Goal: Task Accomplishment & Management: Use online tool/utility

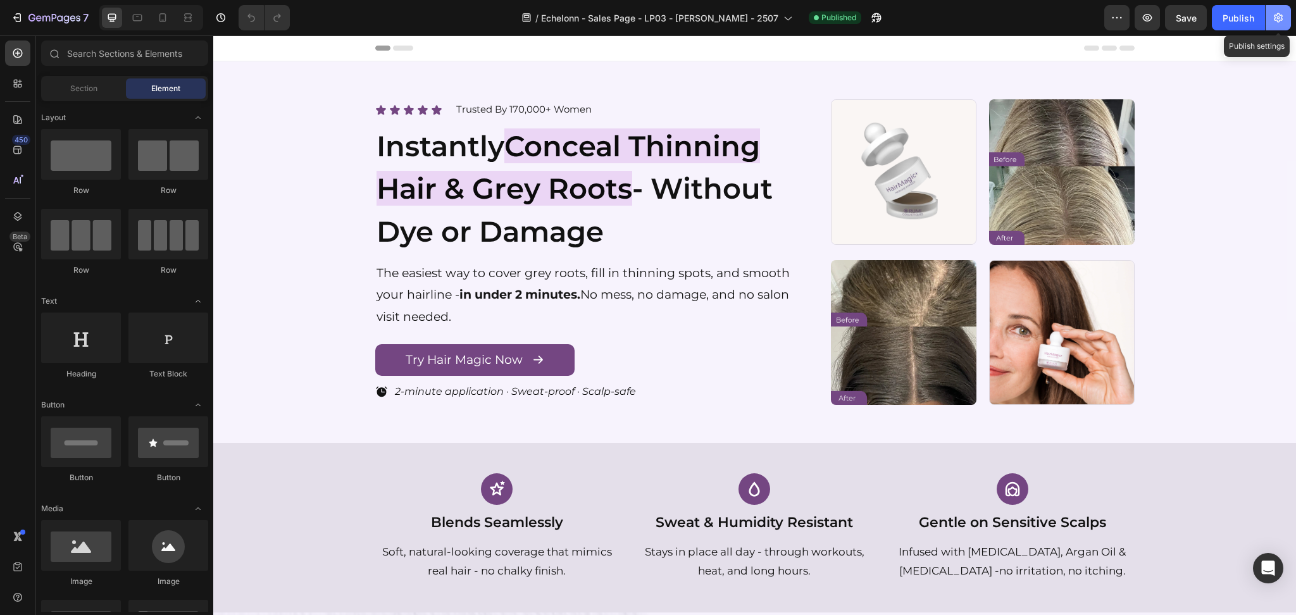
click at [1275, 11] on icon "button" at bounding box center [1278, 17] width 13 height 13
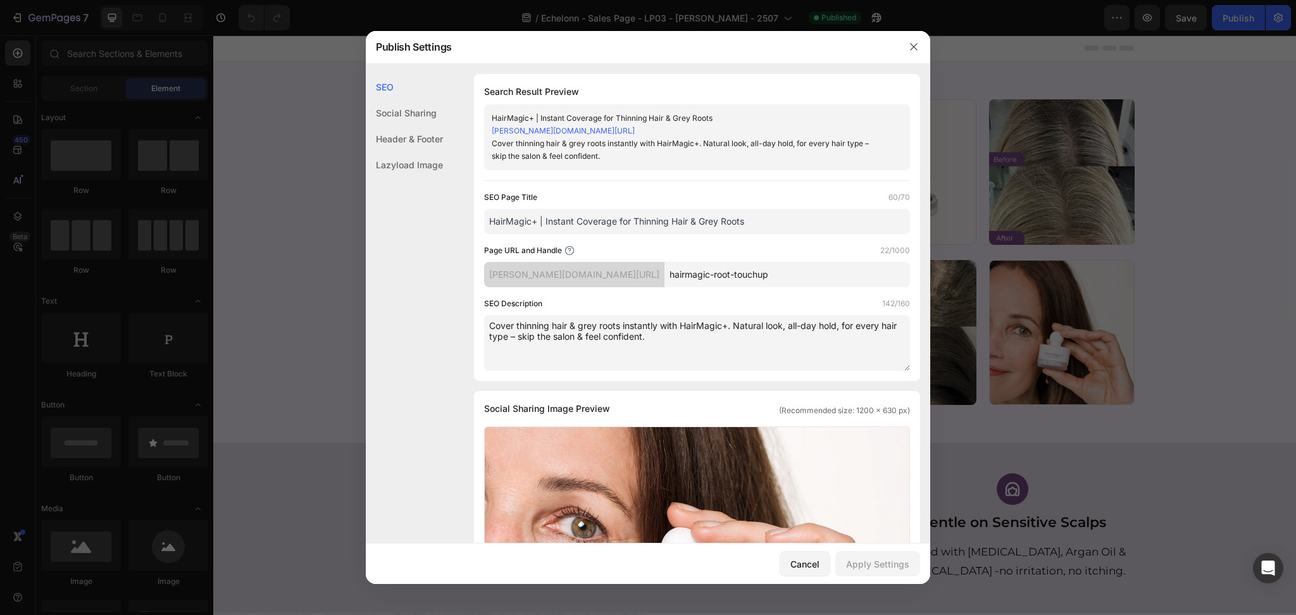
drag, startPoint x: 798, startPoint y: 221, endPoint x: 707, endPoint y: 224, distance: 90.6
click at [392, 218] on div "SEO Social Sharing Header & Footer Lazyload Image SEO Search Result Preview Hai…" at bounding box center [648, 590] width 565 height 1032
click at [707, 224] on input "HairMagic+ | Instant Coverage for Thinning Hair & Grey Roots" at bounding box center [697, 221] width 426 height 25
drag, startPoint x: 783, startPoint y: 218, endPoint x: 398, endPoint y: 223, distance: 385.5
click at [398, 223] on div "SEO Social Sharing Header & Footer Lazyload Image SEO Search Result Preview Hai…" at bounding box center [648, 590] width 565 height 1032
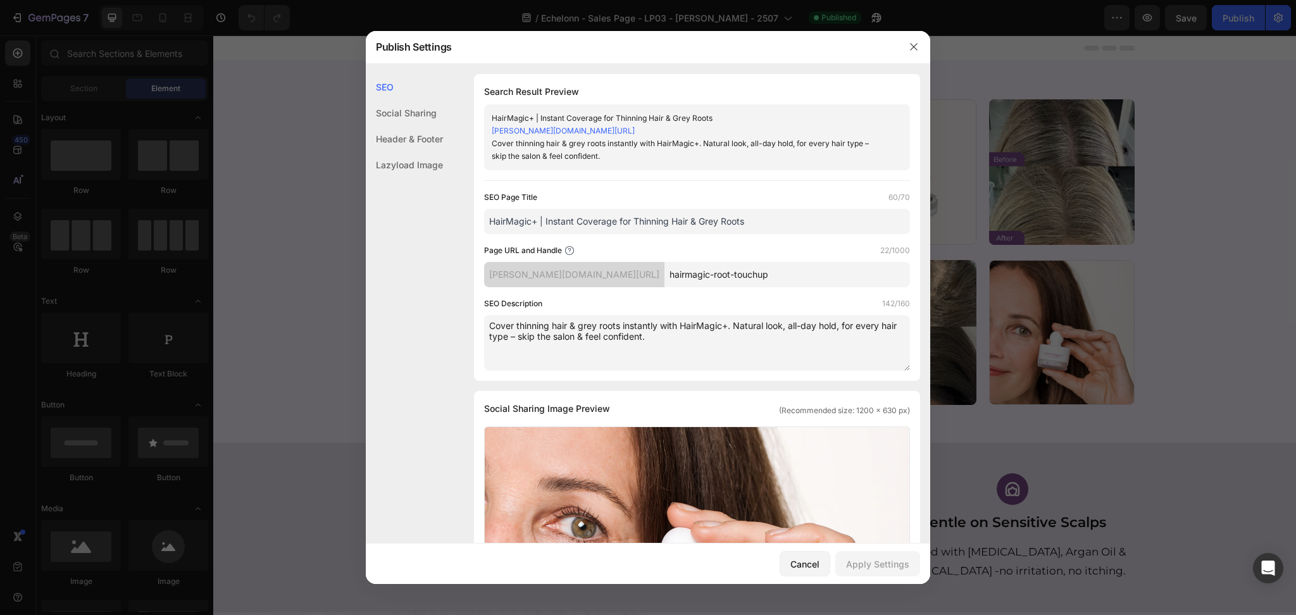
click at [728, 370] on textarea "Cover thinning hair & grey roots instantly with HairMagic+. Natural look, all-d…" at bounding box center [697, 343] width 426 height 56
click at [713, 343] on textarea "Cover thinning hair & grey roots instantly with HairMagic+. Natural look, all-d…" at bounding box center [697, 343] width 426 height 56
drag, startPoint x: 727, startPoint y: 346, endPoint x: 430, endPoint y: 320, distance: 298.0
click at [422, 320] on div "SEO Social Sharing Header & Footer Lazyload Image SEO Search Result Preview Hai…" at bounding box center [648, 590] width 565 height 1032
click at [909, 34] on div at bounding box center [914, 46] width 33 height 33
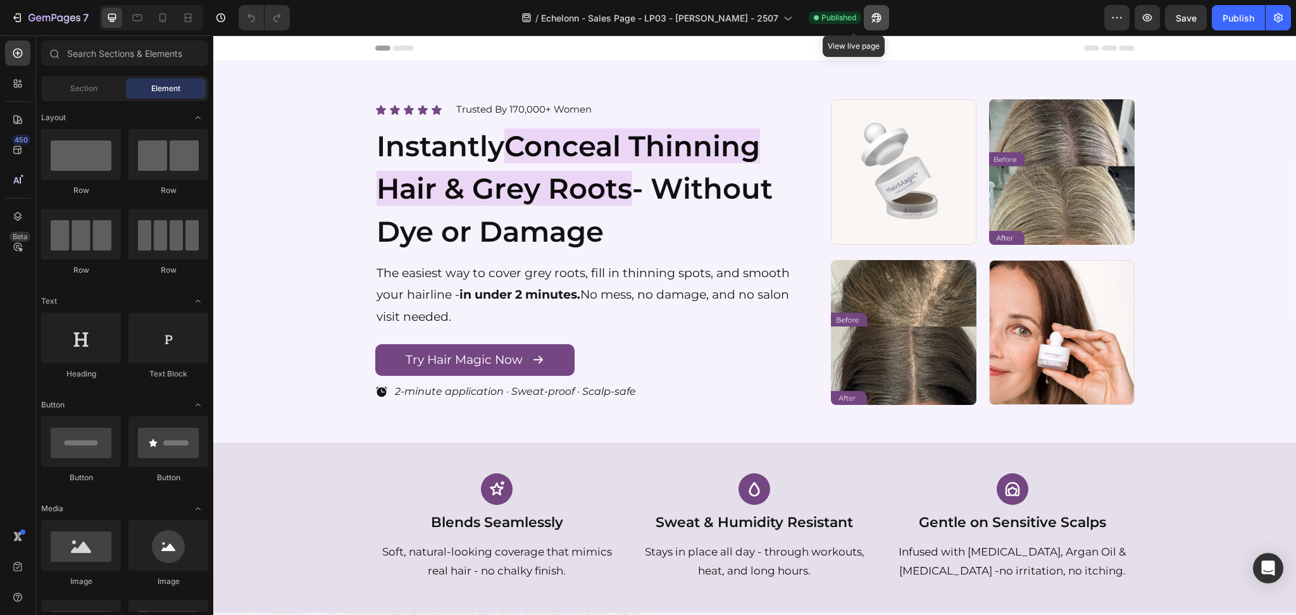
click at [870, 14] on icon "button" at bounding box center [876, 17] width 13 height 13
click at [887, 166] on img at bounding box center [904, 172] width 146 height 146
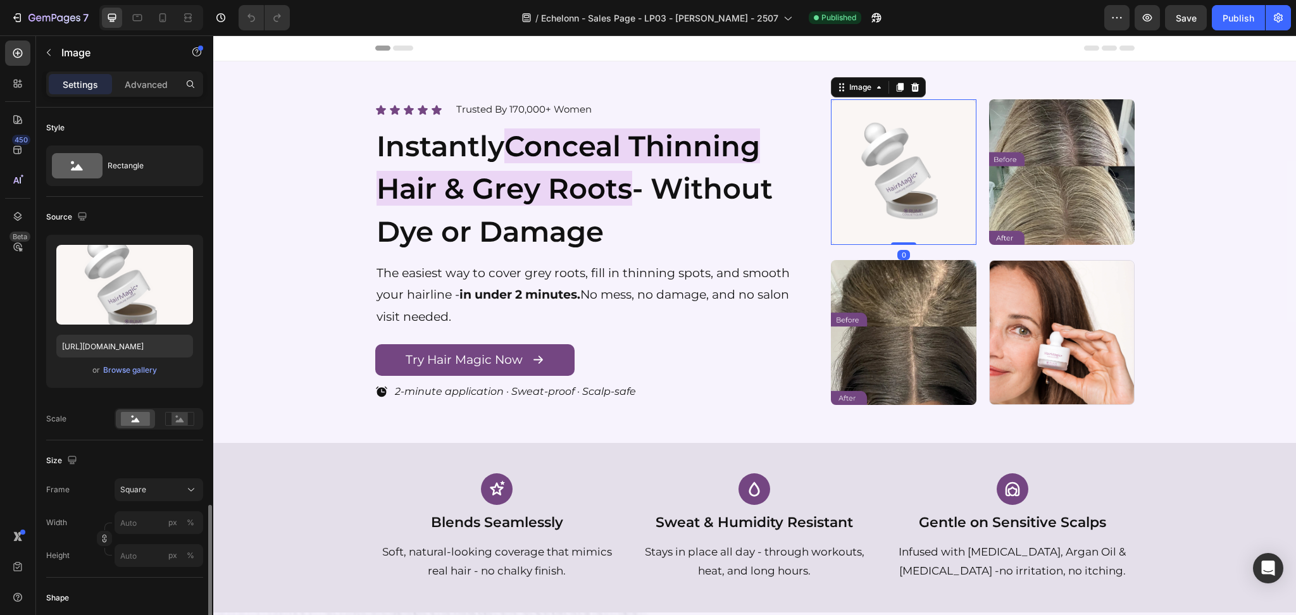
scroll to position [410, 0]
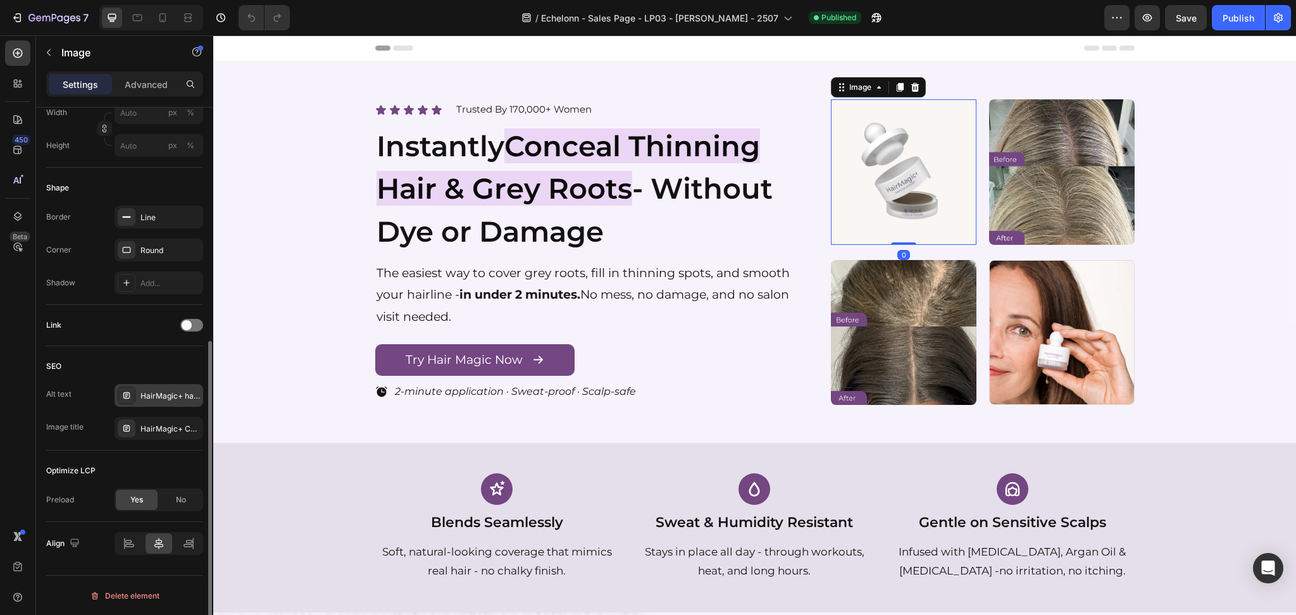
click at [163, 401] on div "HairMagic+ hairline powder compact with applicator – instant grey root coverage…" at bounding box center [159, 395] width 89 height 23
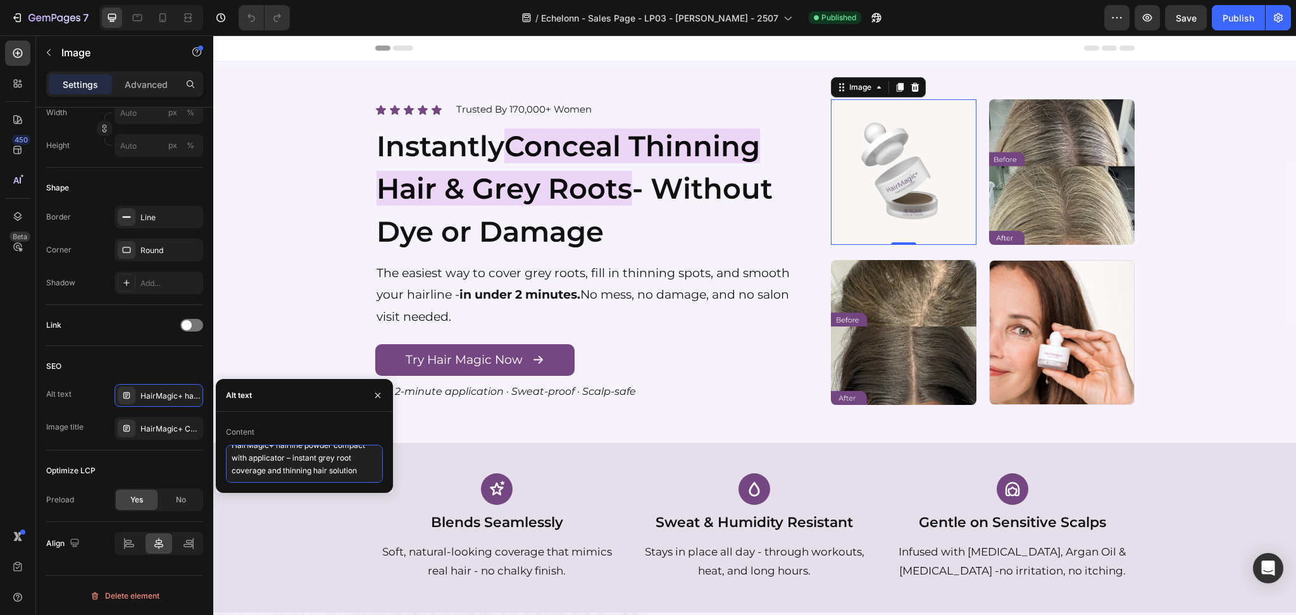
scroll to position [0, 0]
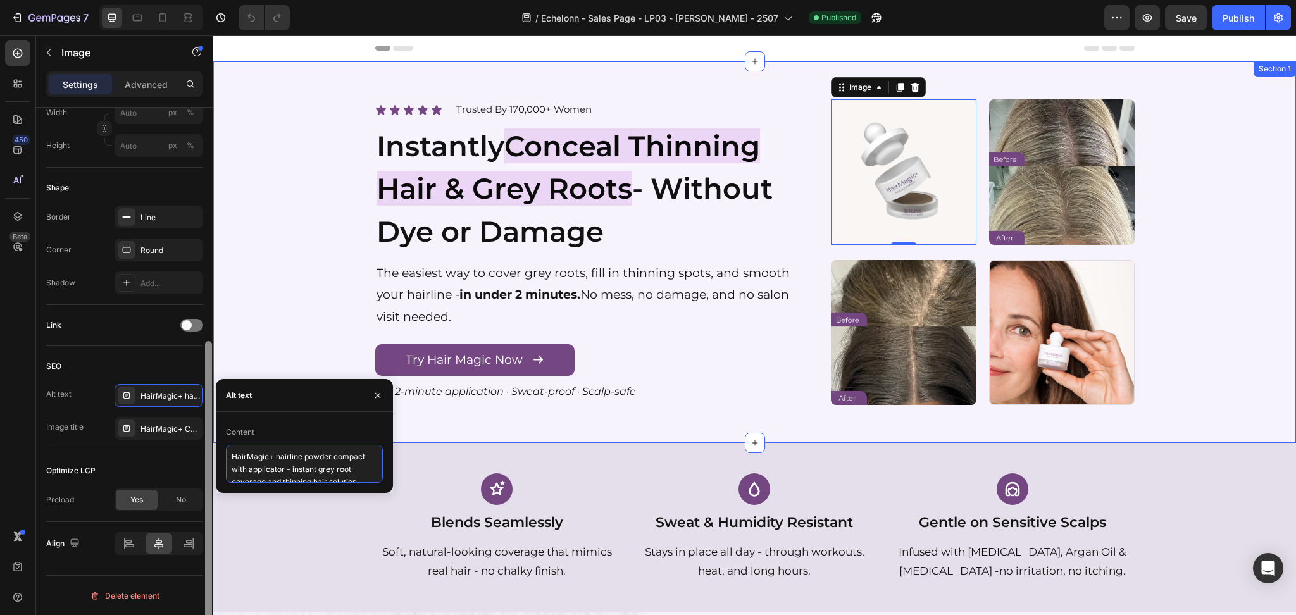
drag, startPoint x: 371, startPoint y: 478, endPoint x: 206, endPoint y: 428, distance: 172.0
click at [206, 428] on div "450 Beta Sections(18) Elements(83) Section Element Hero Section Product Detail …" at bounding box center [106, 325] width 213 height 580
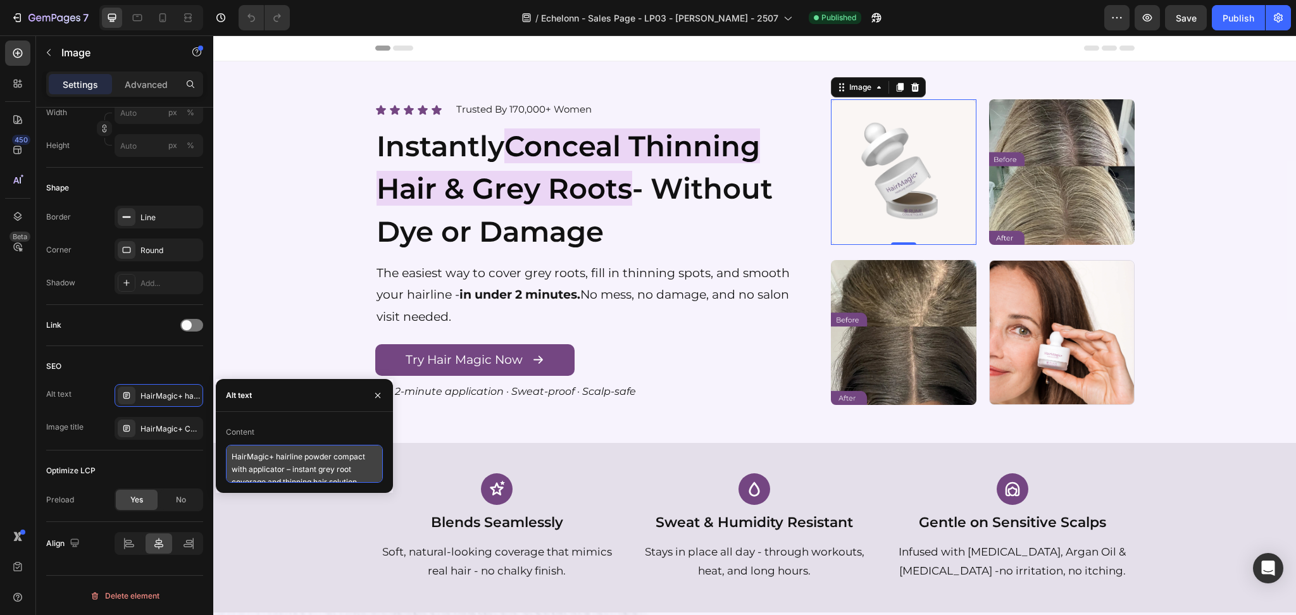
drag, startPoint x: 343, startPoint y: 486, endPoint x: 313, endPoint y: 461, distance: 38.8
click at [305, 463] on textarea "HairMagic+ hairline powder compact with applicator – instant grey root coverage…" at bounding box center [304, 464] width 157 height 38
drag, startPoint x: 442, startPoint y: 489, endPoint x: 403, endPoint y: 486, distance: 40.1
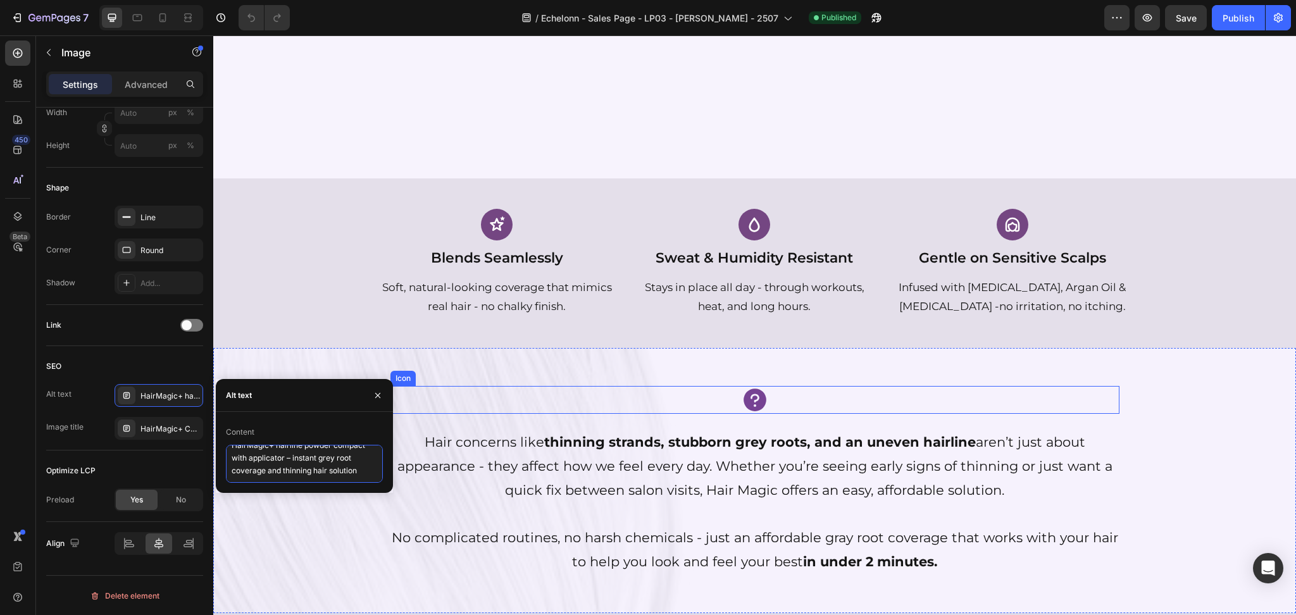
scroll to position [422, 0]
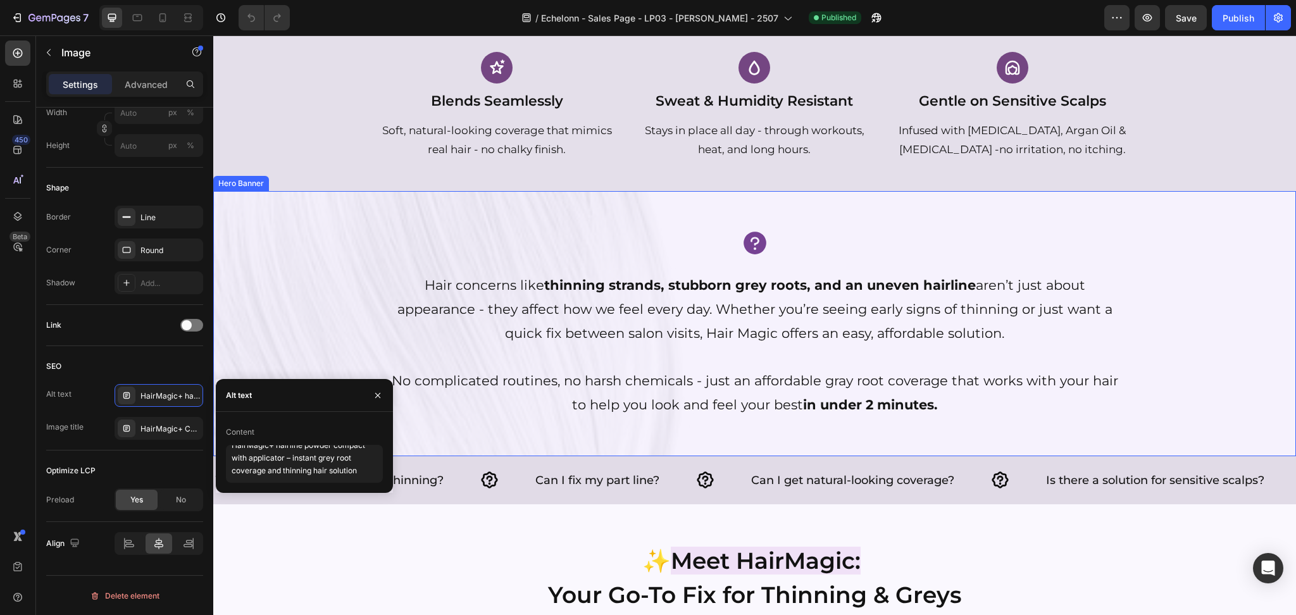
click at [537, 219] on div "Icon Hair concerns like thinning strands, stubborn grey roots, and an uneven ha…" at bounding box center [755, 323] width 760 height 265
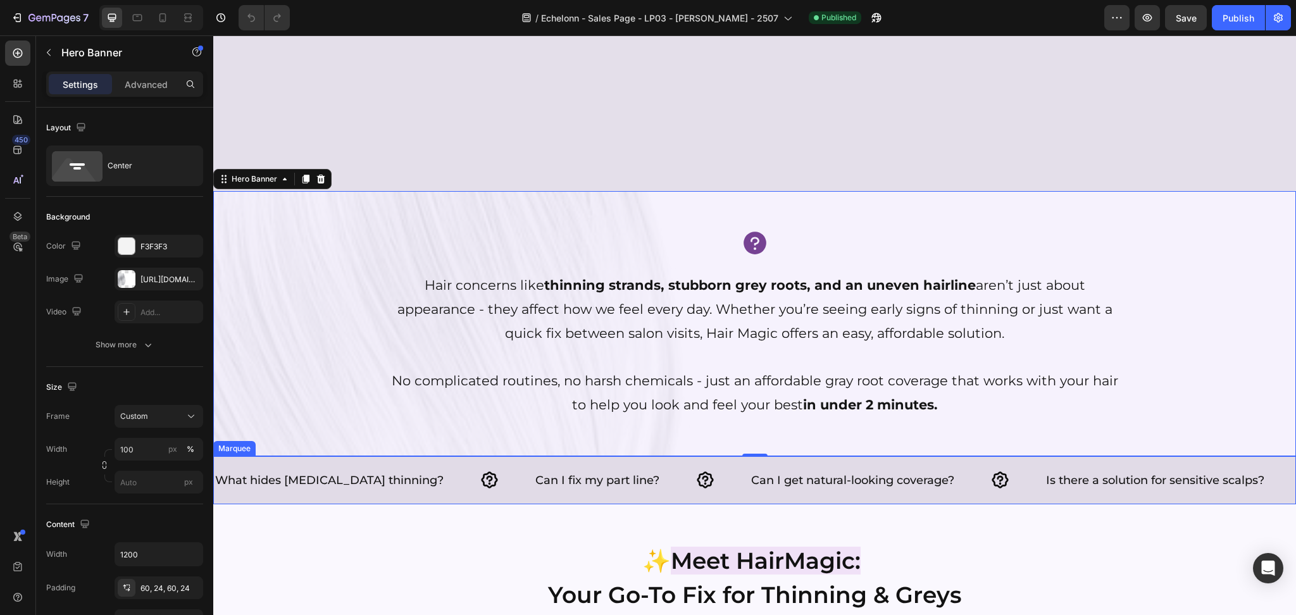
scroll to position [675, 0]
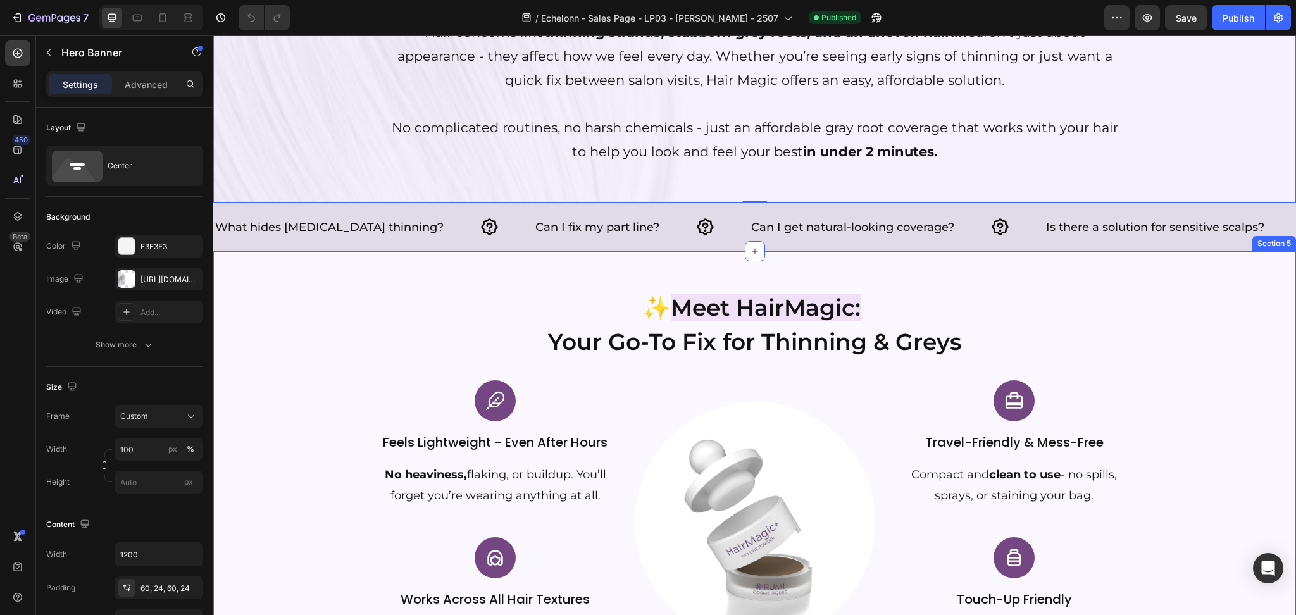
click at [418, 257] on div "✨ Meet HairMagic: Your Go-To Fix for Thinning & Greys Heading Image Feels Light…" at bounding box center [754, 516] width 1083 height 530
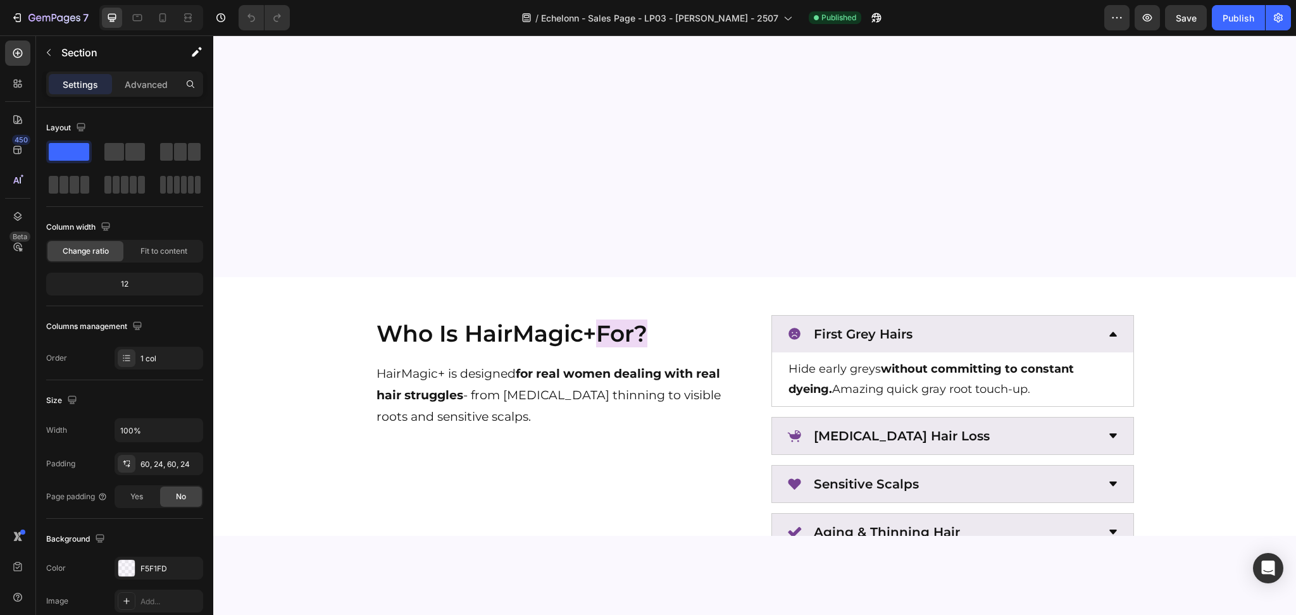
radio input "false"
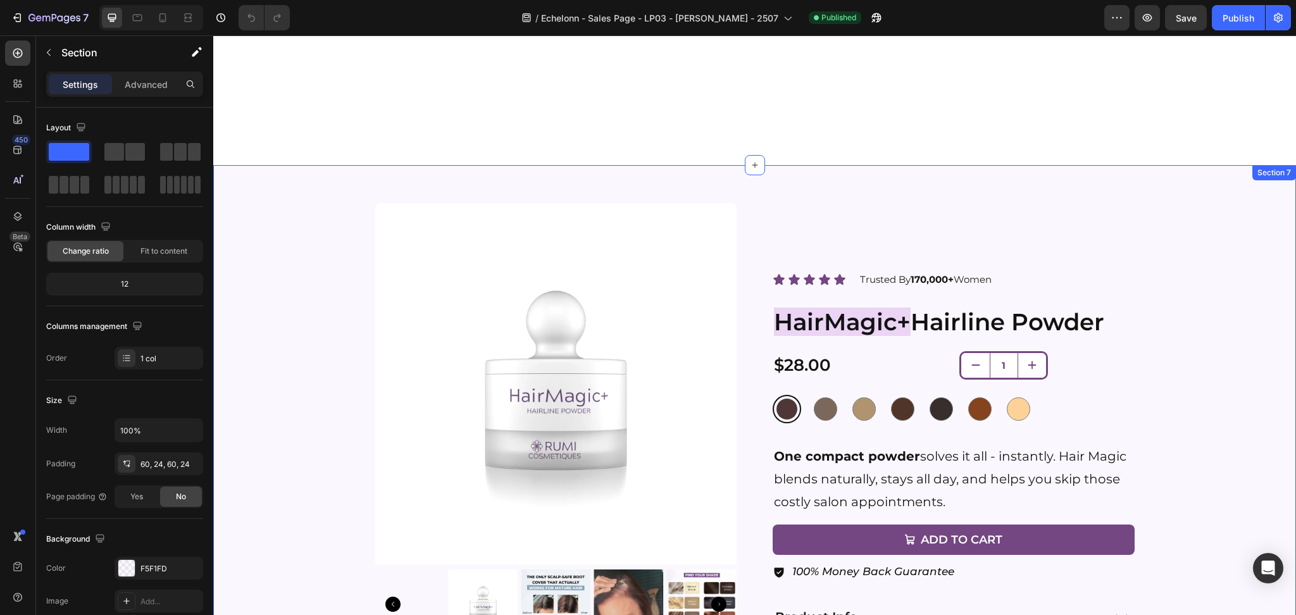
click at [1184, 352] on div "Icon Icon Icon Icon Icon Icon List Trusted By 170,000+ Women Text block Row Pro…" at bounding box center [755, 497] width 1053 height 588
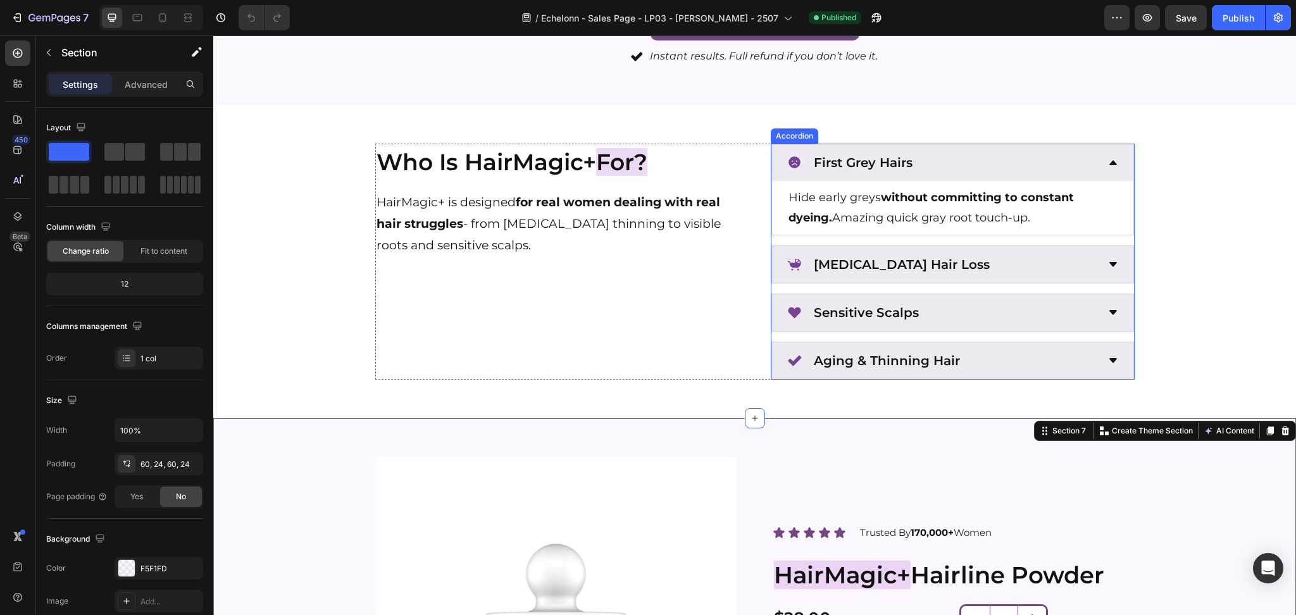
scroll to position [1181, 0]
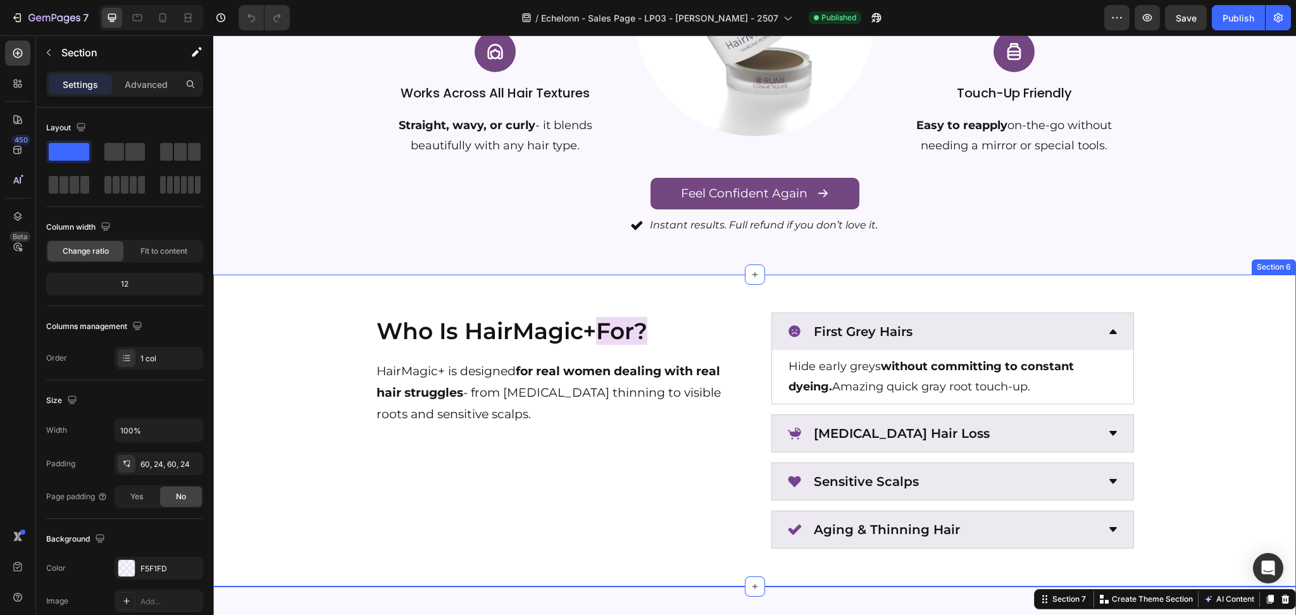
click at [338, 370] on div "Who Is HairMagic+ For? Heading HairMagic+ is designed for real women dealing wi…" at bounding box center [755, 431] width 1053 height 236
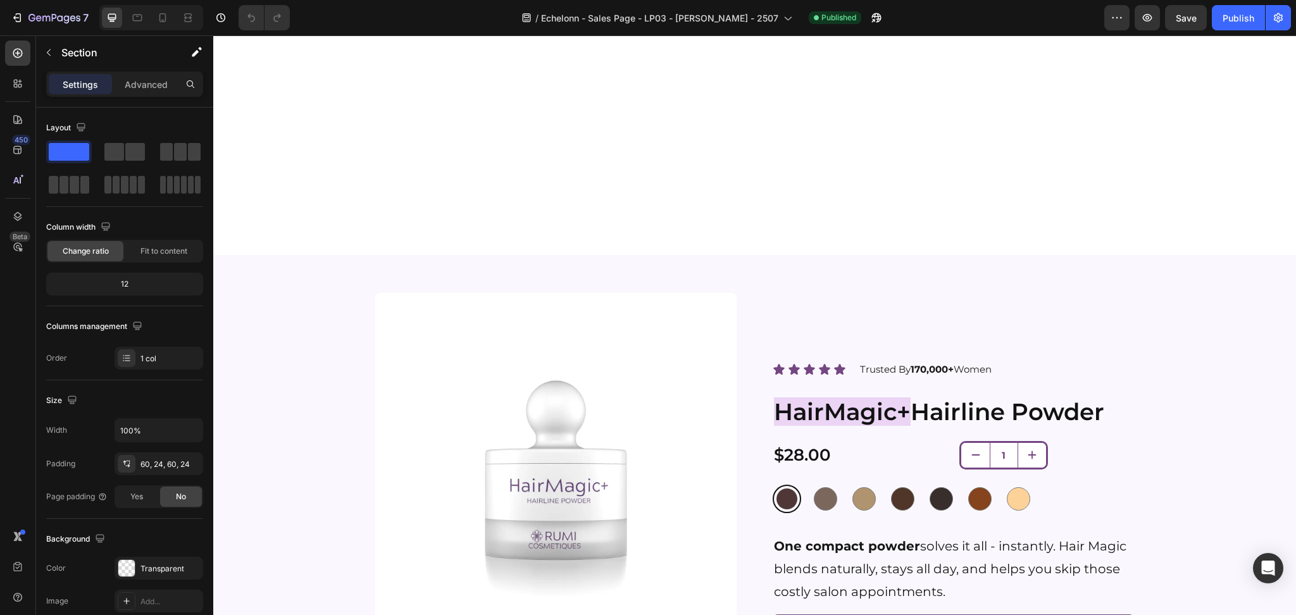
scroll to position [2194, 0]
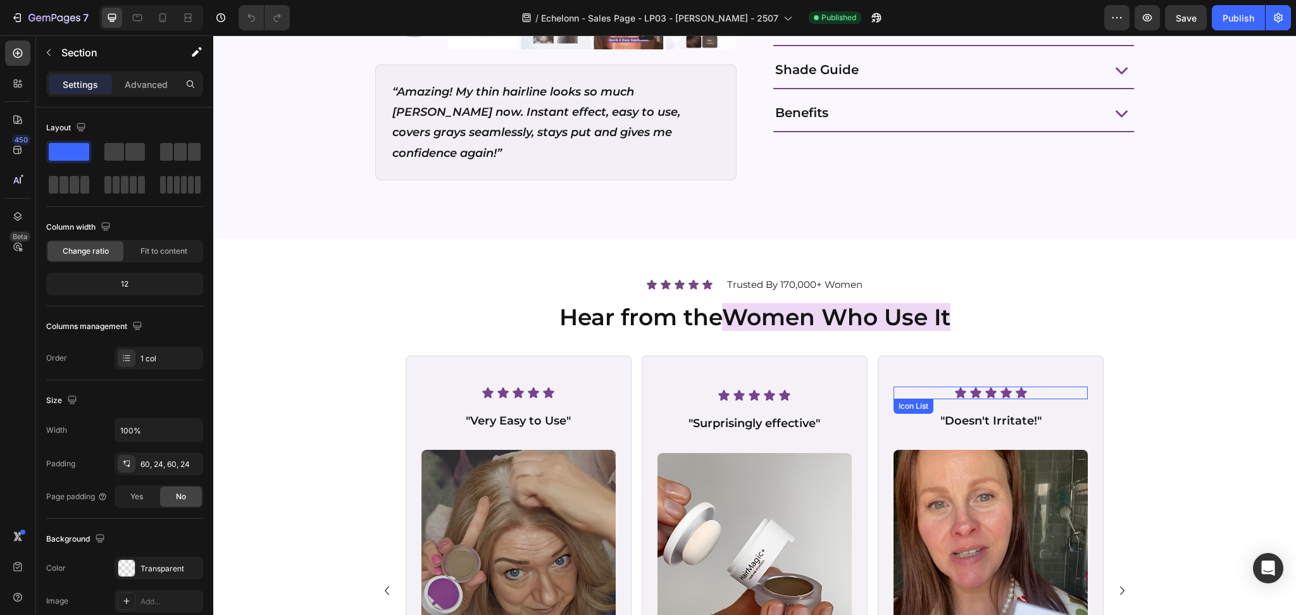
click at [1146, 360] on div "Icon Icon Icon Icon Icon Icon List Row "Very Easy to Use" Text Block Image "Hai…" at bounding box center [755, 605] width 1053 height 498
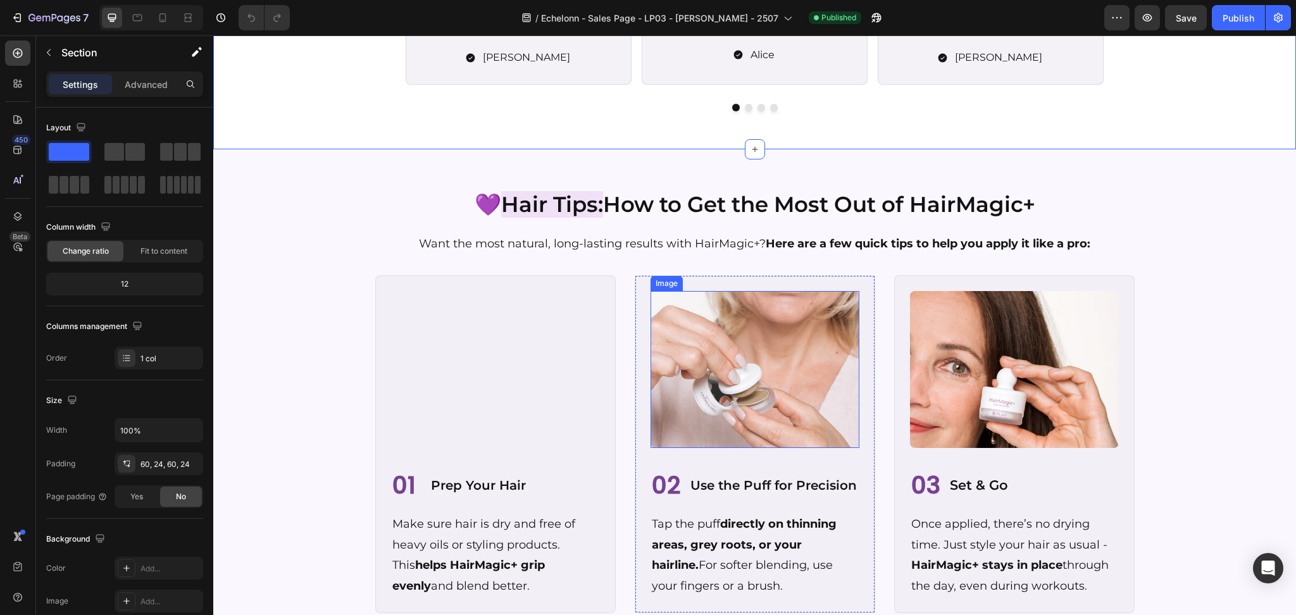
scroll to position [2954, 0]
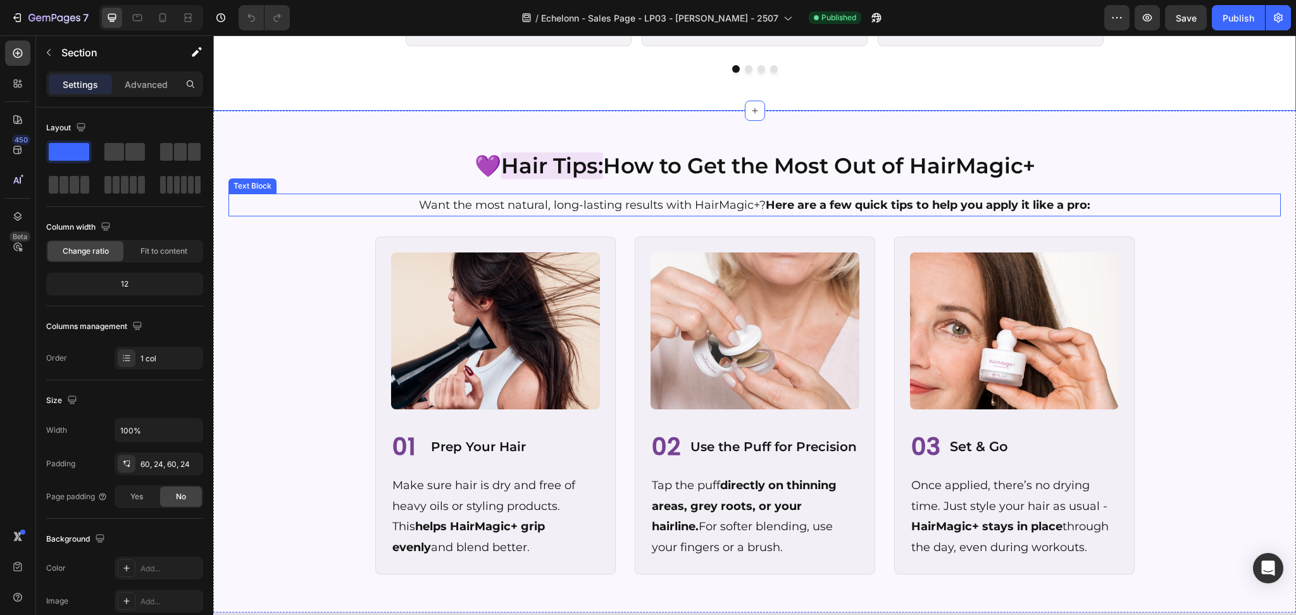
click at [307, 188] on div "💜 Hair Tips: How to Get the Most Out of HairMagic+ Heading Want the most natura…" at bounding box center [755, 362] width 1053 height 426
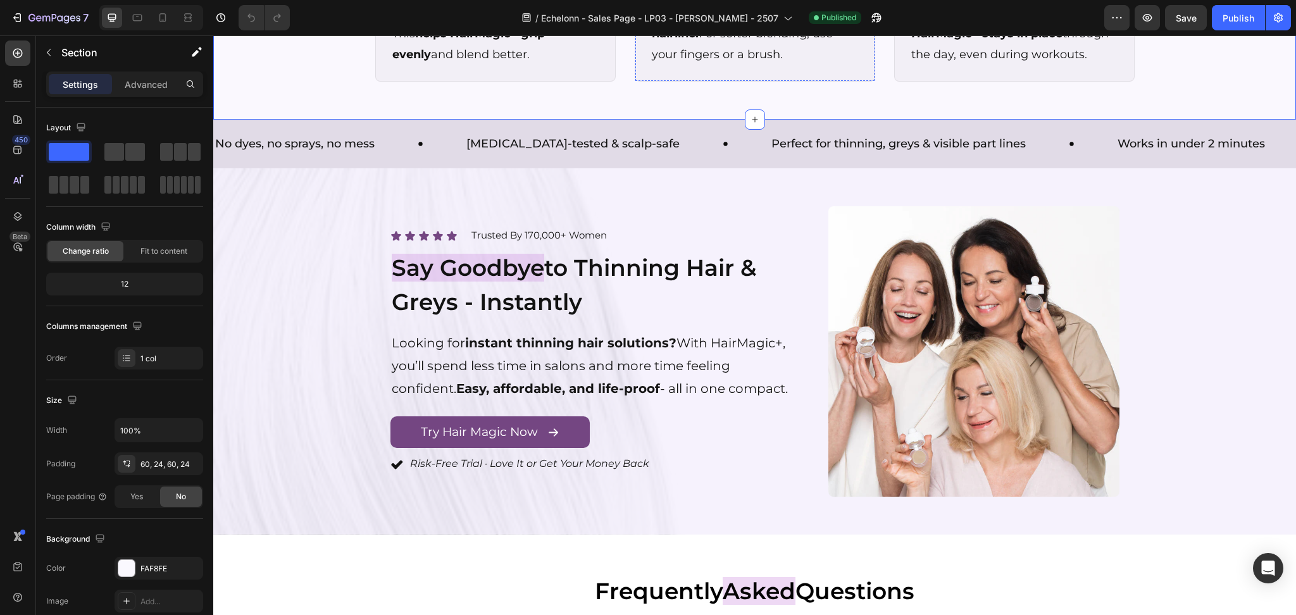
scroll to position [3545, 0]
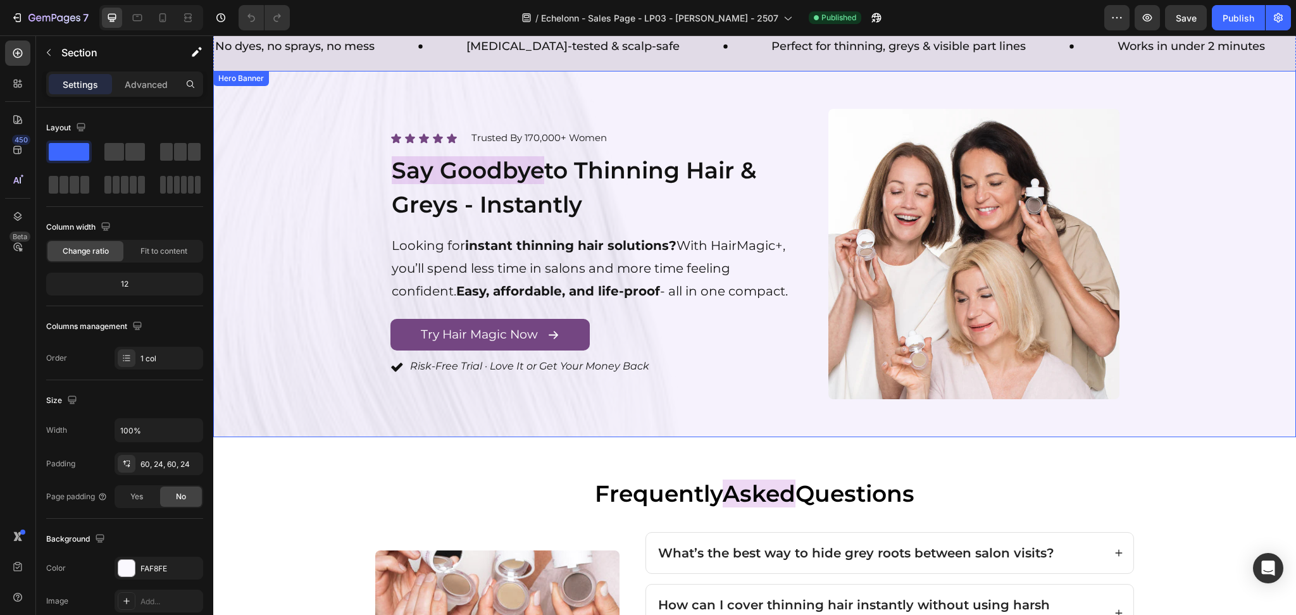
click at [346, 249] on div "Overlay" at bounding box center [754, 254] width 1083 height 367
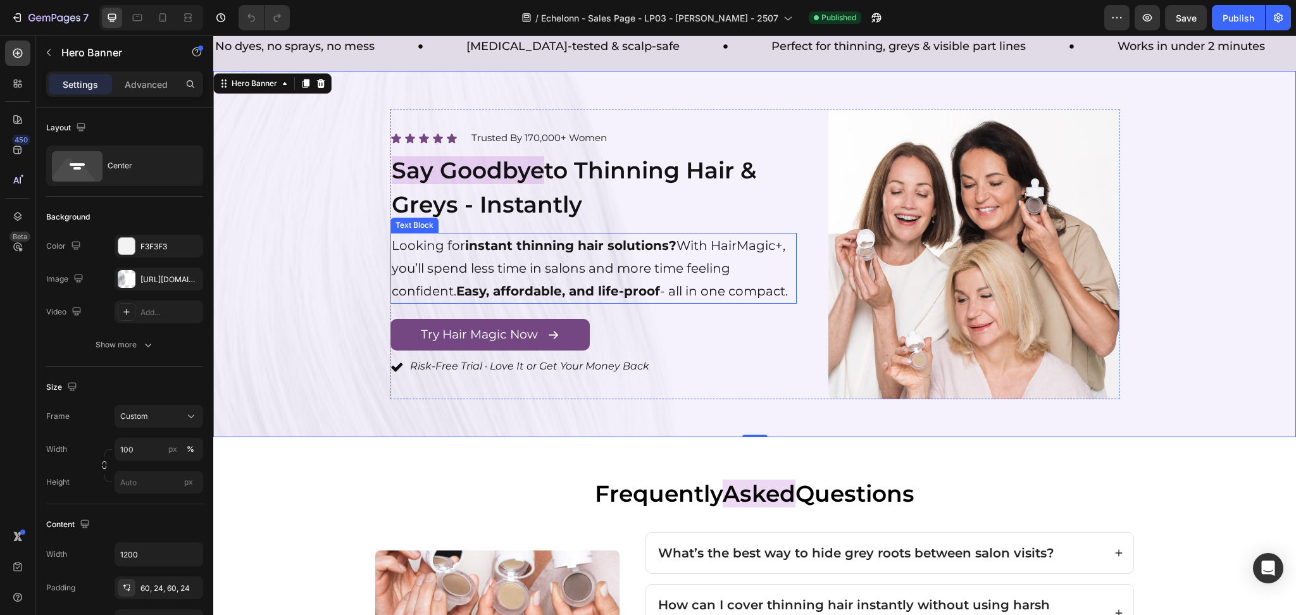
scroll to position [3882, 0]
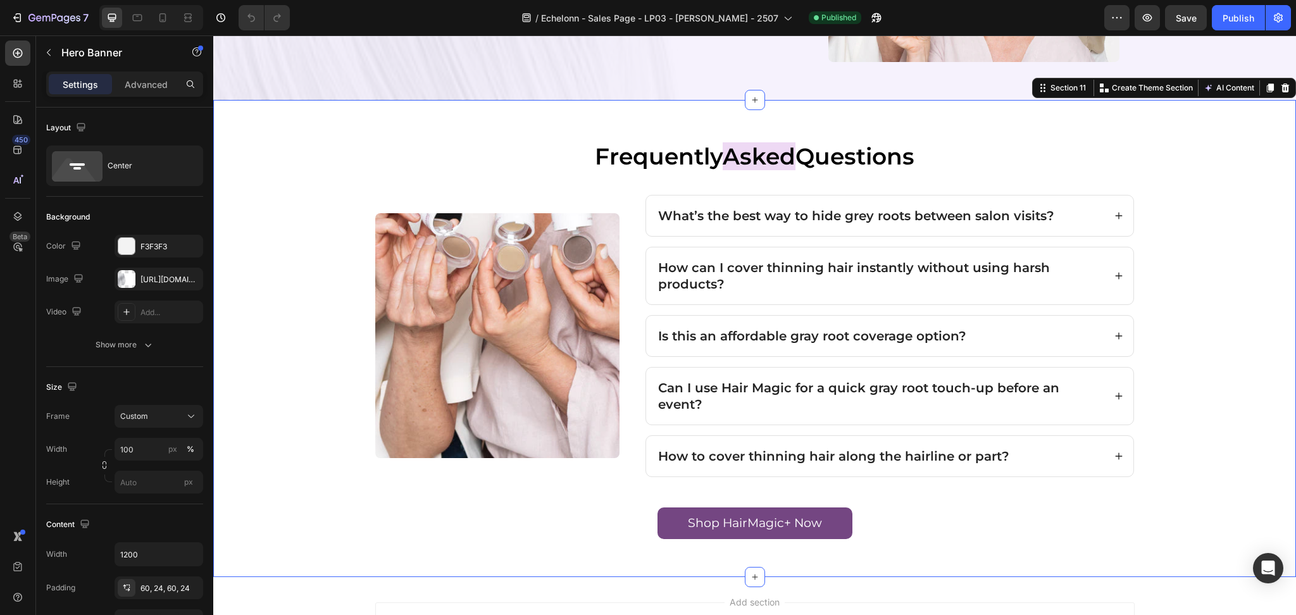
click at [301, 203] on div "Frequently Asked Questions Heading What’s the best way to hide grey roots betwe…" at bounding box center [755, 338] width 1053 height 401
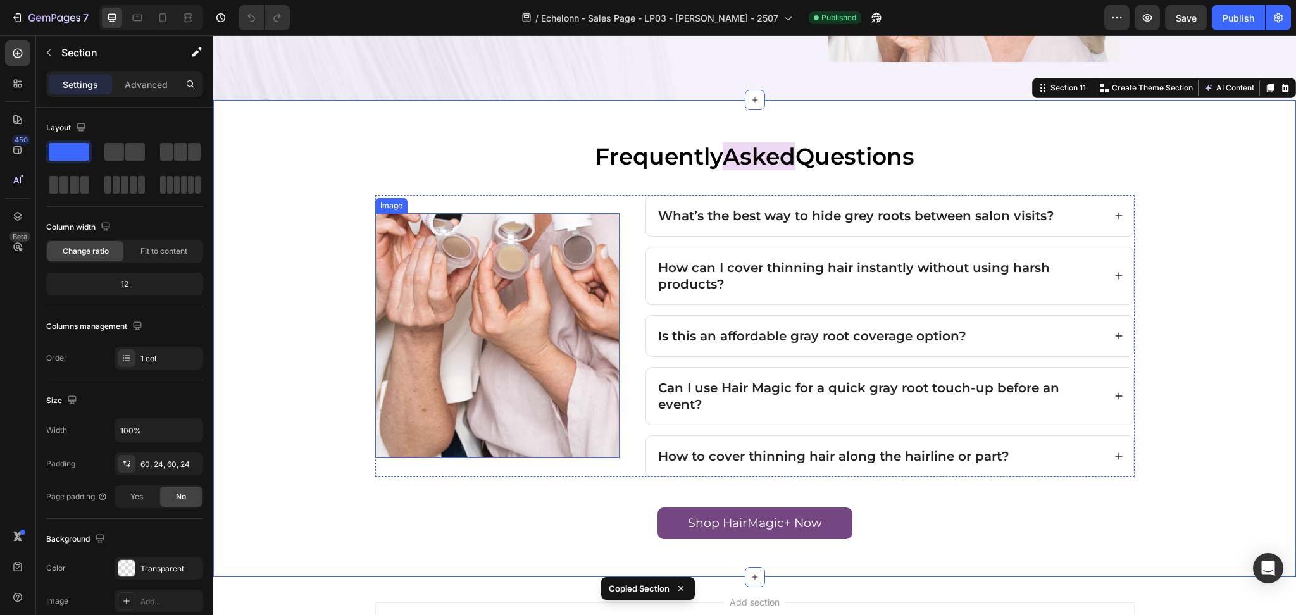
scroll to position [4027, 0]
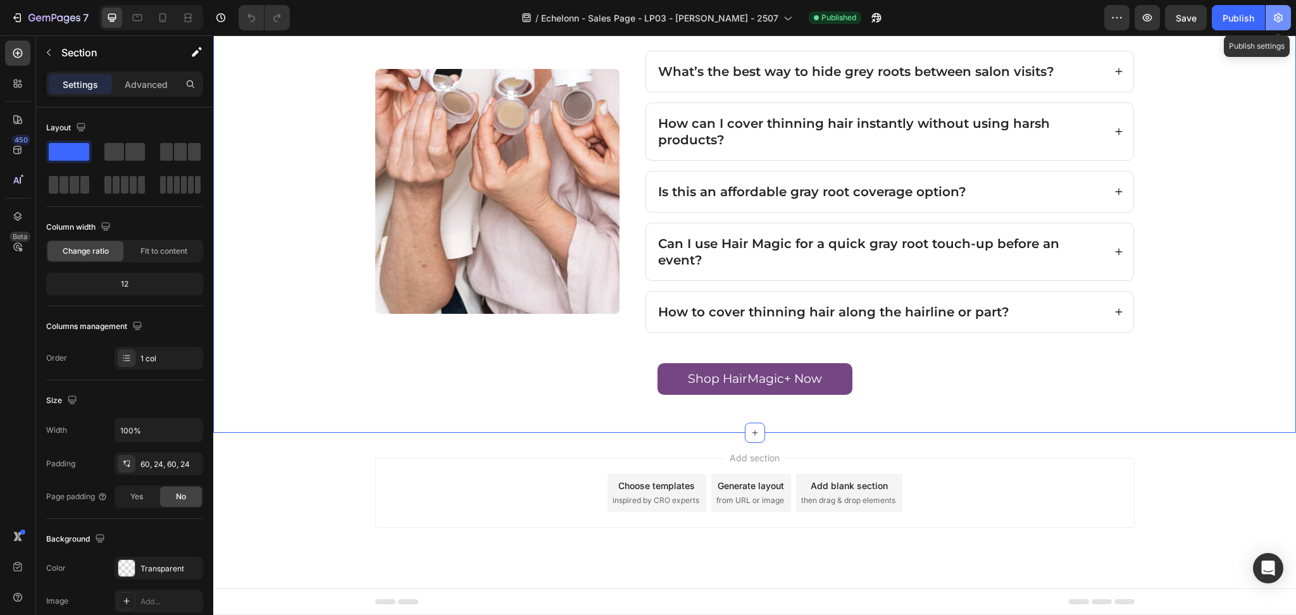
click at [1284, 15] on icon "button" at bounding box center [1278, 17] width 13 height 13
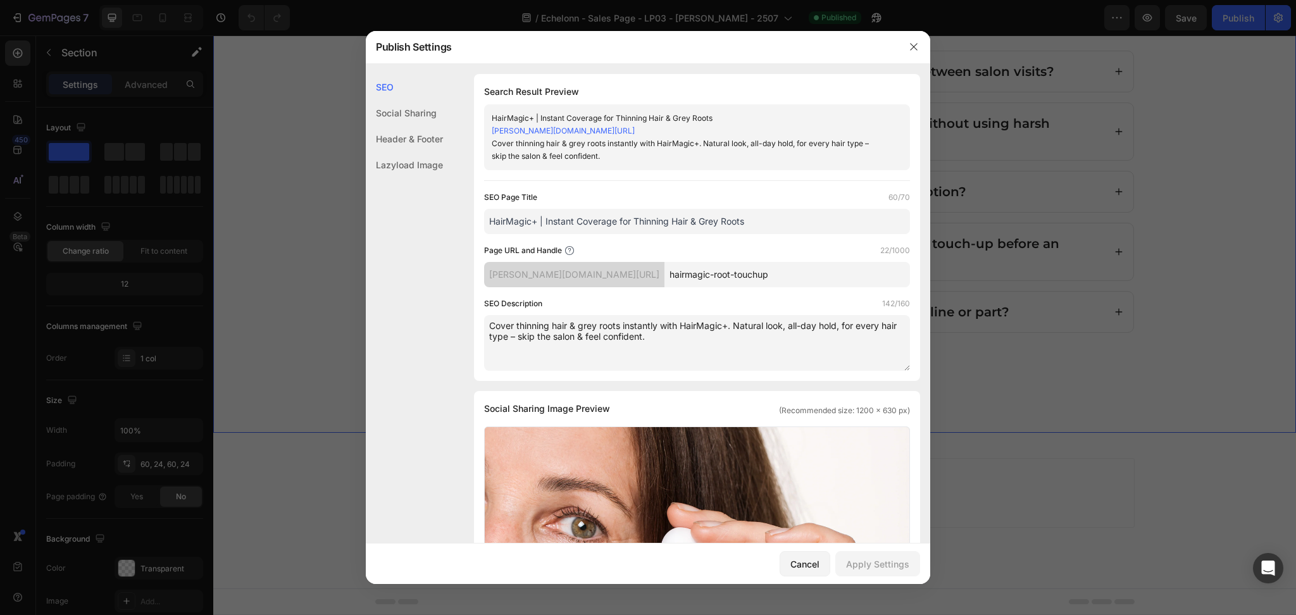
drag, startPoint x: 763, startPoint y: 222, endPoint x: 429, endPoint y: 213, distance: 334.3
click at [429, 213] on div "SEO Social Sharing Header & Footer Lazyload Image SEO Search Result Preview Hai…" at bounding box center [648, 590] width 565 height 1032
drag, startPoint x: 746, startPoint y: 357, endPoint x: 458, endPoint y: 327, distance: 289.6
click at [458, 327] on div "SEO Search Result Preview HairMagic+ | Instant Coverage for Thinning Hair & Gre…" at bounding box center [648, 590] width 565 height 1032
drag, startPoint x: 806, startPoint y: 279, endPoint x: 660, endPoint y: 277, distance: 146.2
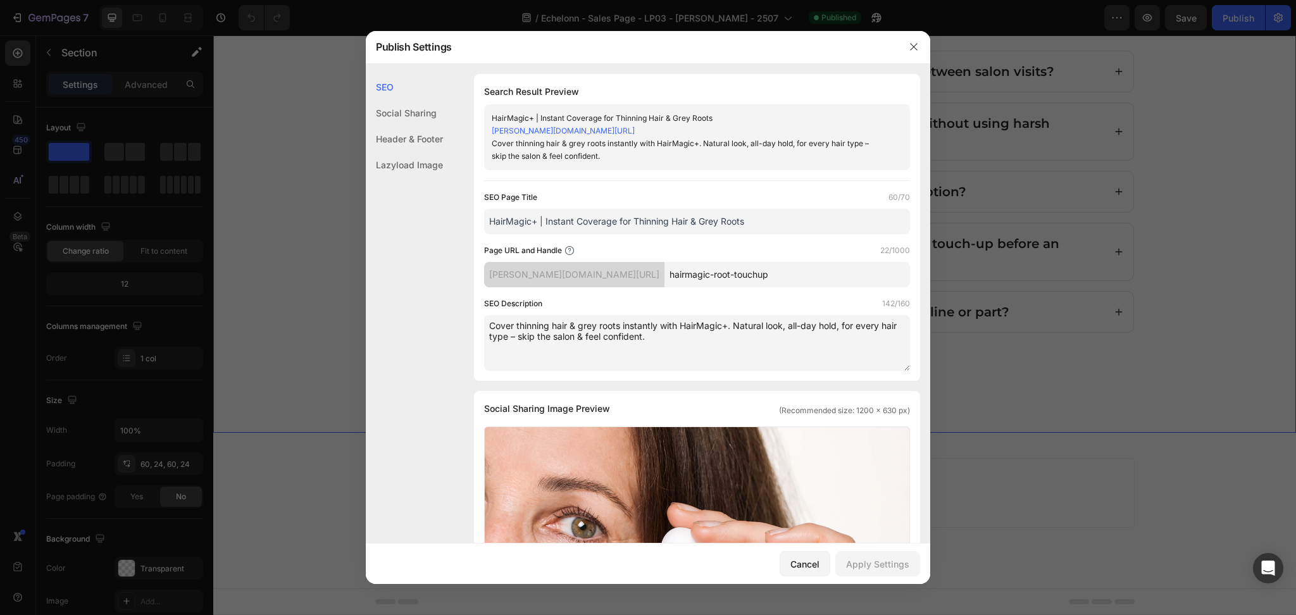
click at [650, 275] on div "rumi-cosmetiques.myshopify.com/pages/ hairmagic-root-touchup" at bounding box center [697, 274] width 426 height 25
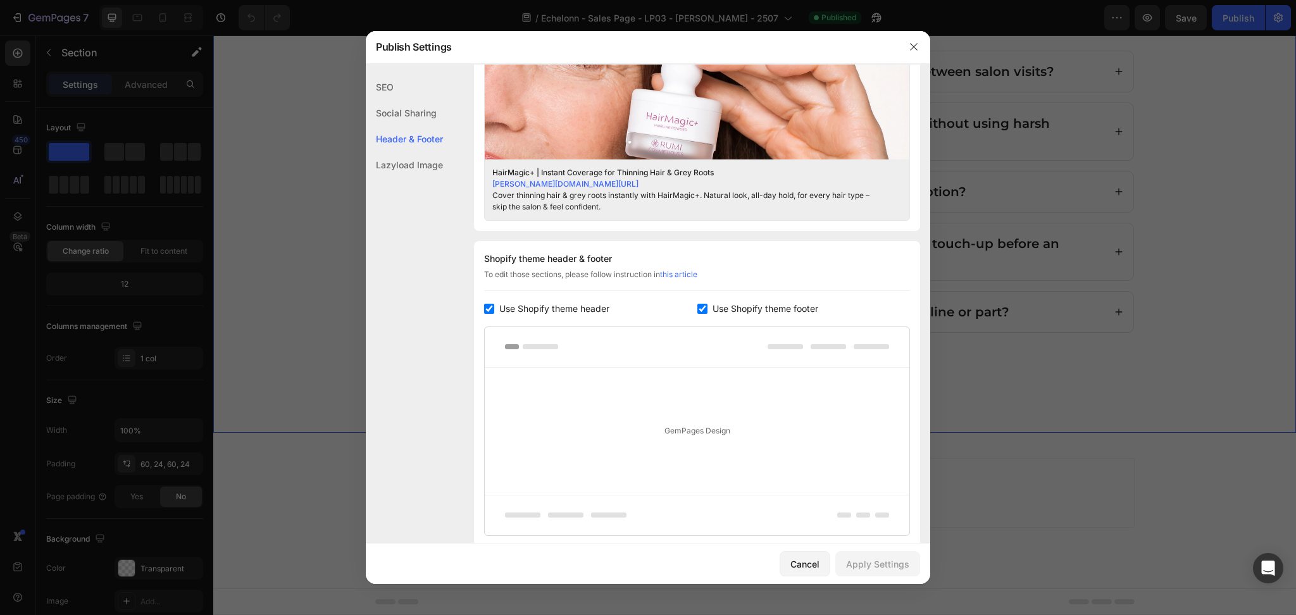
scroll to position [506, 0]
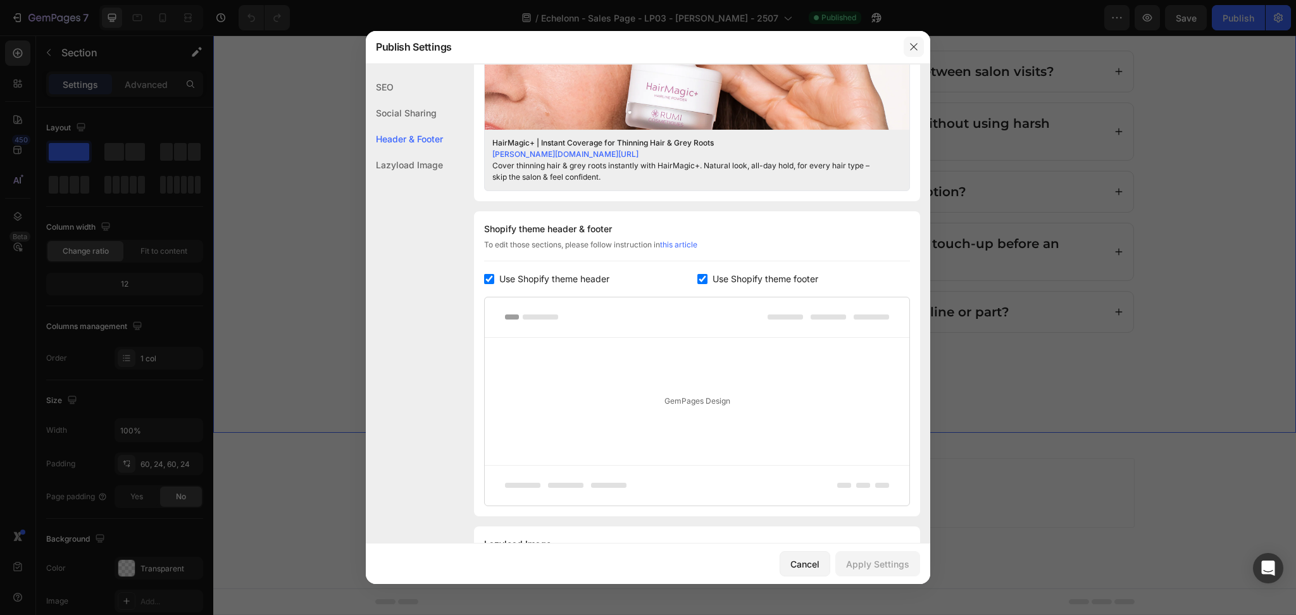
click at [915, 46] on icon "button" at bounding box center [914, 47] width 10 height 10
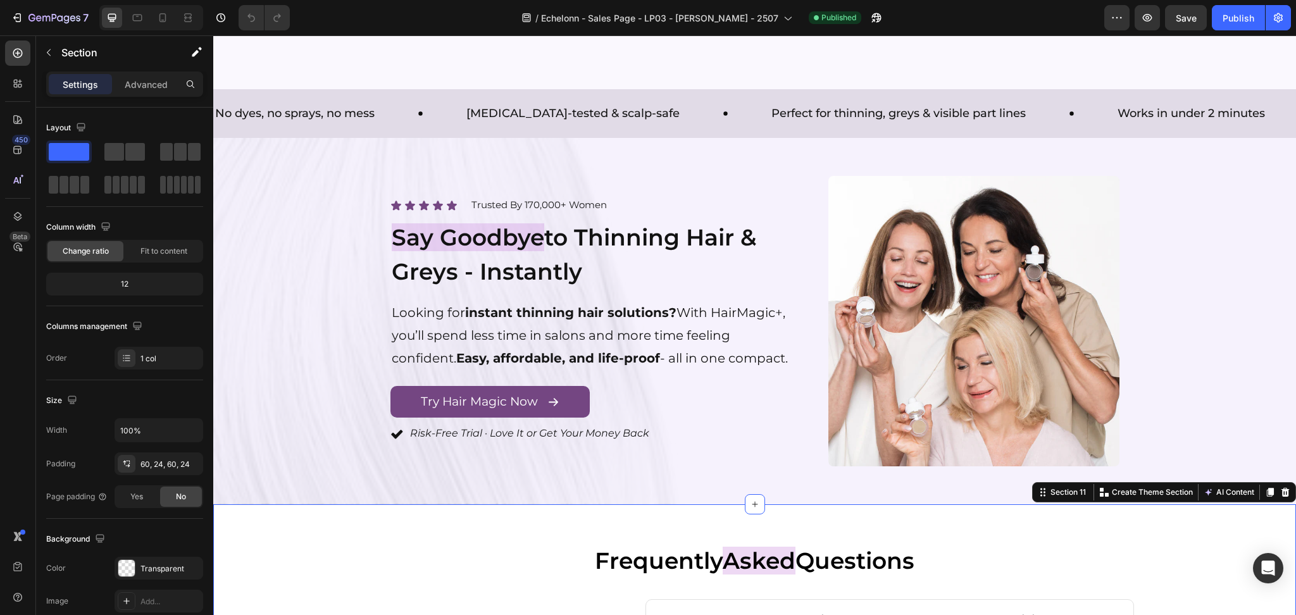
scroll to position [3351, 0]
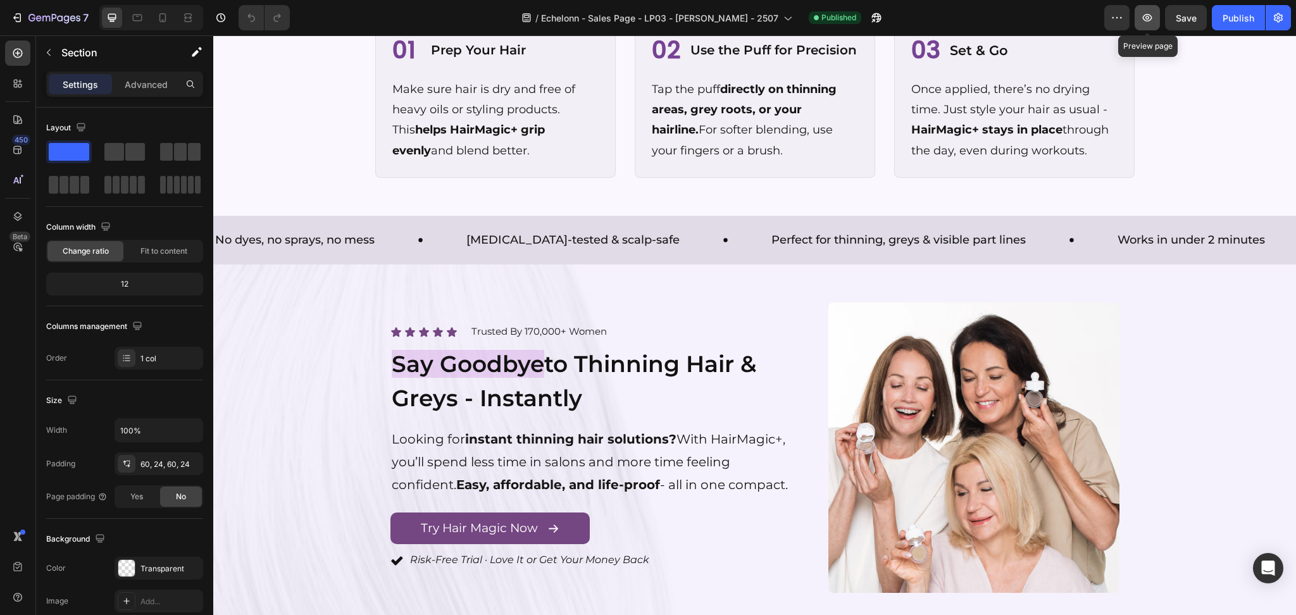
click at [1160, 23] on button "button" at bounding box center [1147, 17] width 25 height 25
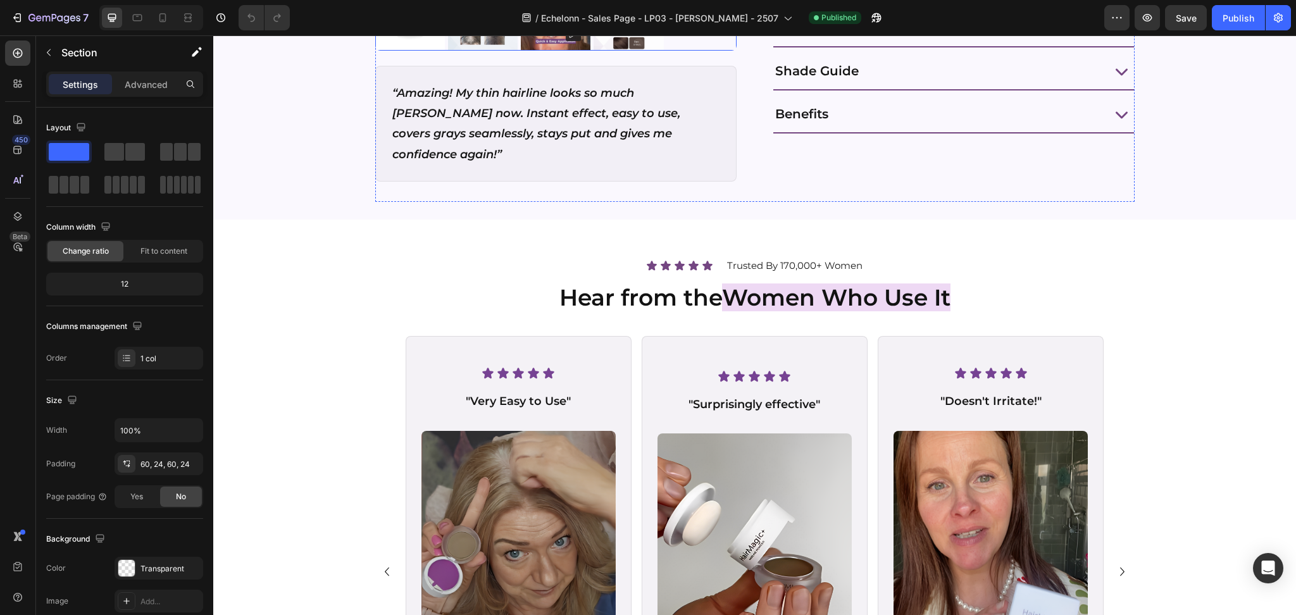
scroll to position [1855, 0]
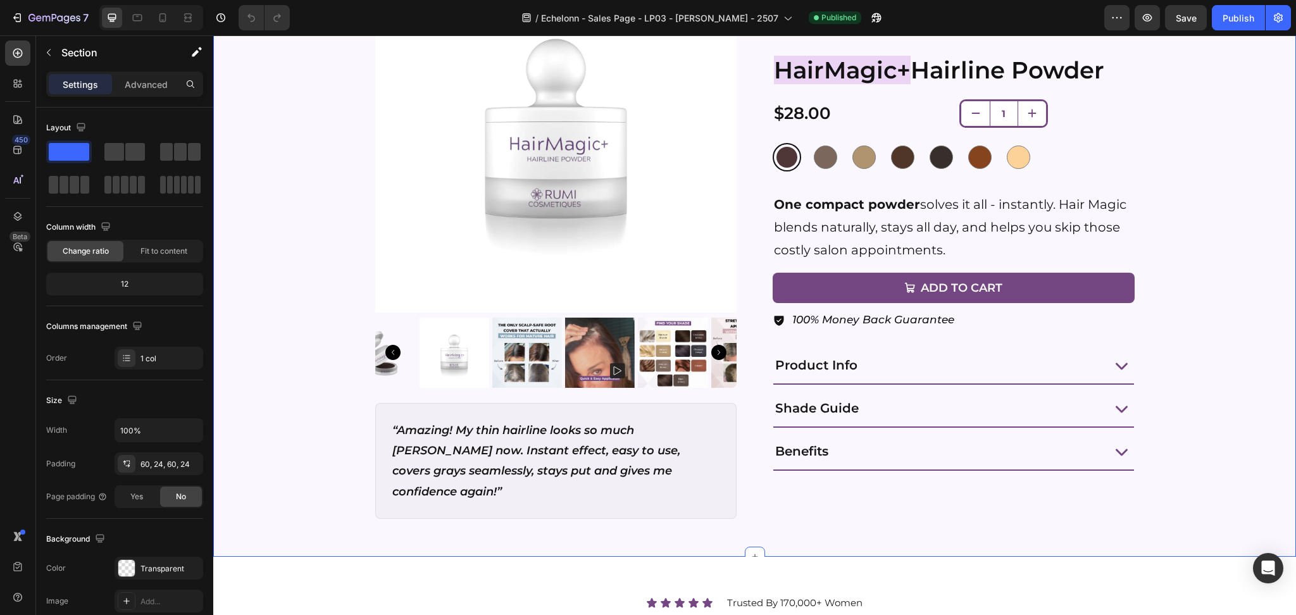
click at [315, 287] on div "Icon Icon Icon Icon Icon Icon List Trusted By 170,000+ Women Text block Row Pro…" at bounding box center [755, 245] width 1053 height 588
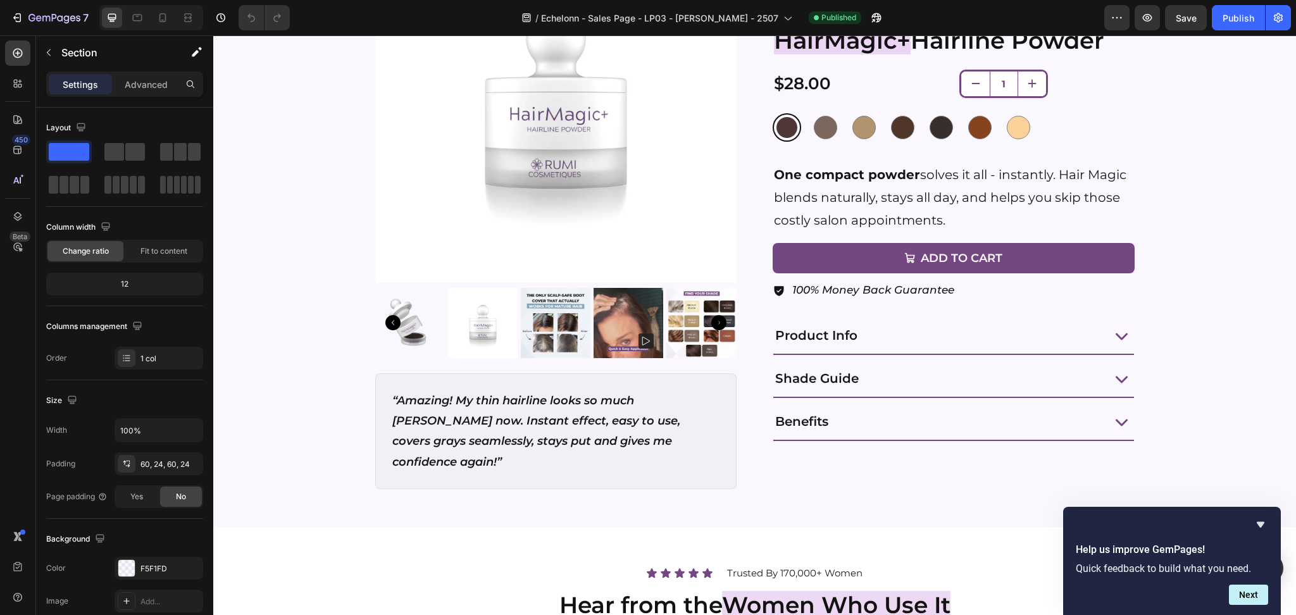
scroll to position [1771, 0]
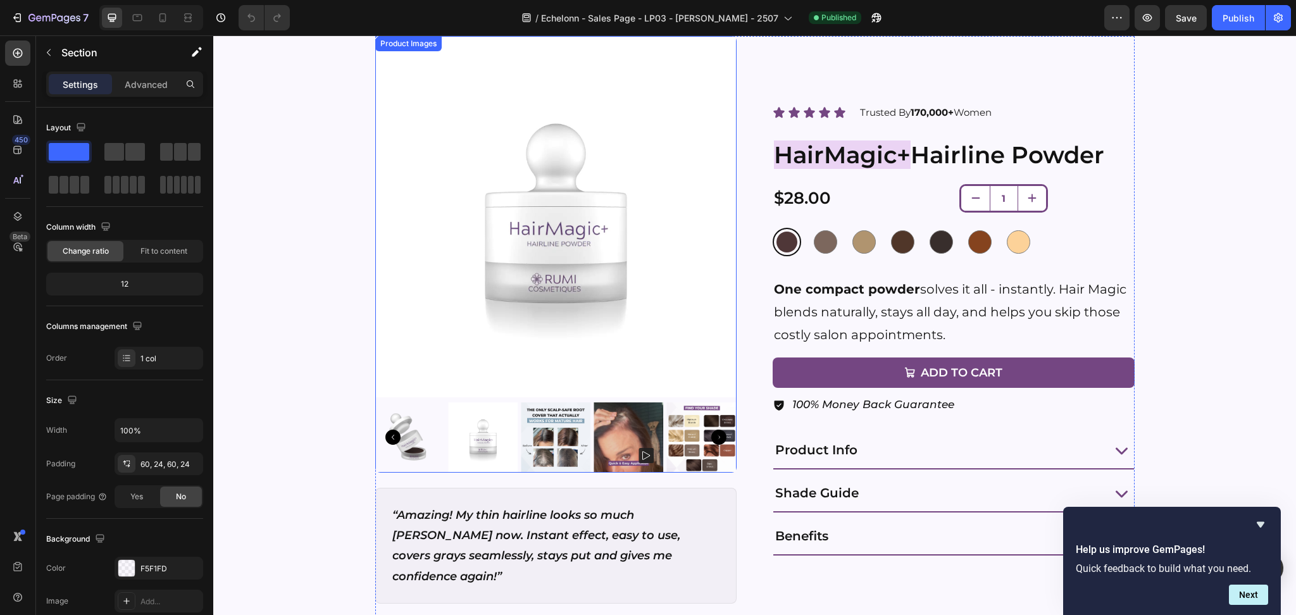
click at [685, 375] on img at bounding box center [556, 217] width 362 height 362
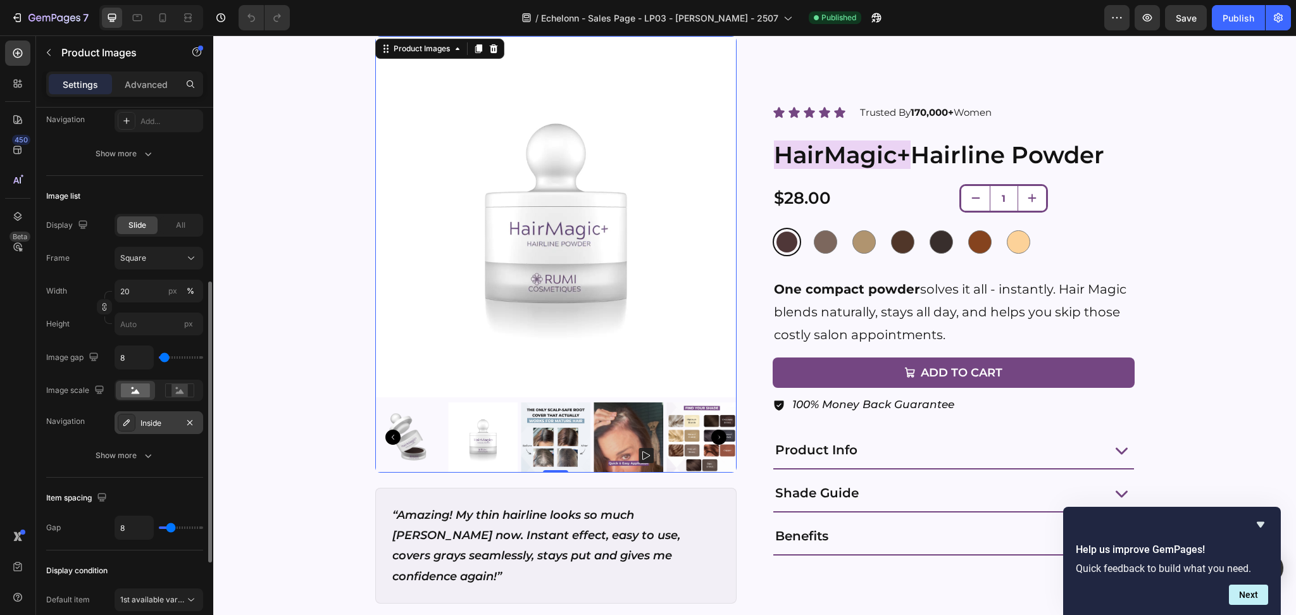
scroll to position [506, 0]
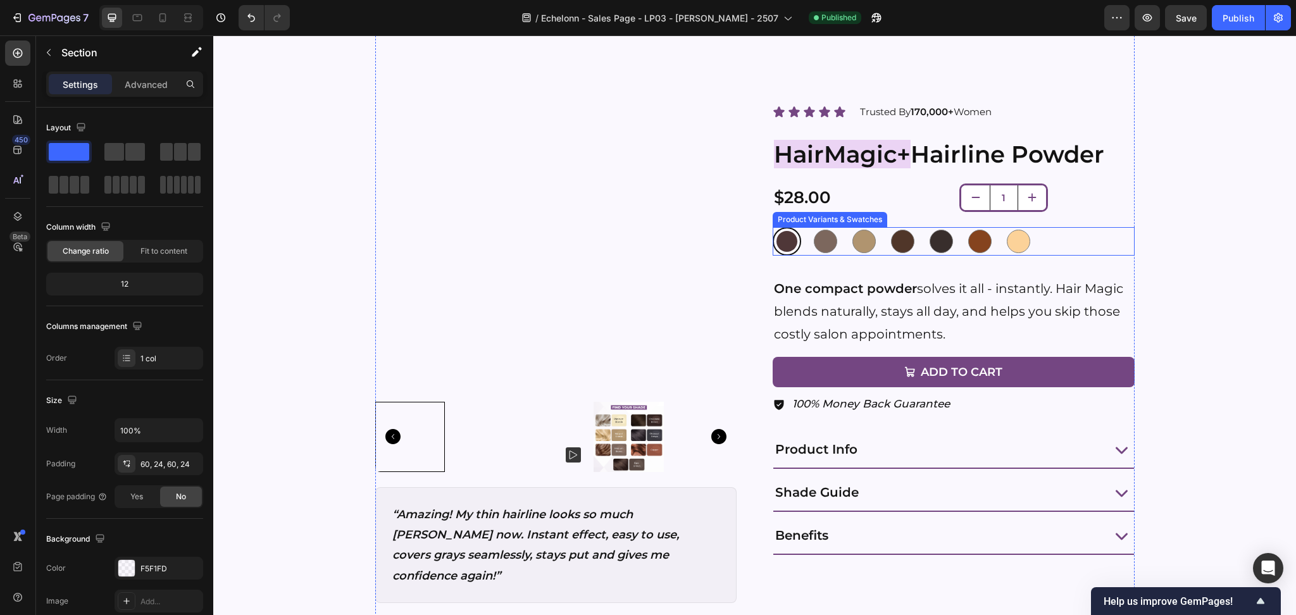
scroll to position [1772, 0]
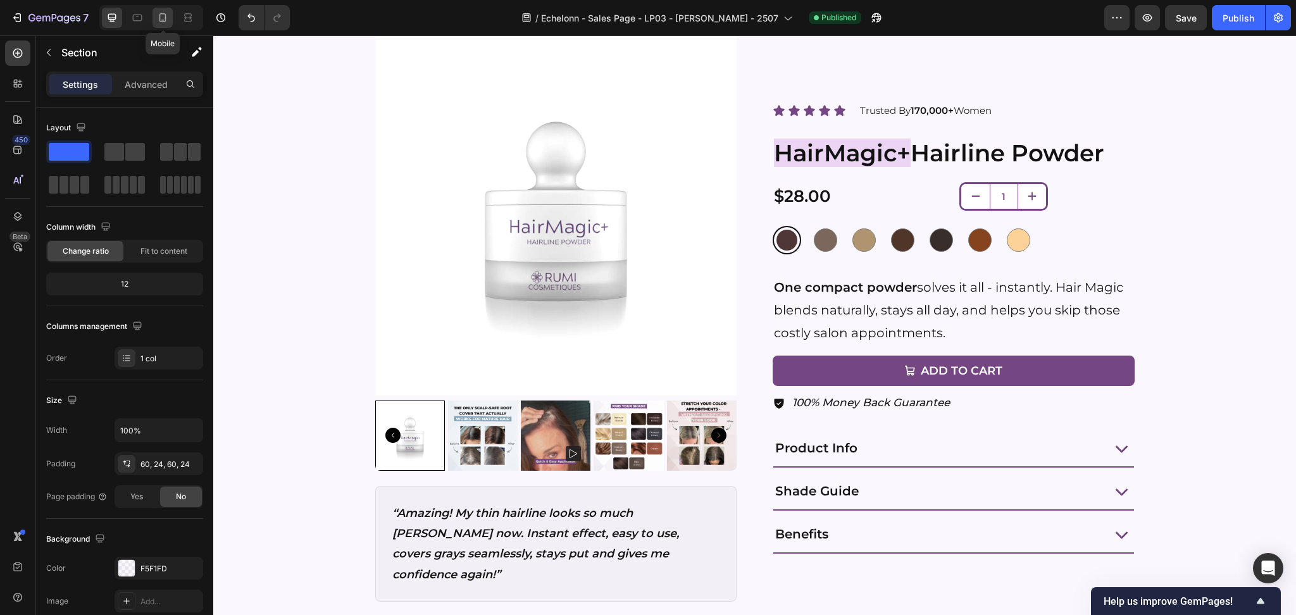
click at [165, 10] on div at bounding box center [163, 18] width 20 height 20
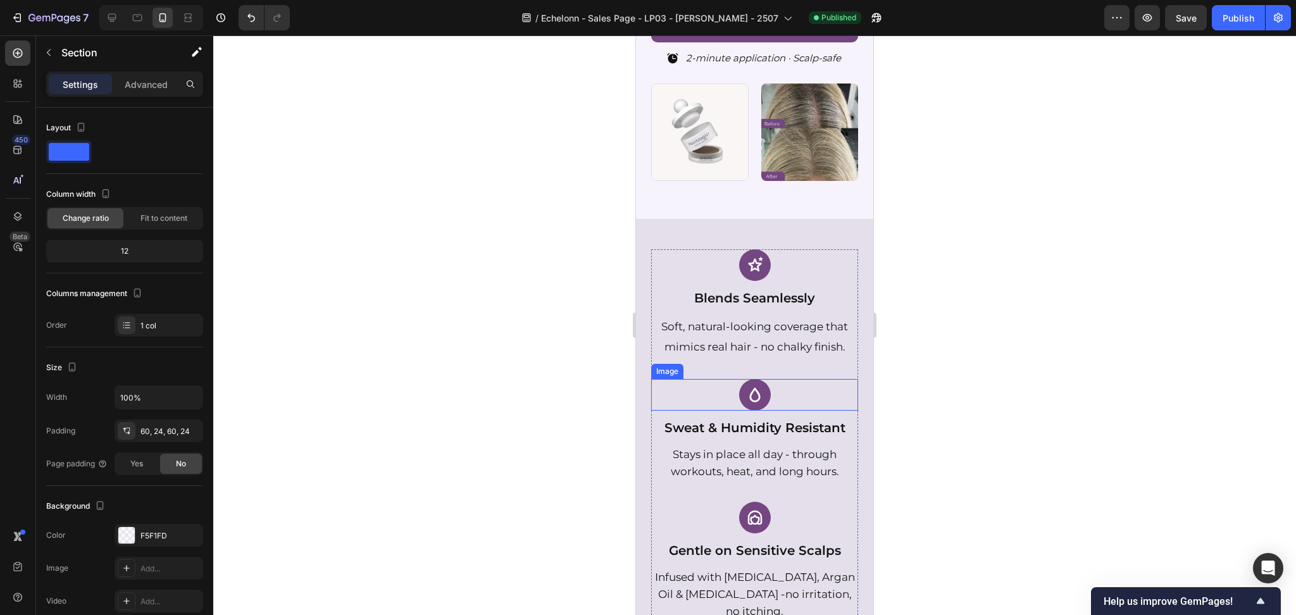
scroll to position [422, 0]
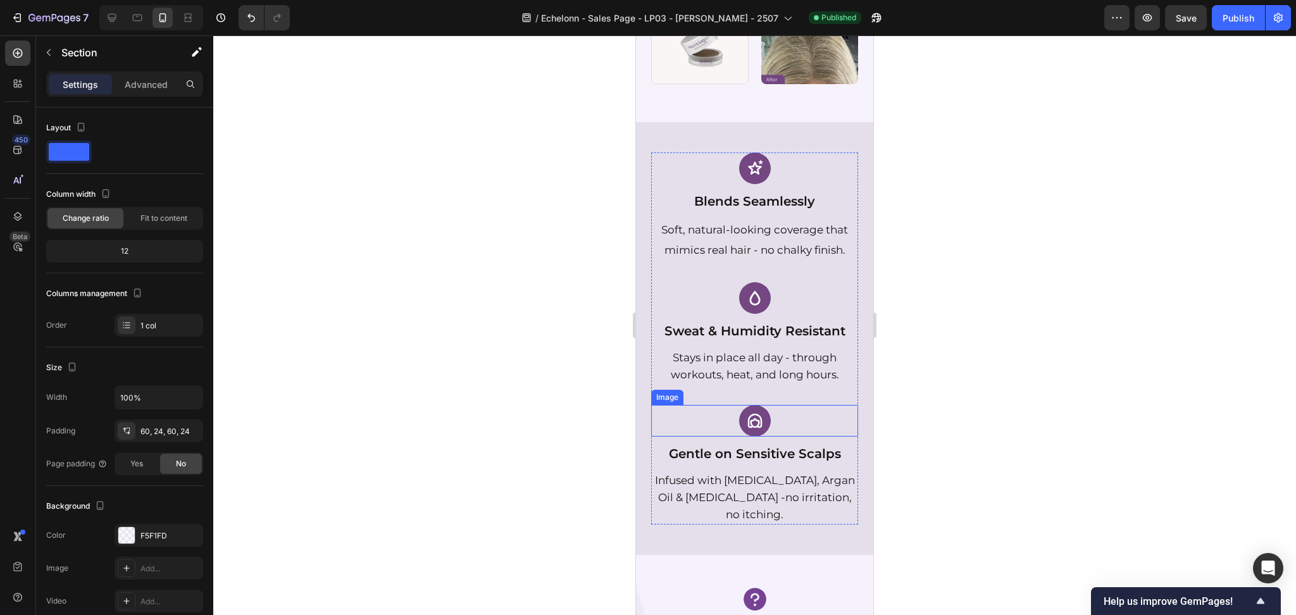
click at [755, 437] on img at bounding box center [755, 421] width 32 height 32
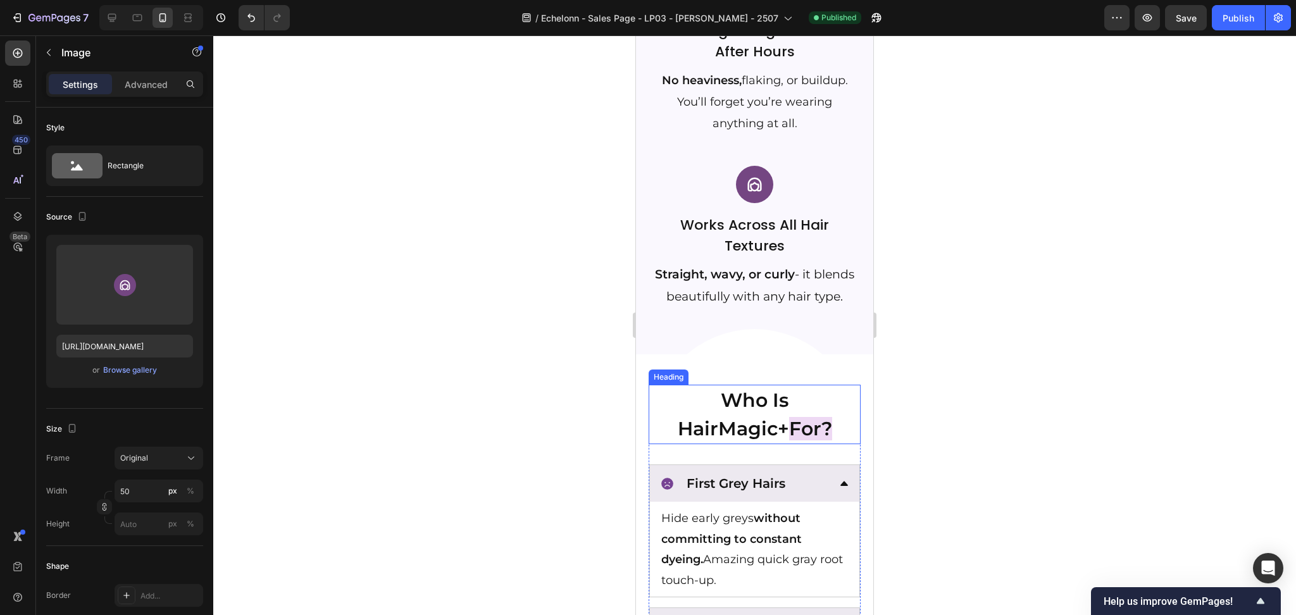
scroll to position [1857, 0]
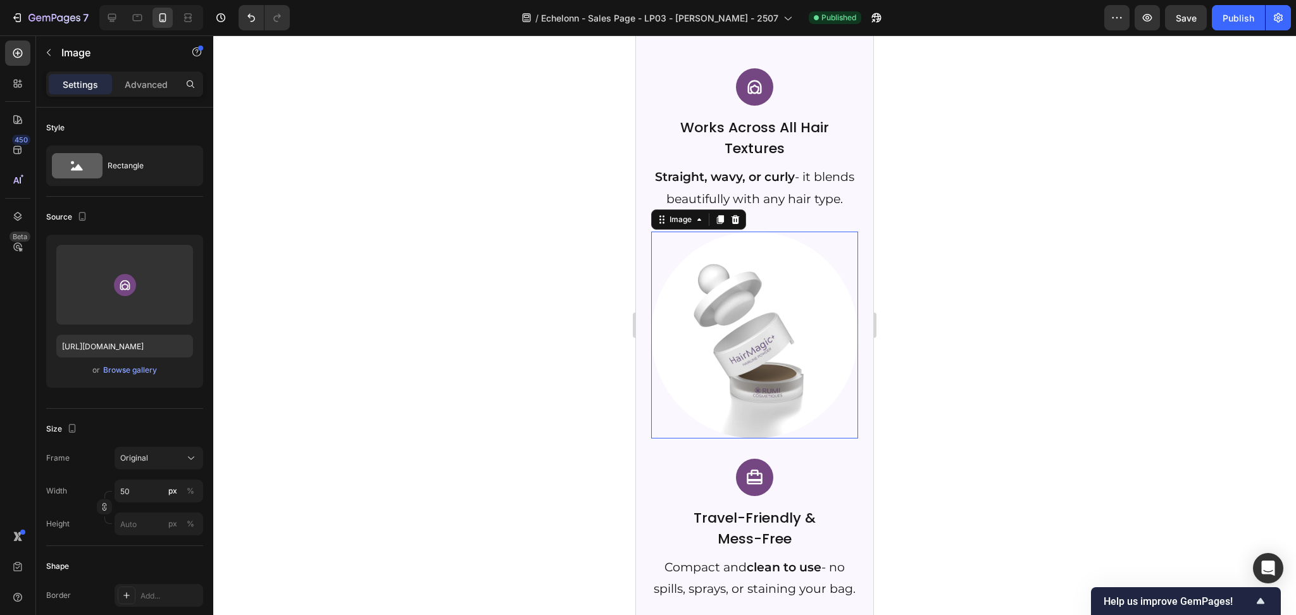
click at [732, 389] on img at bounding box center [754, 335] width 207 height 207
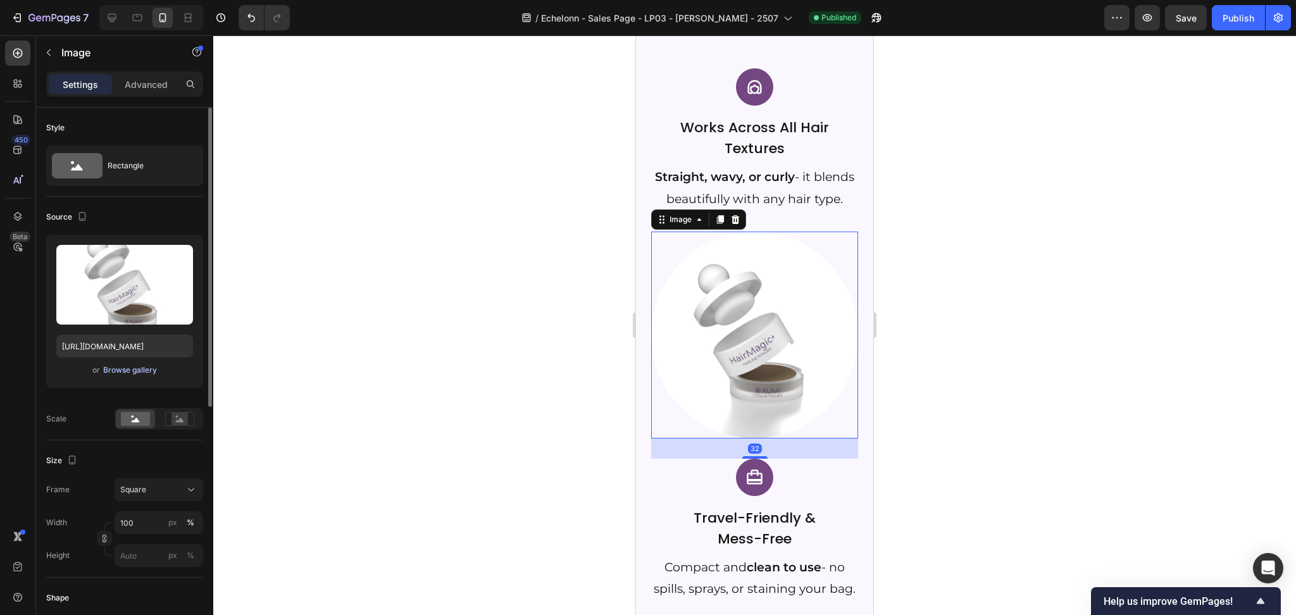
click at [133, 365] on div "Browse gallery" at bounding box center [130, 370] width 54 height 11
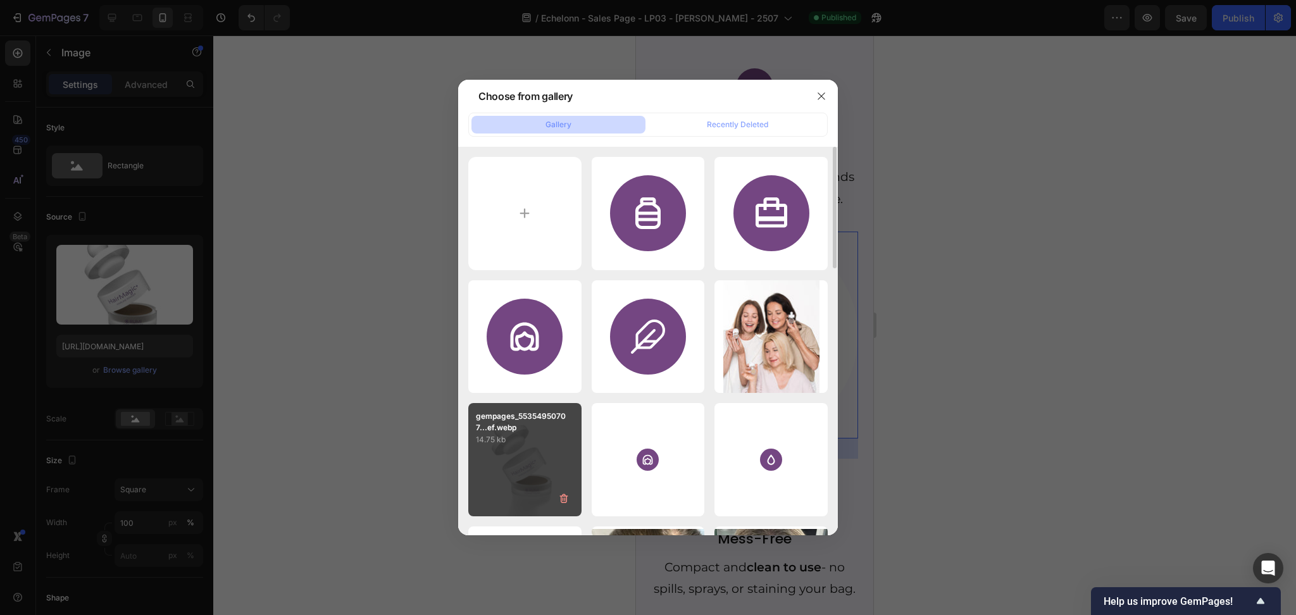
click at [519, 433] on p "gempages_55354950707...ef.webp" at bounding box center [525, 422] width 98 height 23
type input "[URL][DOMAIN_NAME]"
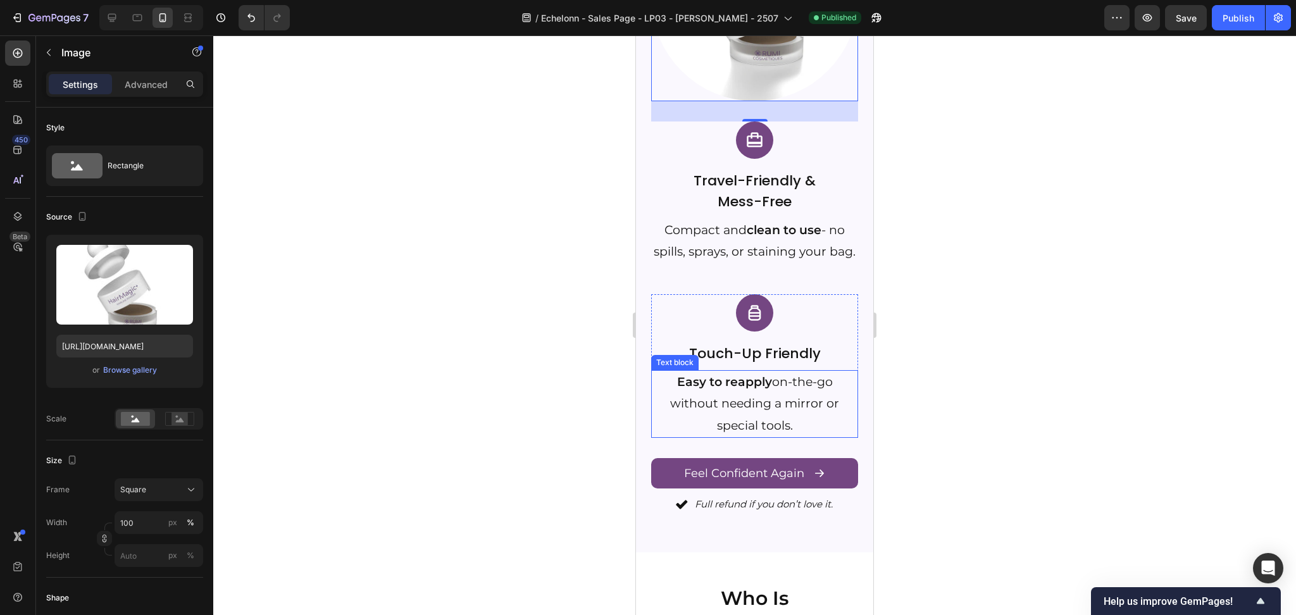
scroll to position [2363, 0]
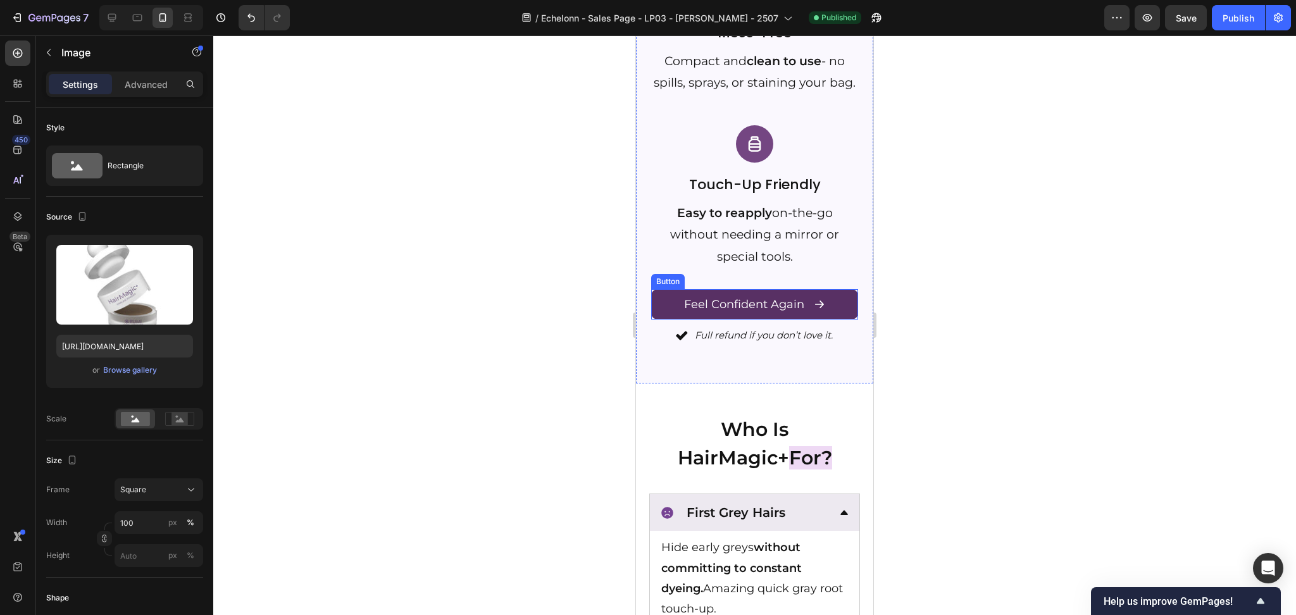
click at [831, 320] on link "Feel Confident Again" at bounding box center [754, 304] width 207 height 30
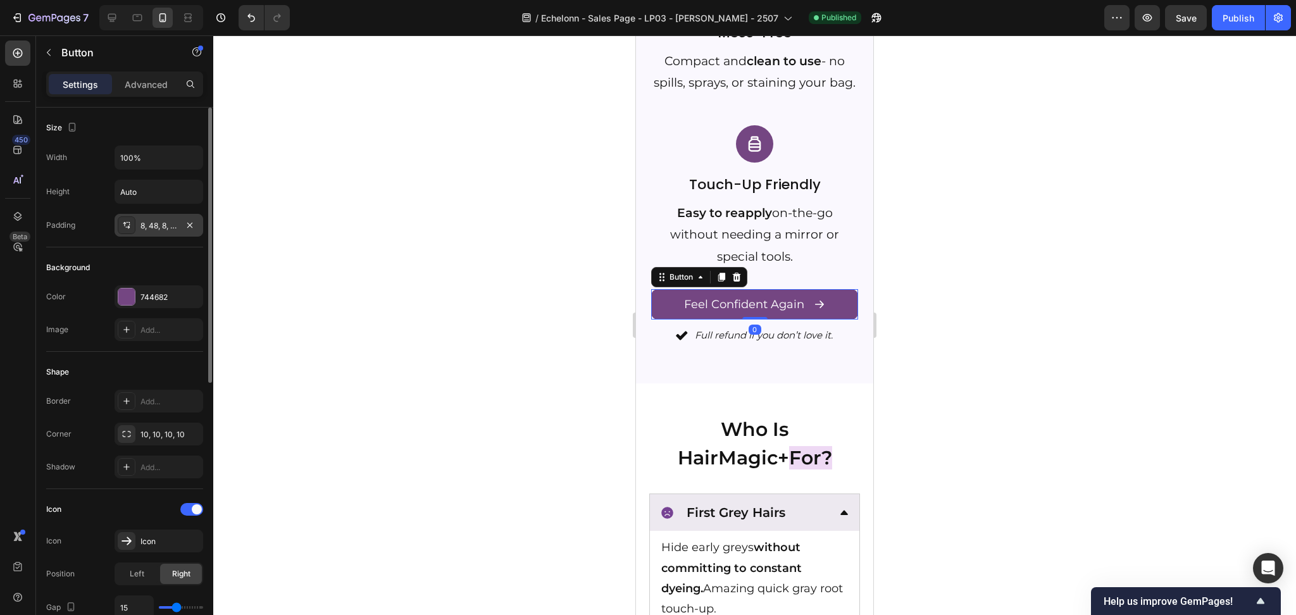
click at [161, 227] on div "8, 48, 8, 48" at bounding box center [159, 225] width 37 height 11
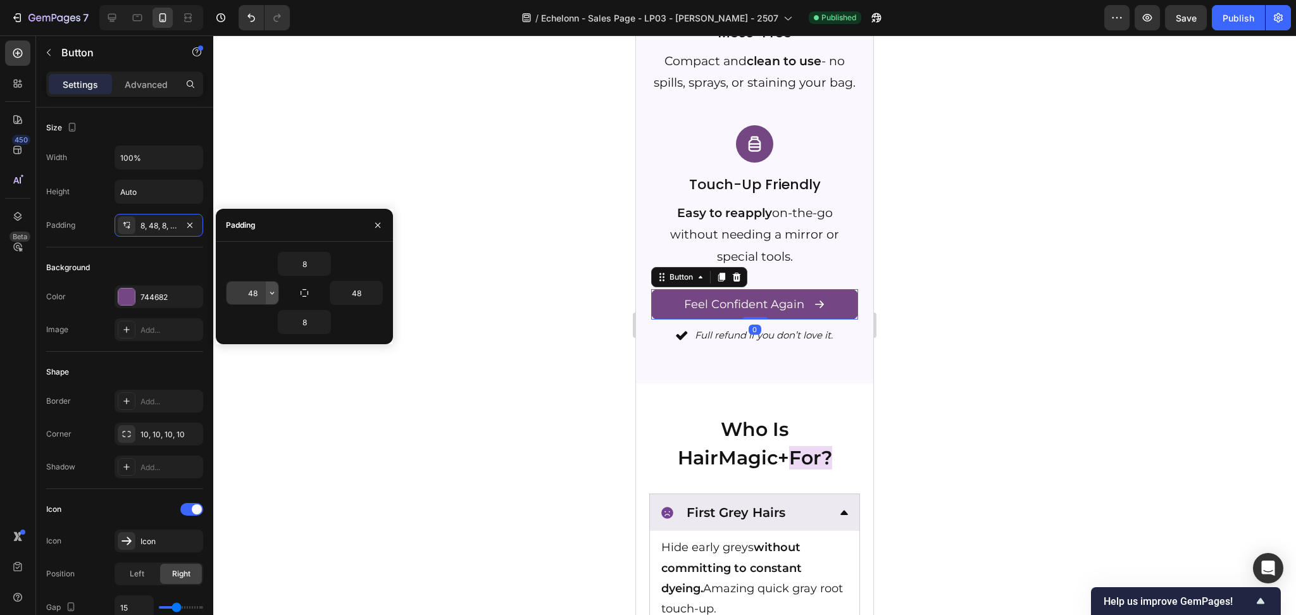
click at [267, 287] on button "button" at bounding box center [272, 293] width 13 height 23
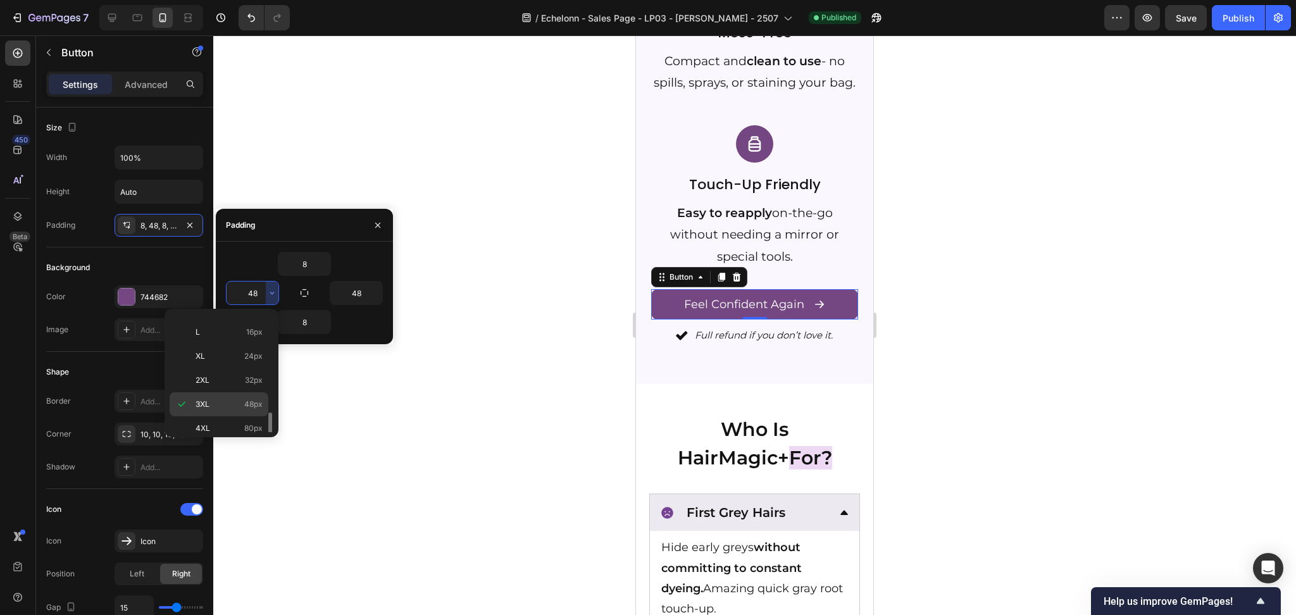
scroll to position [147, 0]
click at [237, 322] on p "XL 24px" at bounding box center [229, 323] width 67 height 11
type input "24"
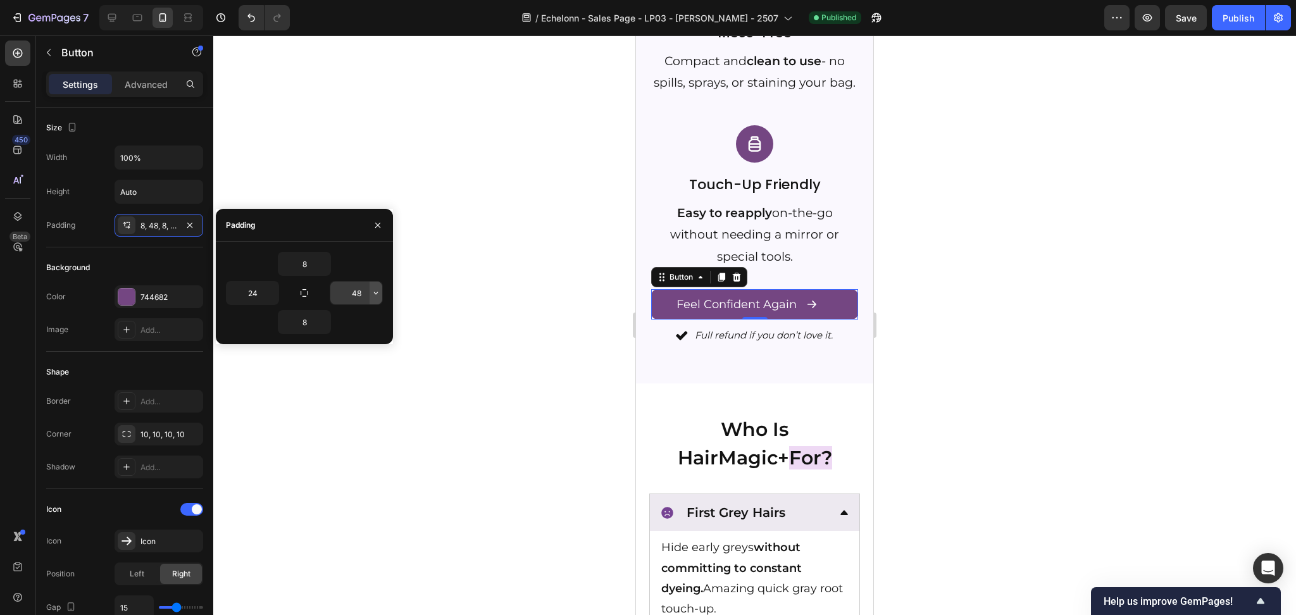
click at [378, 297] on icon "button" at bounding box center [376, 293] width 10 height 10
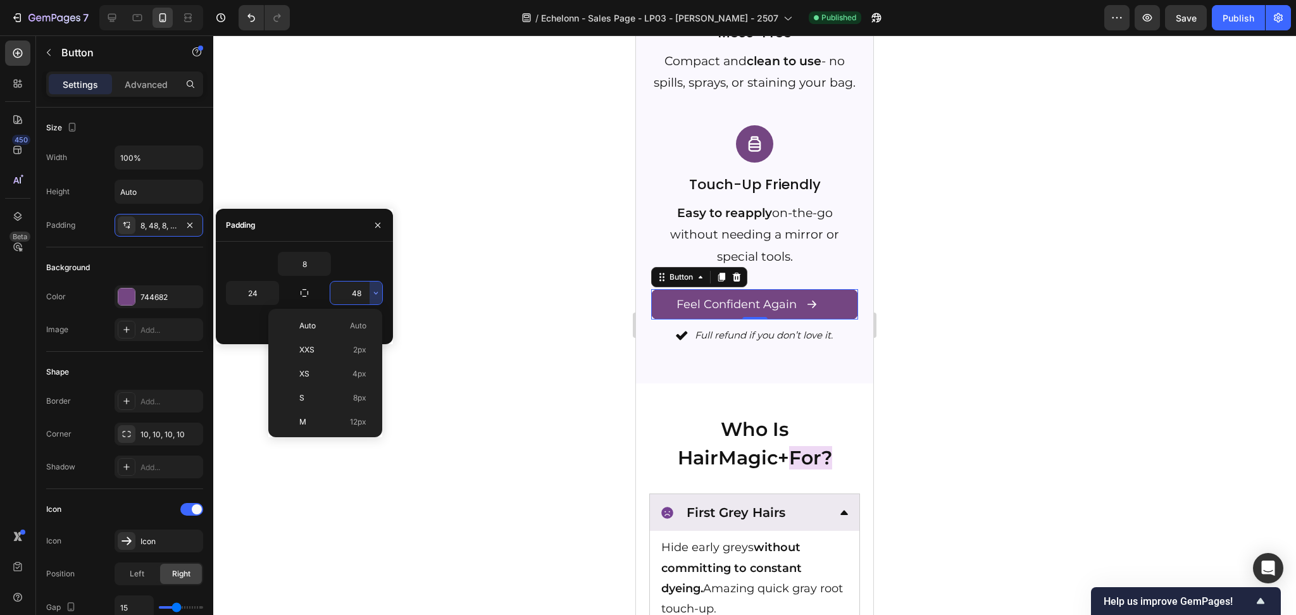
scroll to position [114, 0]
click at [330, 361] on p "XL 24px" at bounding box center [332, 356] width 67 height 11
type input "24"
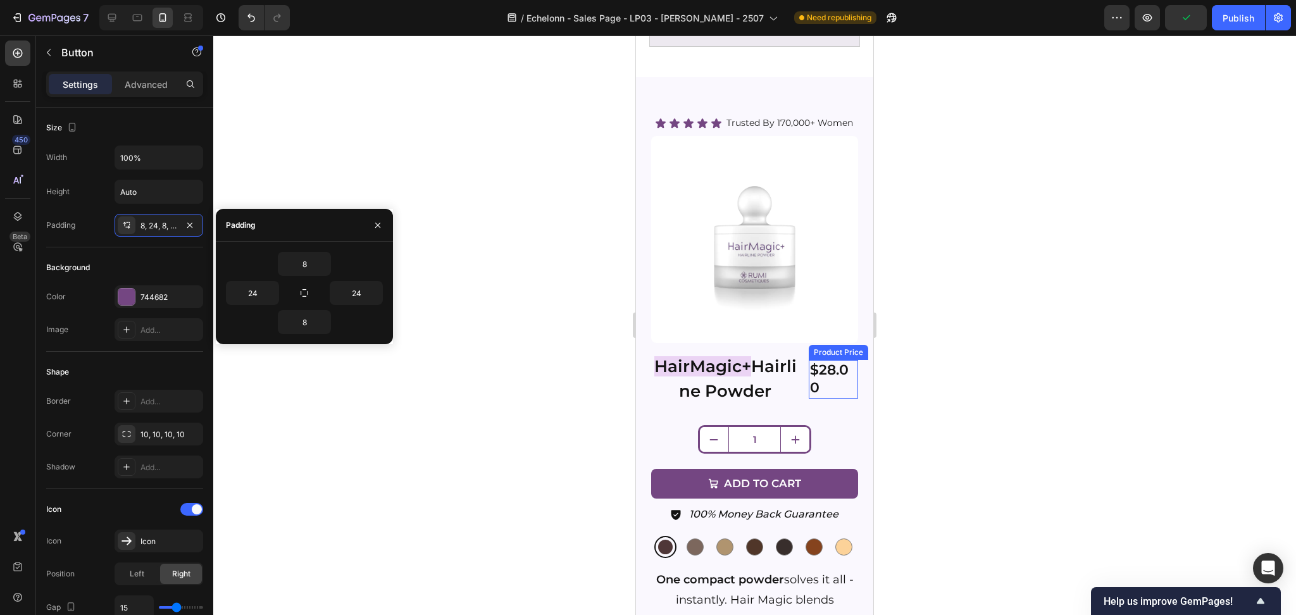
scroll to position [3207, 0]
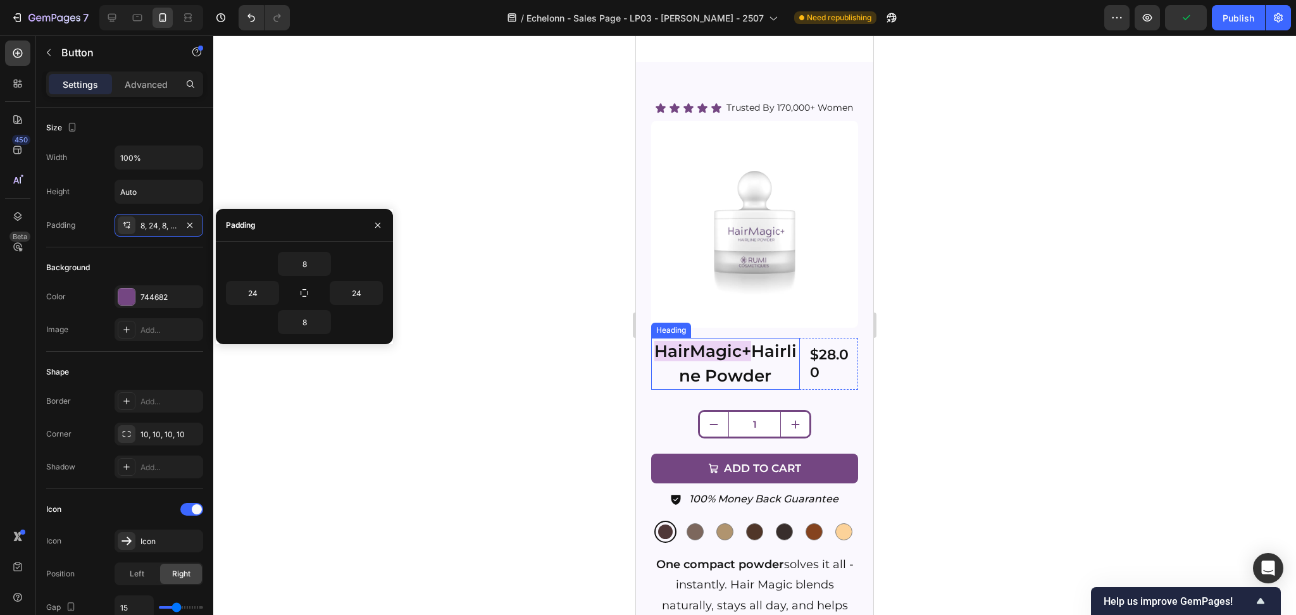
click at [775, 379] on h2 "HairMagic+ Hairline Powder" at bounding box center [725, 364] width 149 height 52
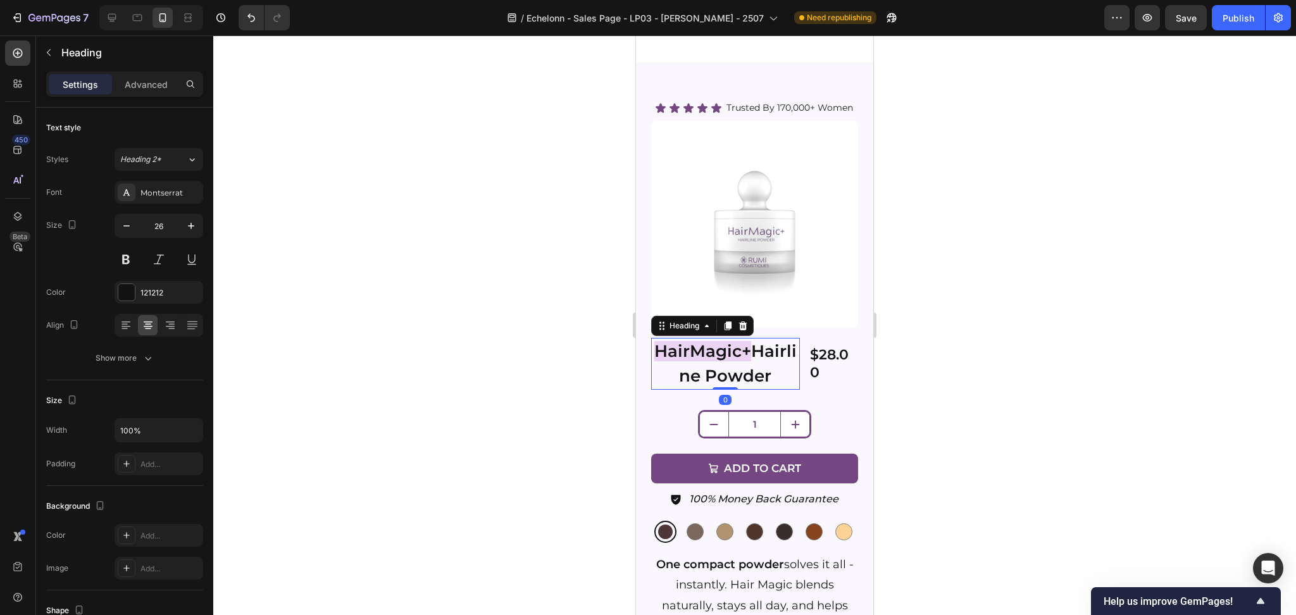
scroll to position [3629, 0]
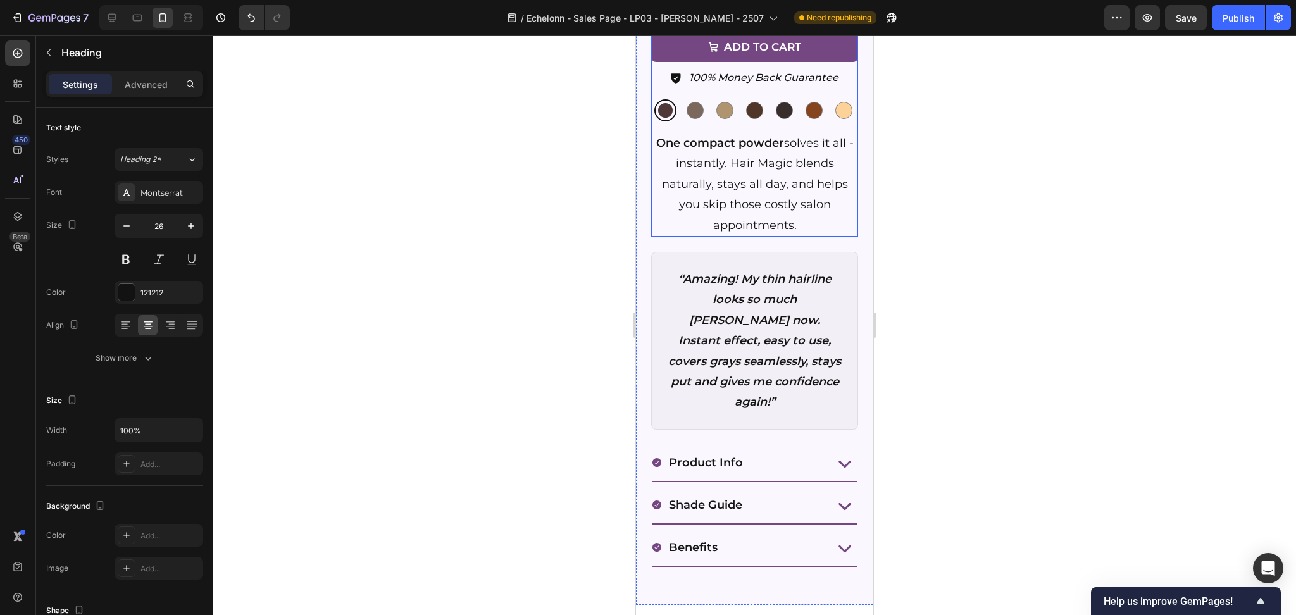
click at [780, 122] on div "Dark Brown Dark Brown Medium Brown Medium Brown Natural Blonde Natural Blonde C…" at bounding box center [754, 110] width 207 height 22
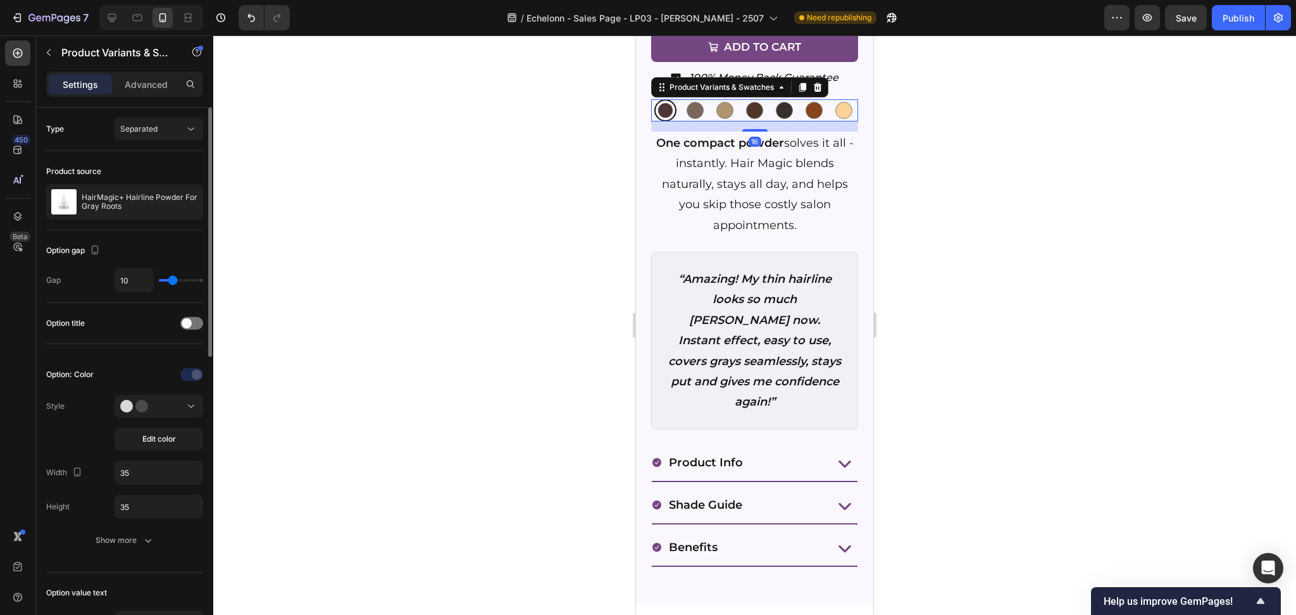
scroll to position [253, 0]
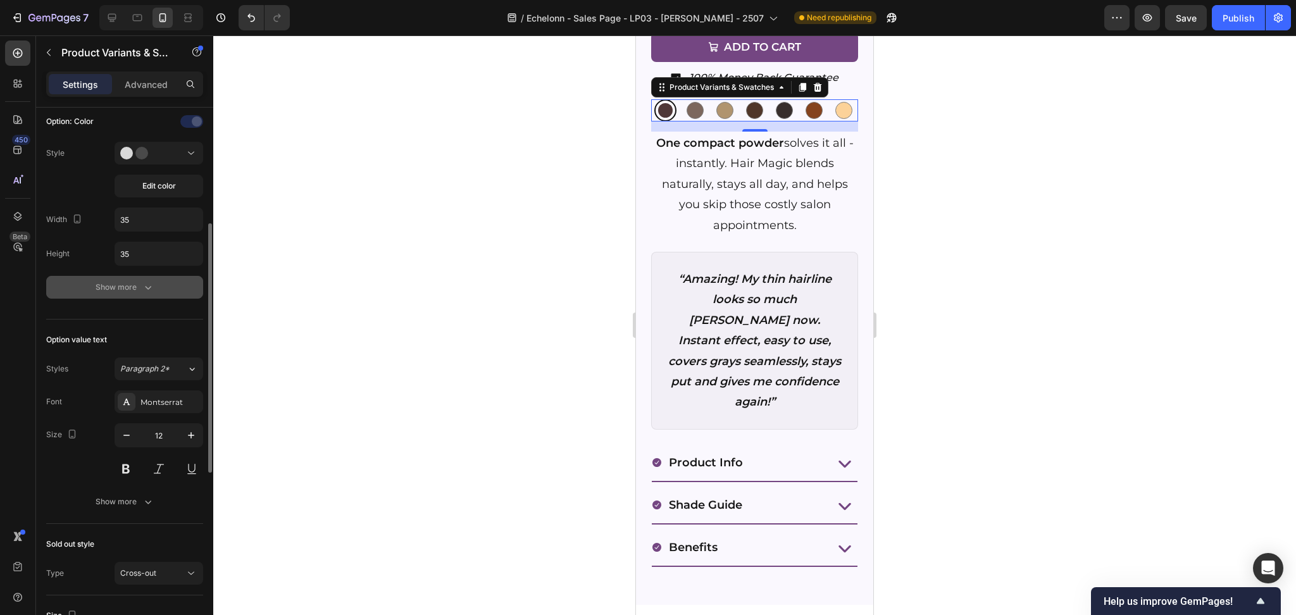
click at [144, 290] on icon "button" at bounding box center [148, 287] width 13 height 13
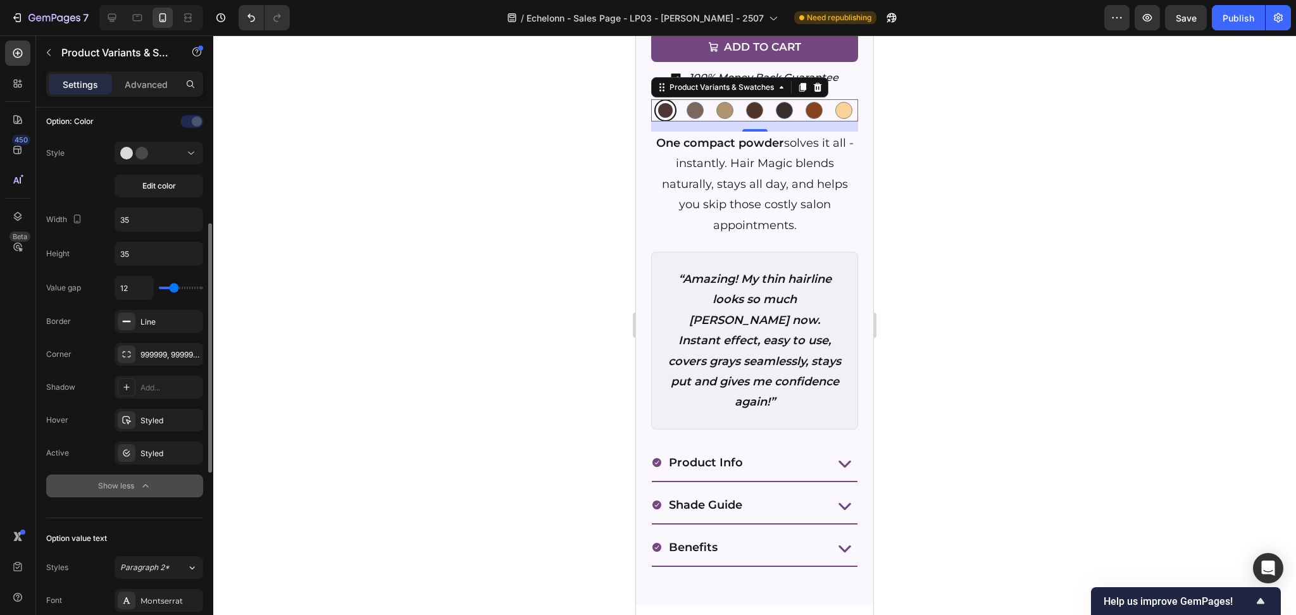
type input "4"
click at [167, 288] on input "range" at bounding box center [181, 288] width 44 height 3
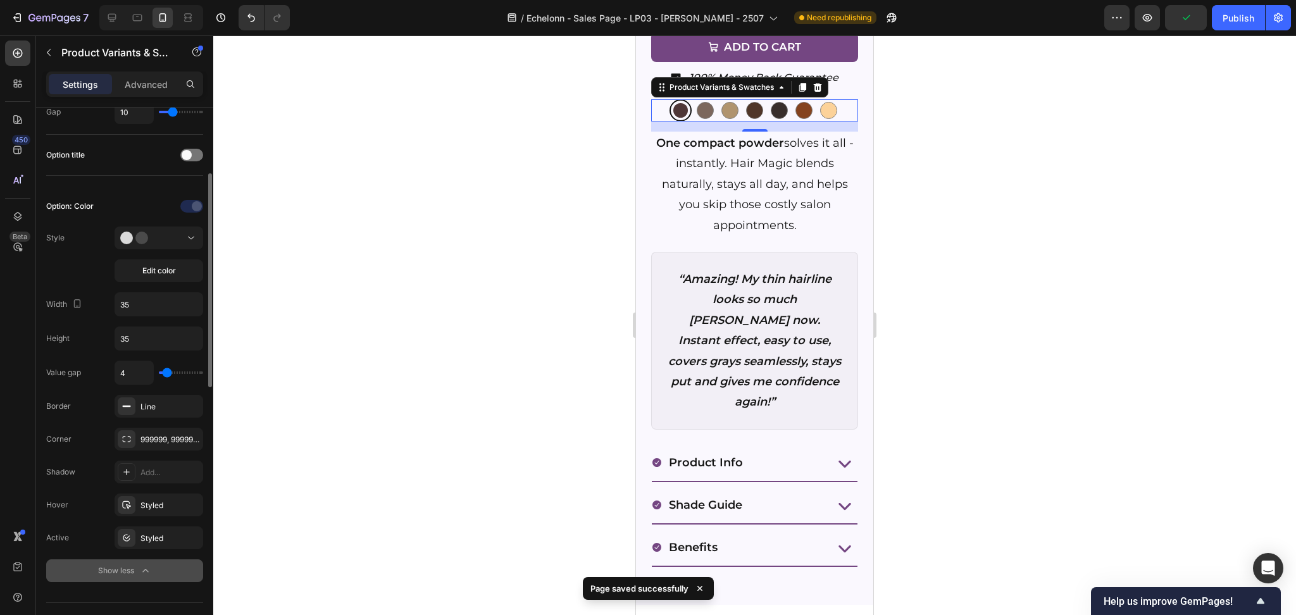
scroll to position [3460, 0]
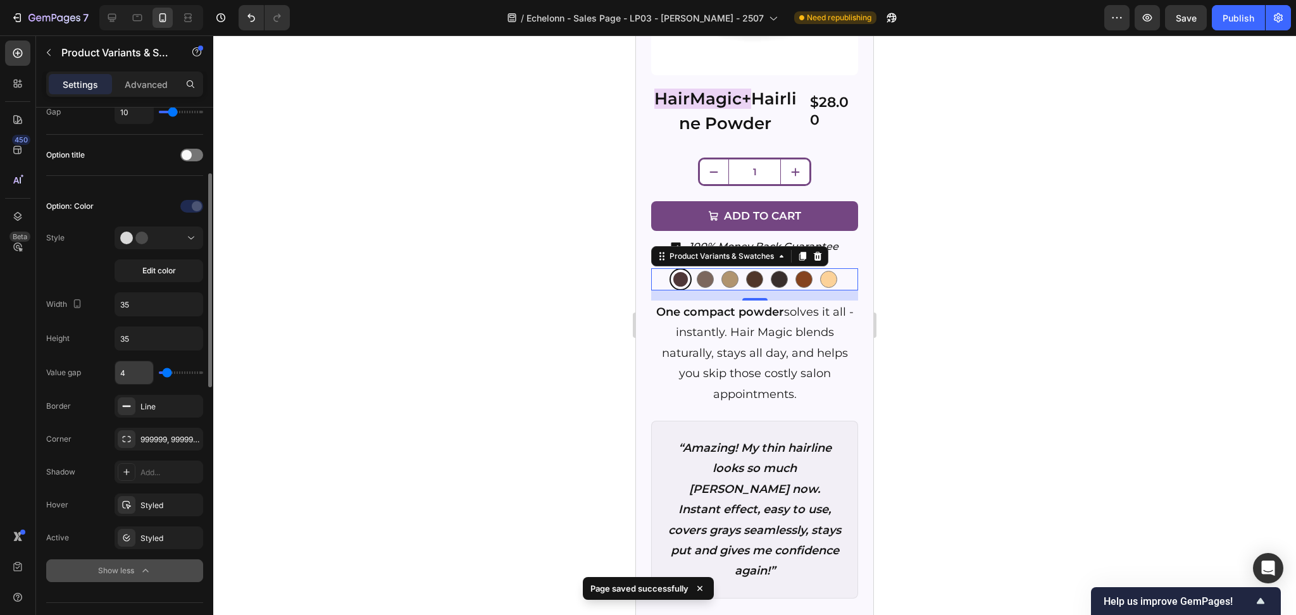
click at [136, 373] on input "4" at bounding box center [134, 372] width 38 height 23
type input "8"
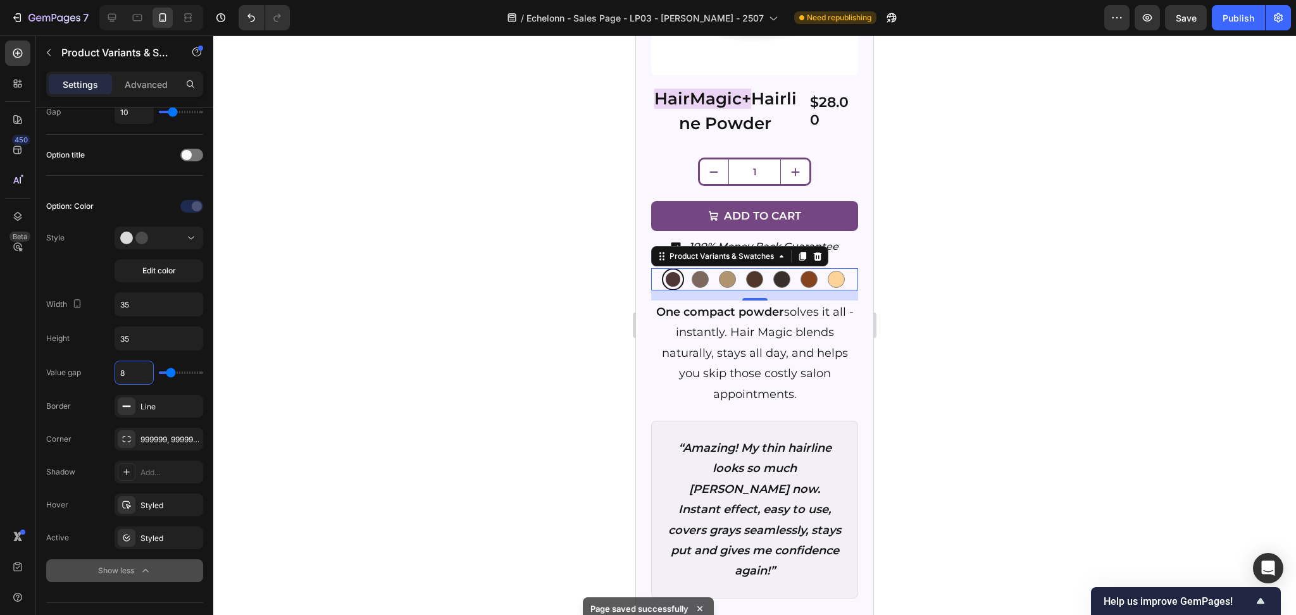
click at [354, 352] on div at bounding box center [754, 325] width 1083 height 580
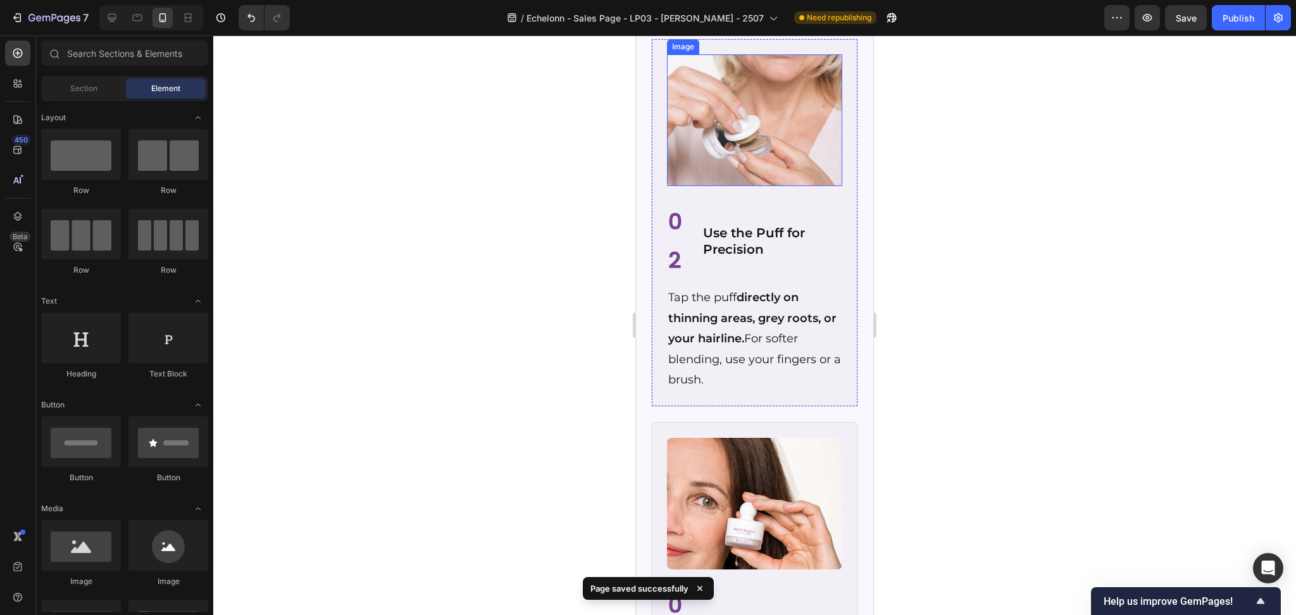
scroll to position [5824, 0]
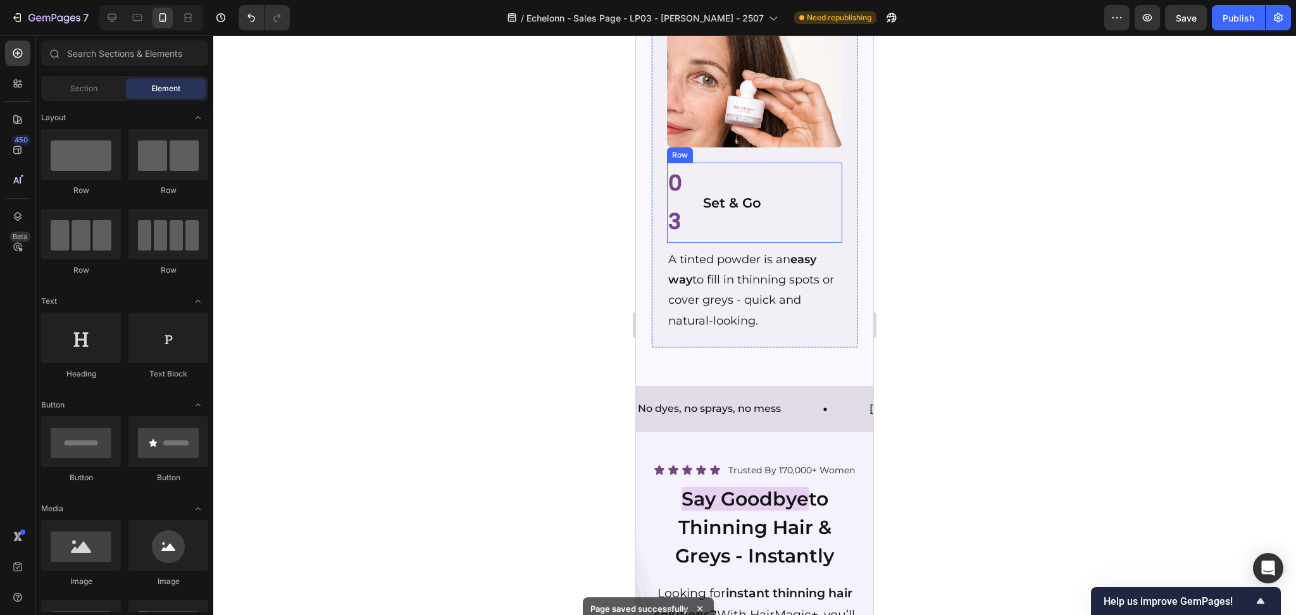
click at [703, 214] on div "Set & Go Heading" at bounding box center [772, 203] width 141 height 80
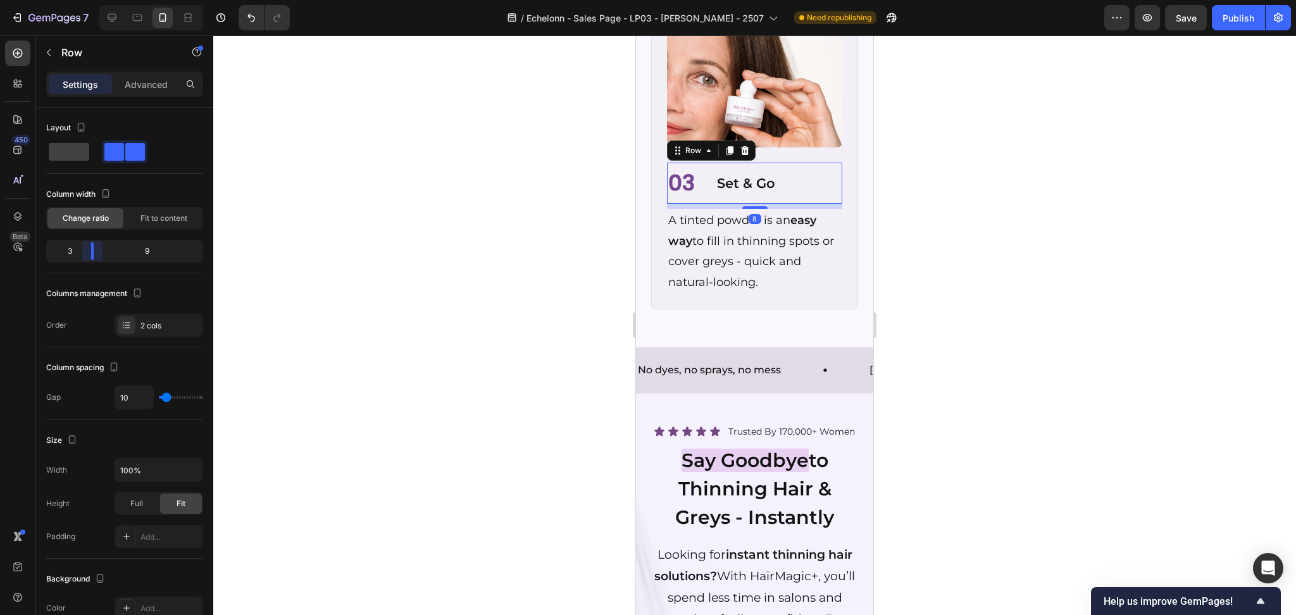
click at [88, 0] on body "7 Version history / Echelonn - Sales Page - LP03 - [PERSON_NAME] - 2507 Need re…" at bounding box center [648, 0] width 1296 height 0
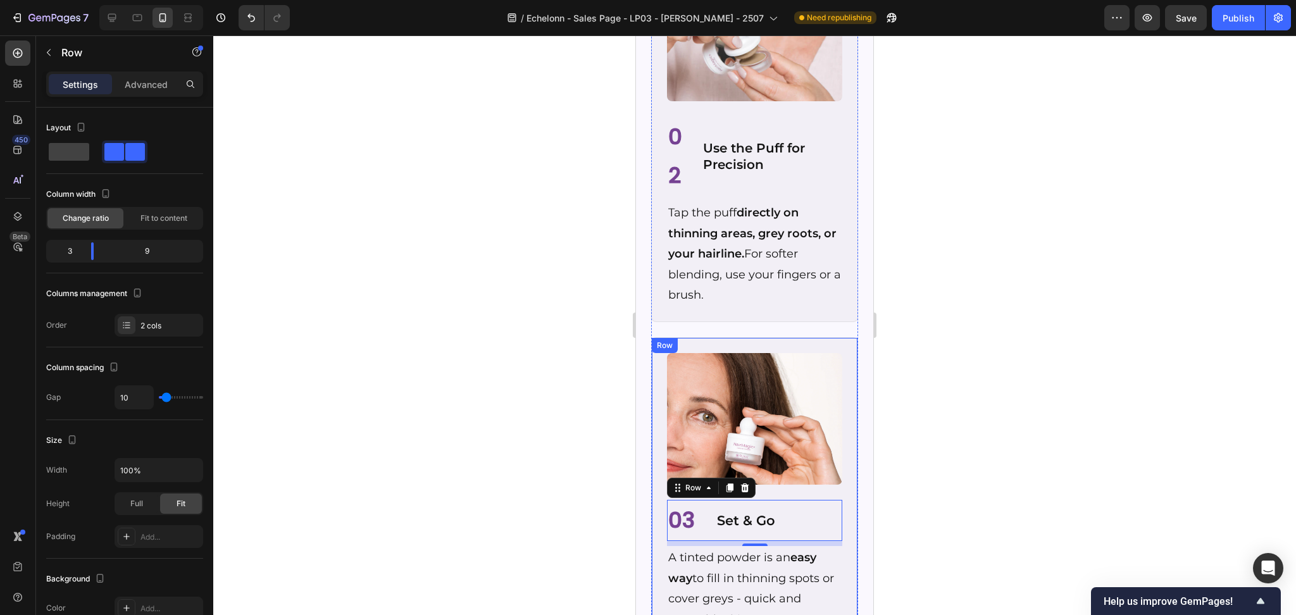
scroll to position [5486, 0]
click at [694, 182] on div "02 Text Block Use the Puff for Precision Heading Row" at bounding box center [754, 157] width 175 height 80
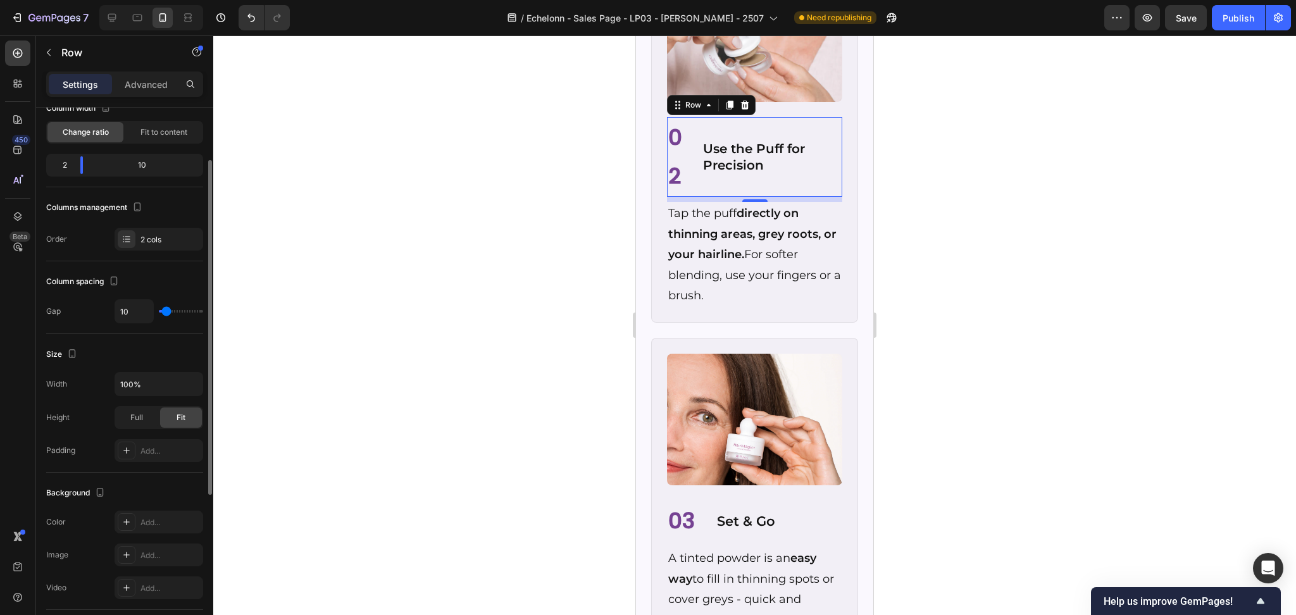
scroll to position [0, 0]
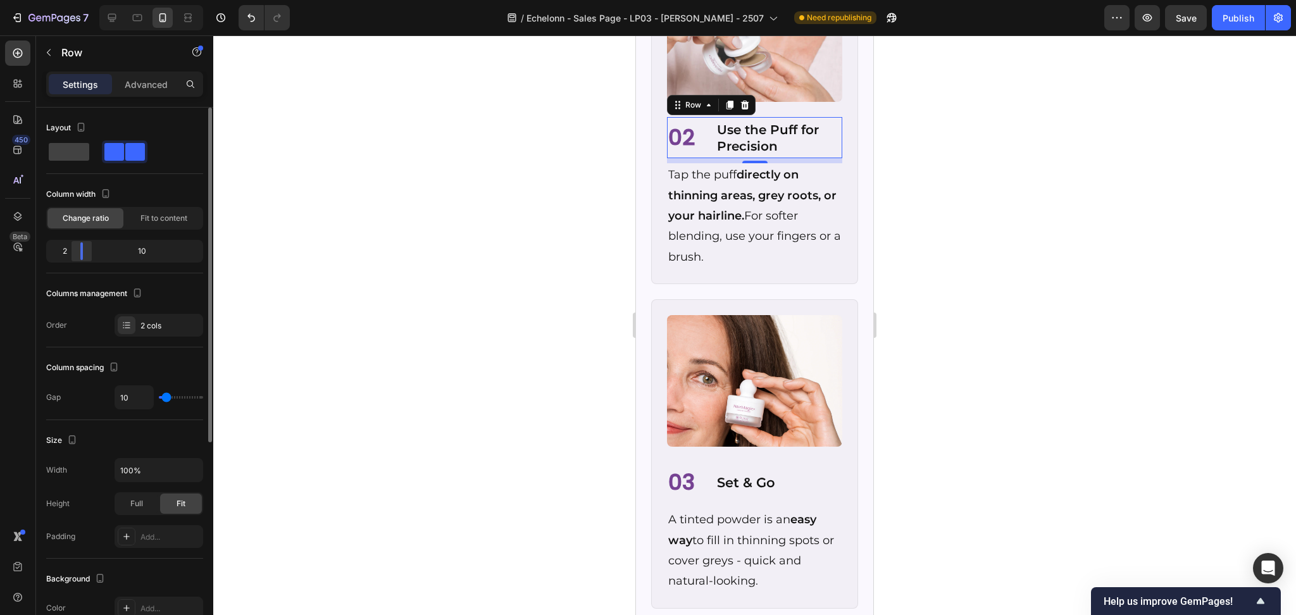
click at [89, 0] on body "7 Version history / Echelonn - Sales Page - LP03 - [PERSON_NAME] - 2507 Need re…" at bounding box center [648, 0] width 1296 height 0
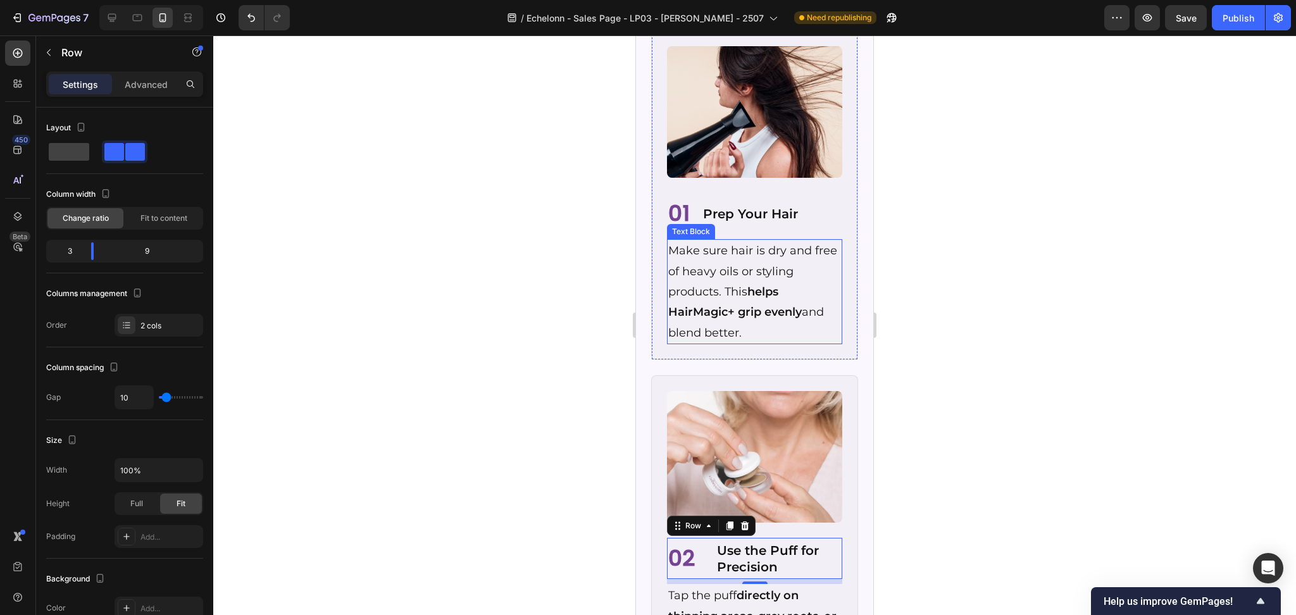
scroll to position [5064, 0]
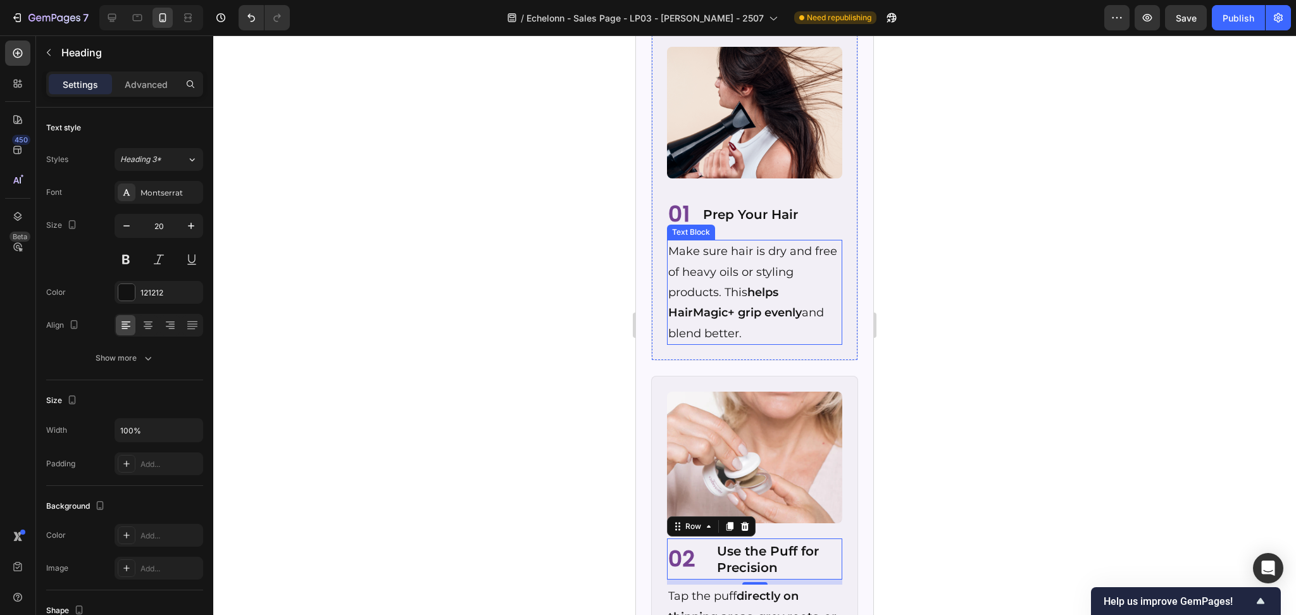
click at [702, 224] on h2 "Prep Your Hair" at bounding box center [772, 214] width 141 height 19
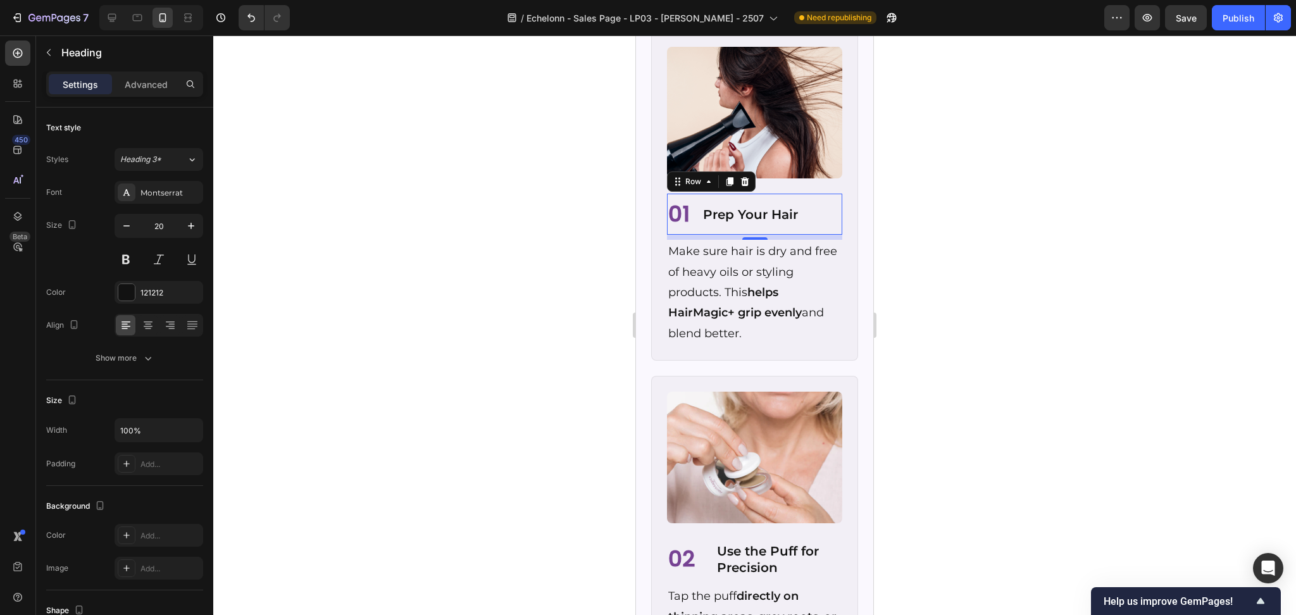
click at [694, 235] on div "01 Text Block Prep Your Hair Heading Row 0" at bounding box center [754, 214] width 175 height 41
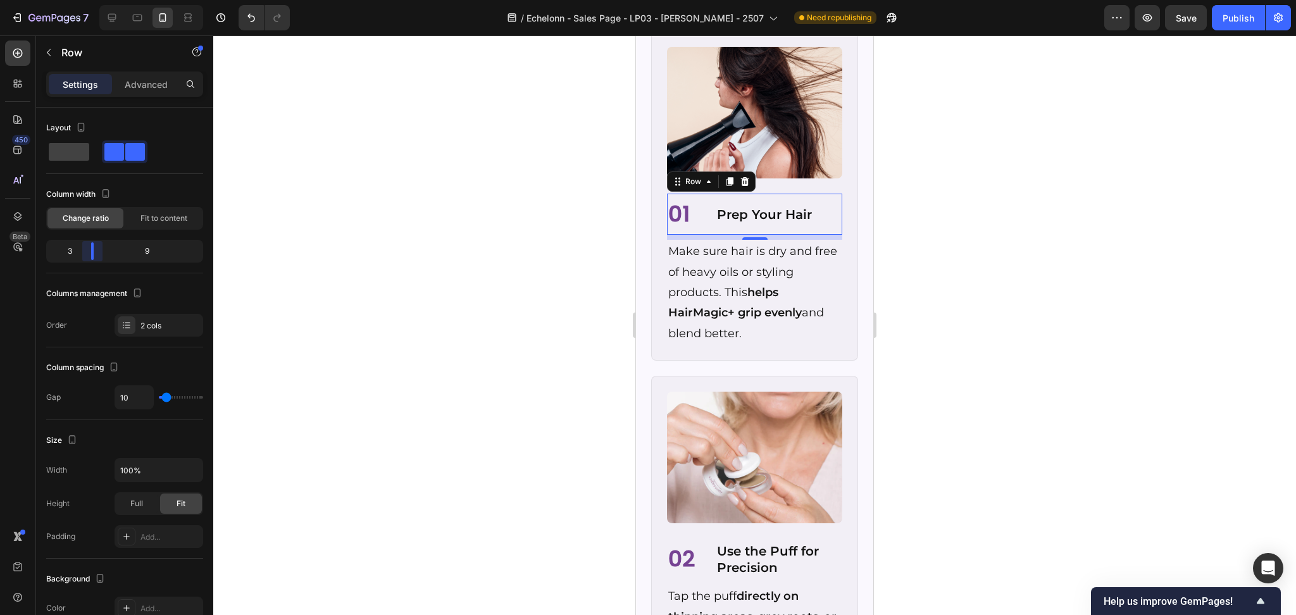
click at [87, 0] on body "7 Version history / Echelonn - Sales Page - LP03 - [PERSON_NAME] - 2507 Need re…" at bounding box center [648, 0] width 1296 height 0
click at [466, 372] on div at bounding box center [754, 325] width 1083 height 580
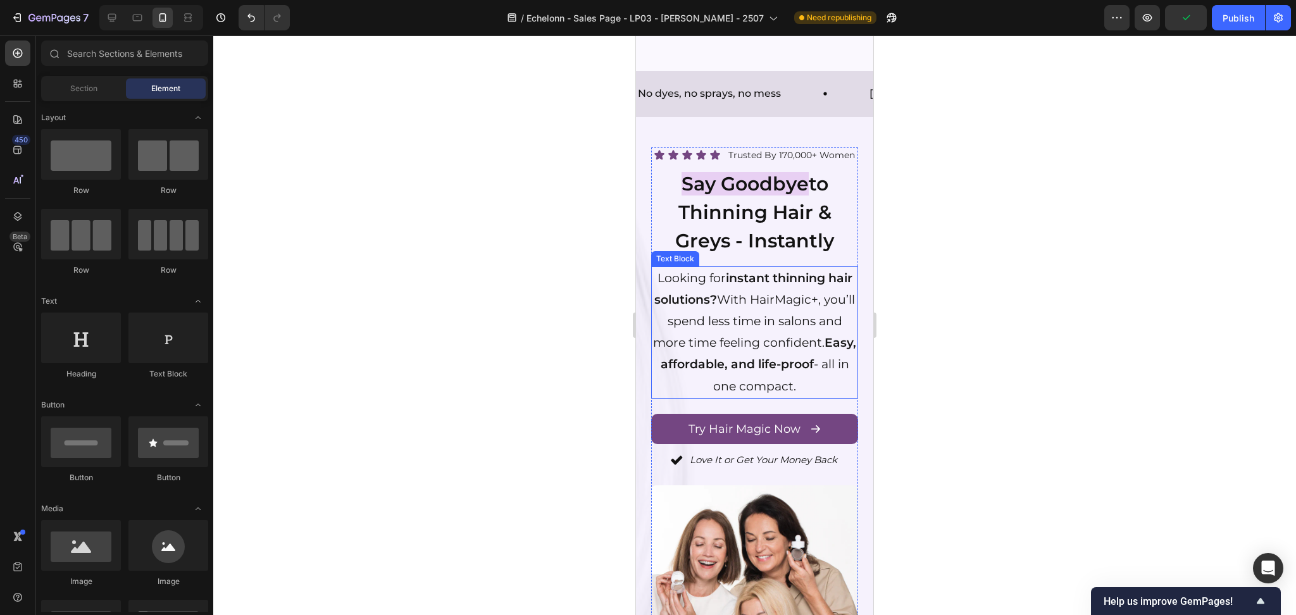
scroll to position [6077, 0]
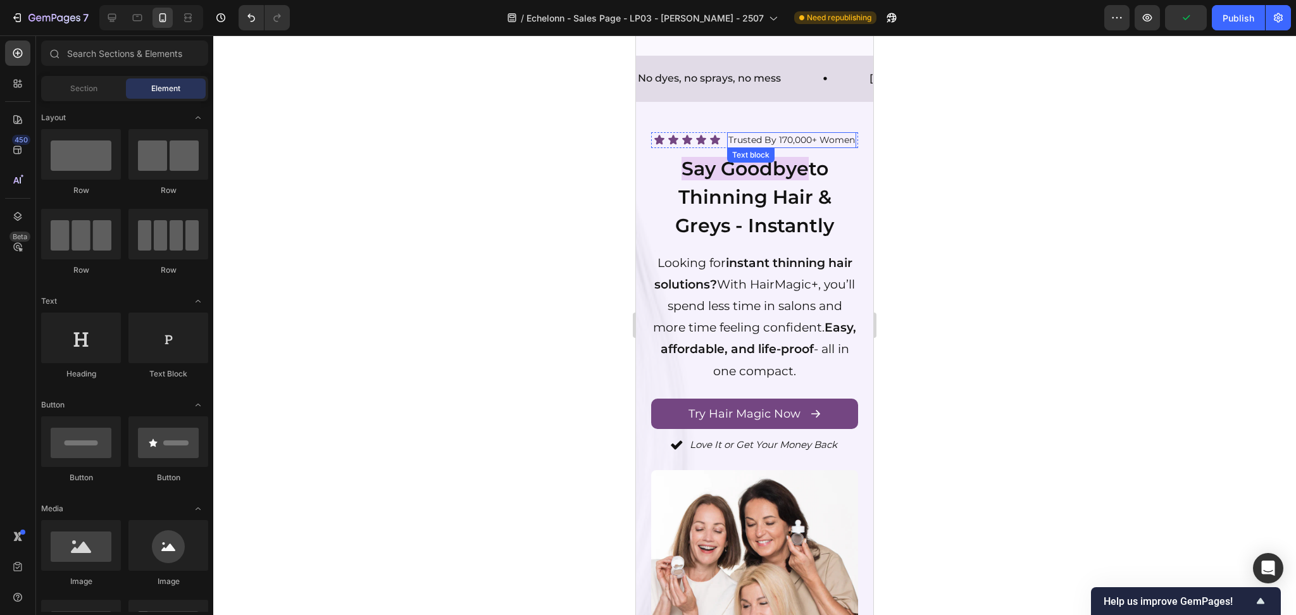
click at [729, 139] on p "Trusted By 170,000+ Women" at bounding box center [792, 140] width 127 height 13
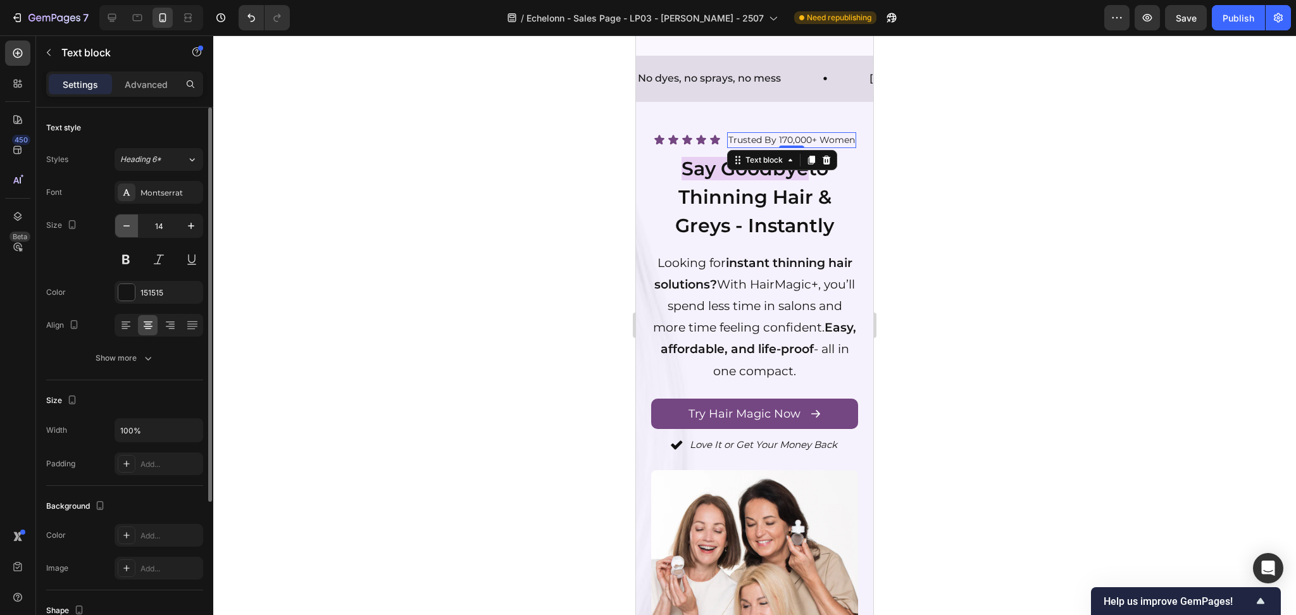
click at [122, 228] on icon "button" at bounding box center [126, 226] width 13 height 13
type input "13"
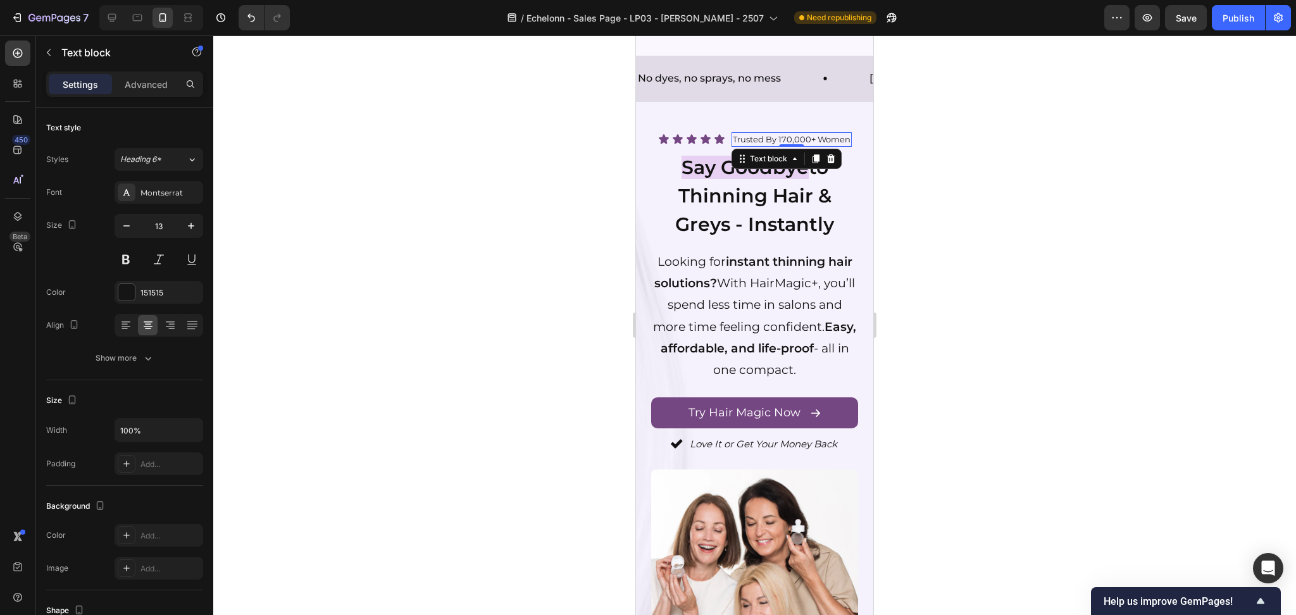
click at [584, 223] on div at bounding box center [754, 325] width 1083 height 580
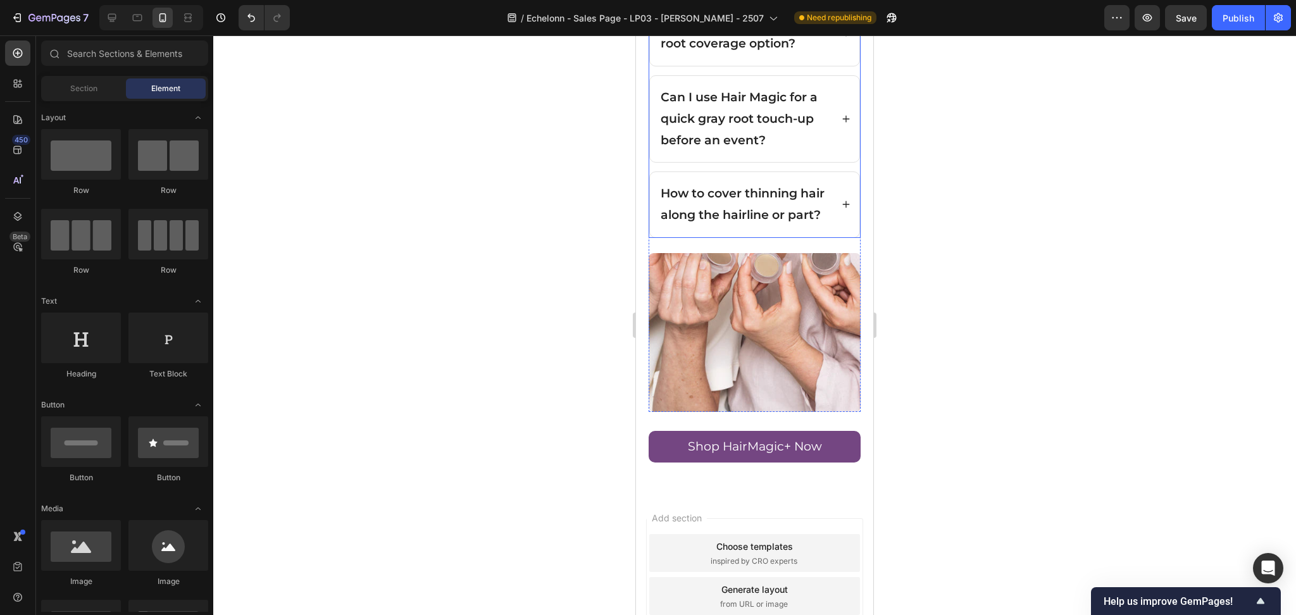
scroll to position [7185, 0]
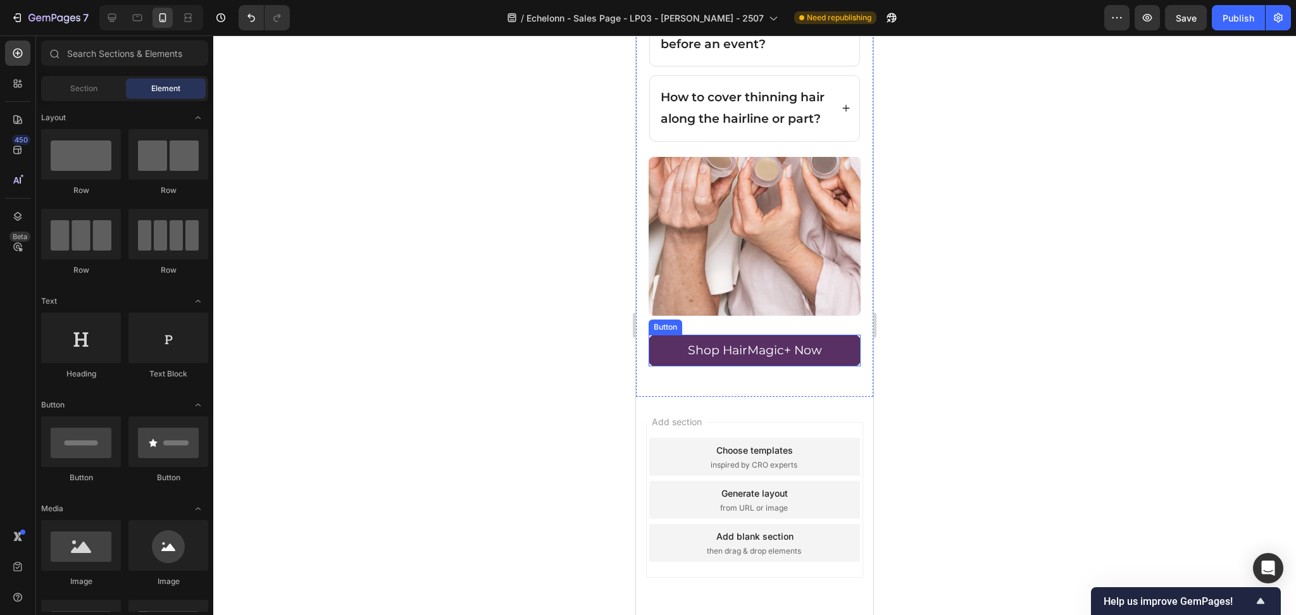
click at [820, 364] on link "Shop HairMagic+ Now" at bounding box center [755, 351] width 212 height 32
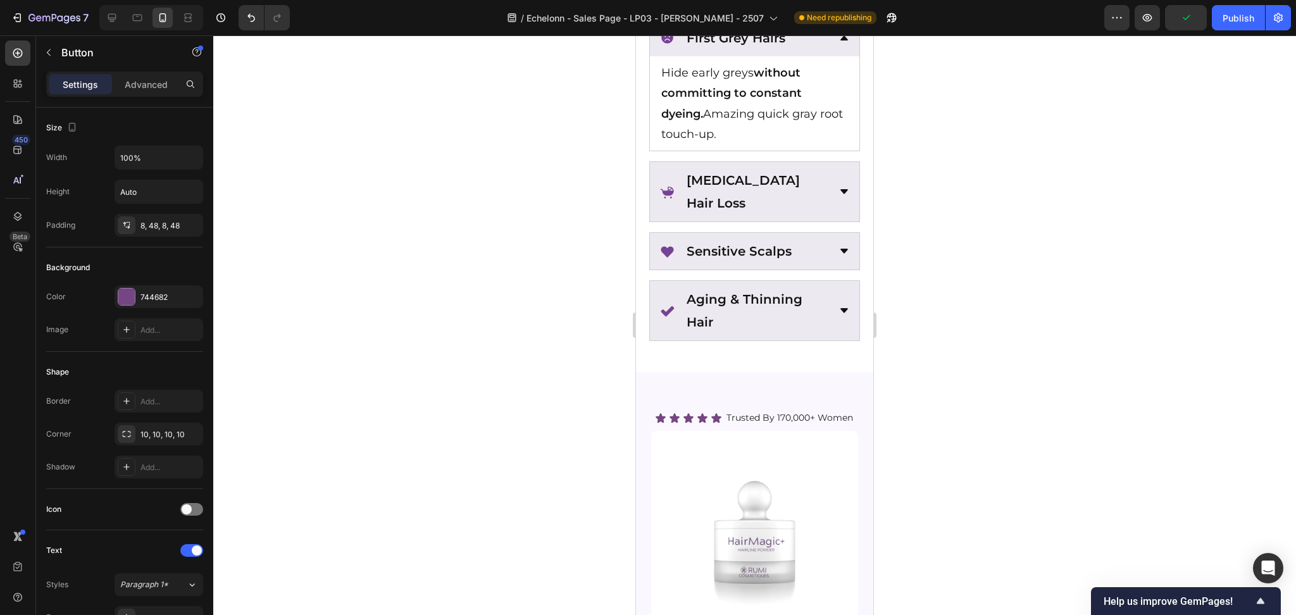
scroll to position [2890, 0]
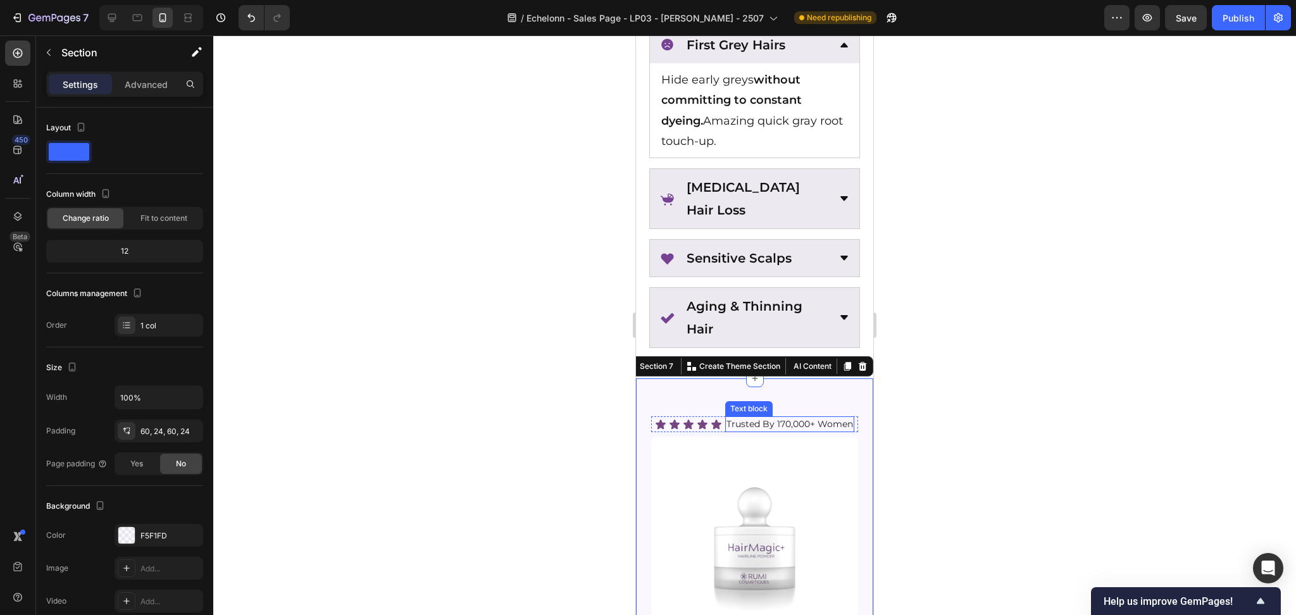
click at [770, 431] on p "Trusted By 170,000+ Women" at bounding box center [790, 424] width 127 height 13
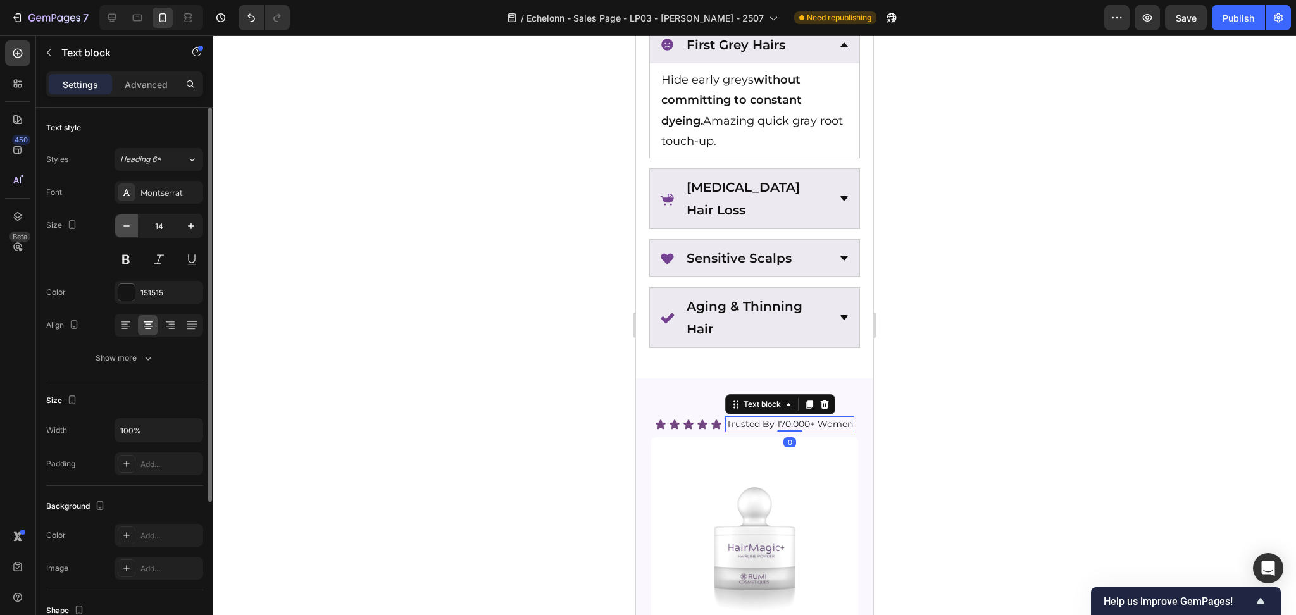
click at [128, 225] on icon "button" at bounding box center [126, 226] width 13 height 13
click at [199, 232] on button "button" at bounding box center [191, 226] width 23 height 23
click at [127, 225] on icon "button" at bounding box center [126, 226] width 13 height 13
type input "13"
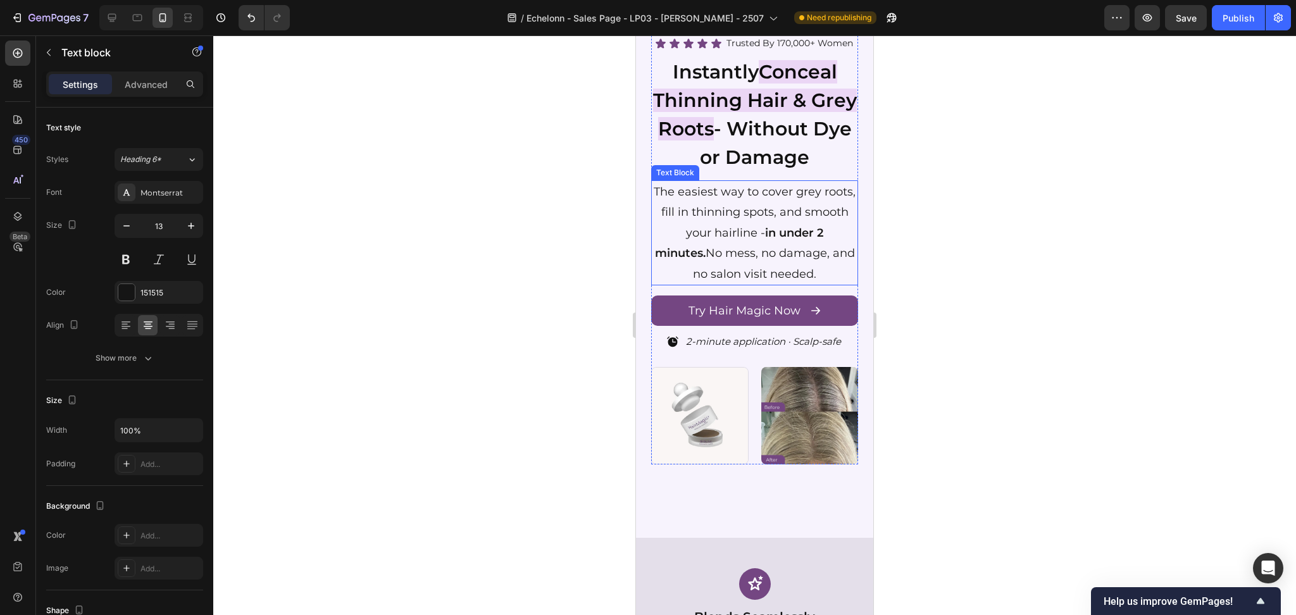
scroll to position [0, 0]
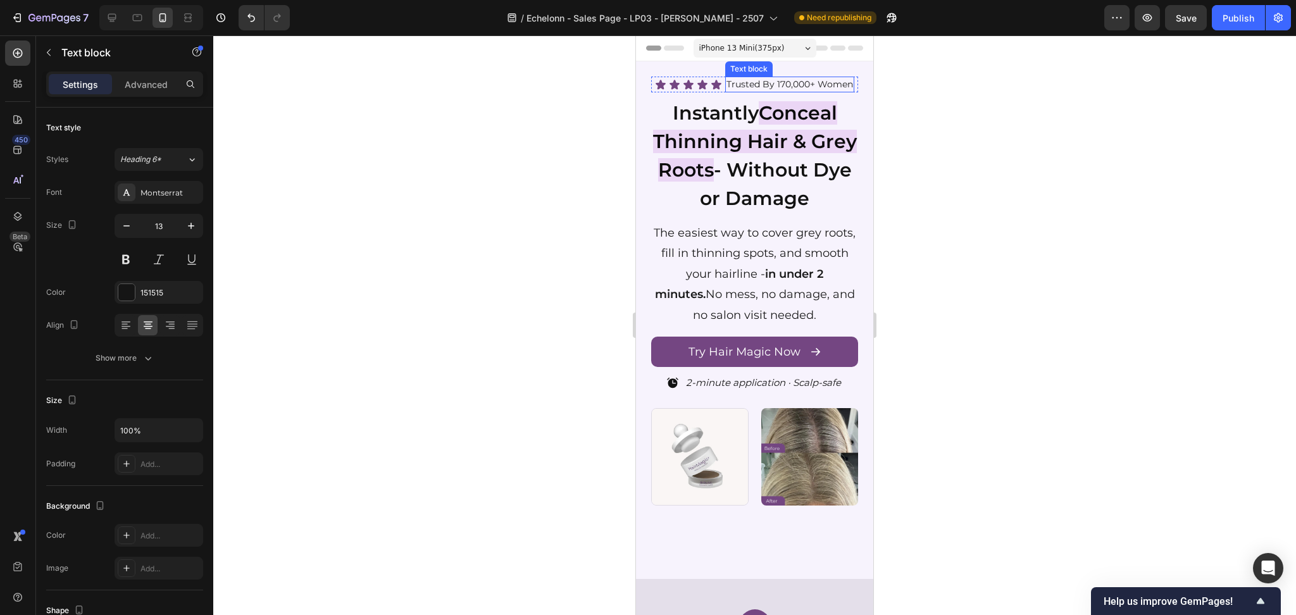
click at [794, 78] on p "Trusted By 170,000+ Women" at bounding box center [790, 84] width 127 height 13
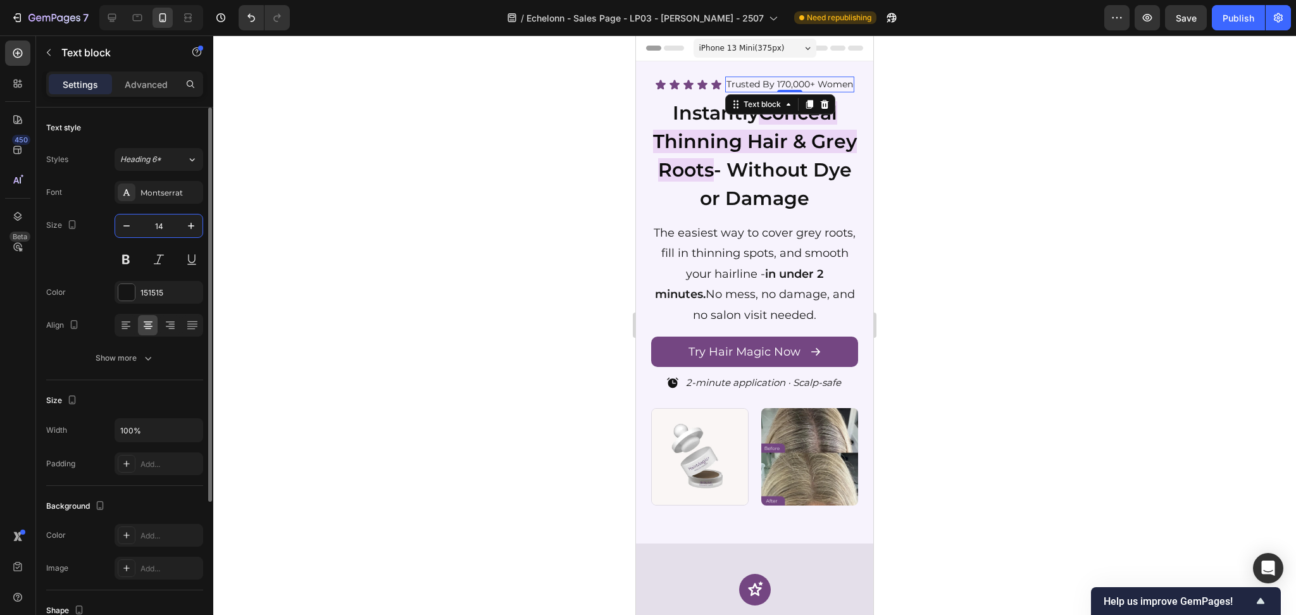
click at [138, 225] on input "14" at bounding box center [159, 226] width 42 height 23
click at [130, 223] on icon "button" at bounding box center [126, 226] width 13 height 13
type input "13"
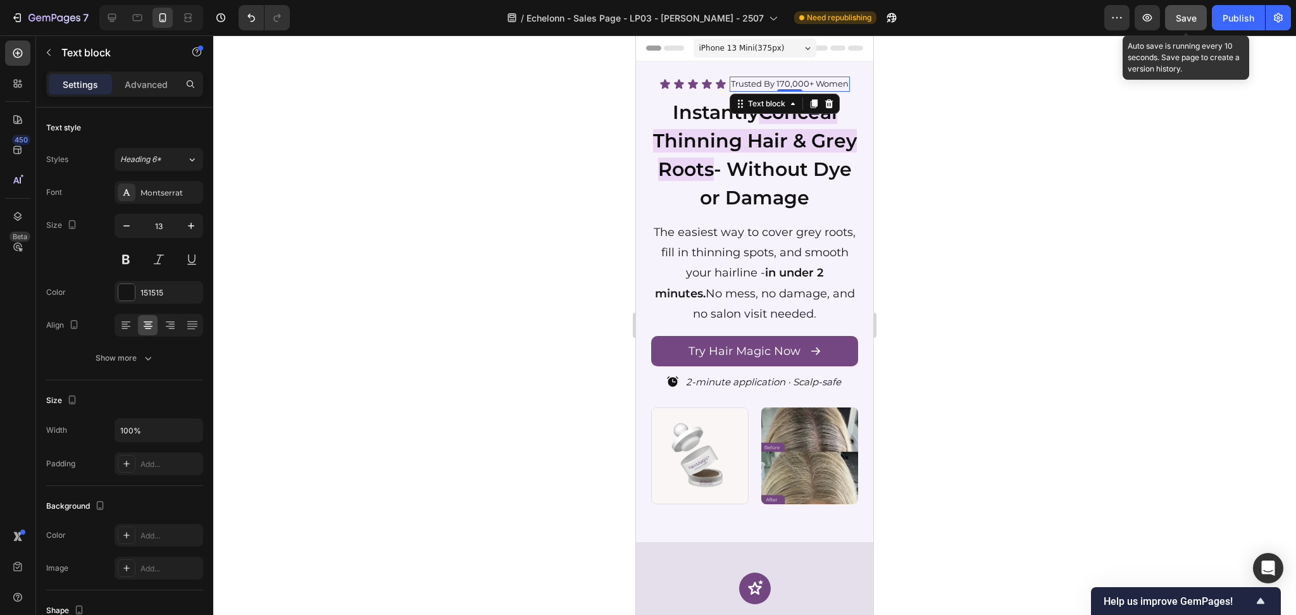
click at [1182, 20] on span "Save" at bounding box center [1186, 18] width 21 height 11
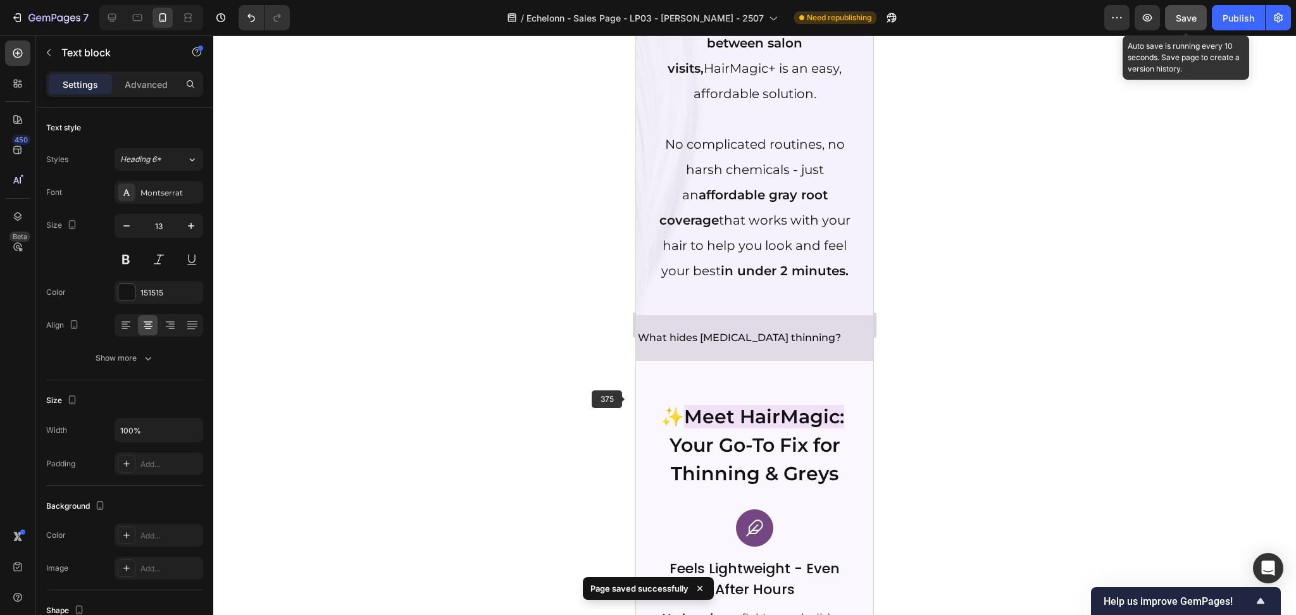
scroll to position [1266, 0]
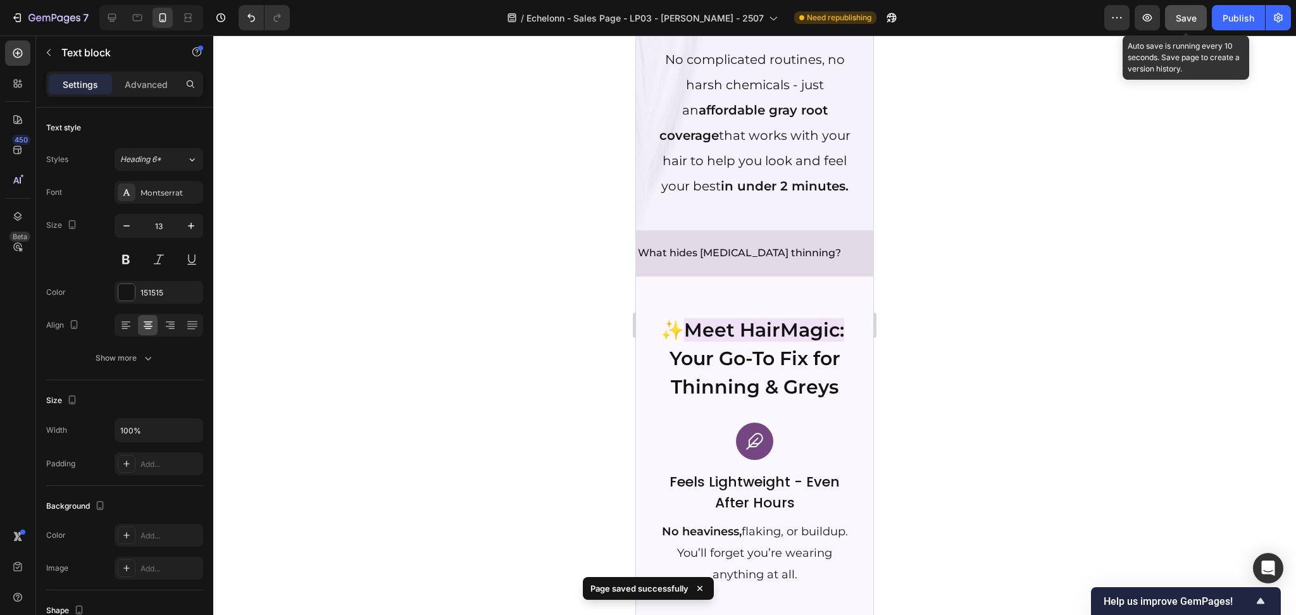
click at [1202, 21] on button "Save" at bounding box center [1186, 17] width 42 height 25
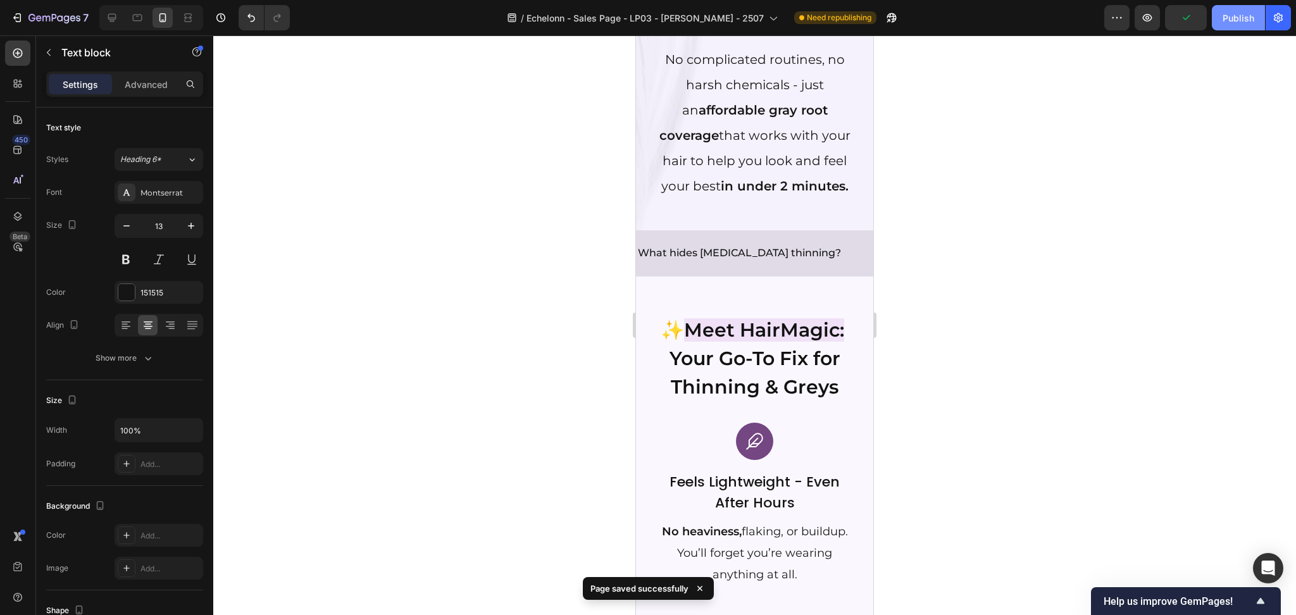
click at [1236, 21] on div "Publish" at bounding box center [1239, 17] width 32 height 13
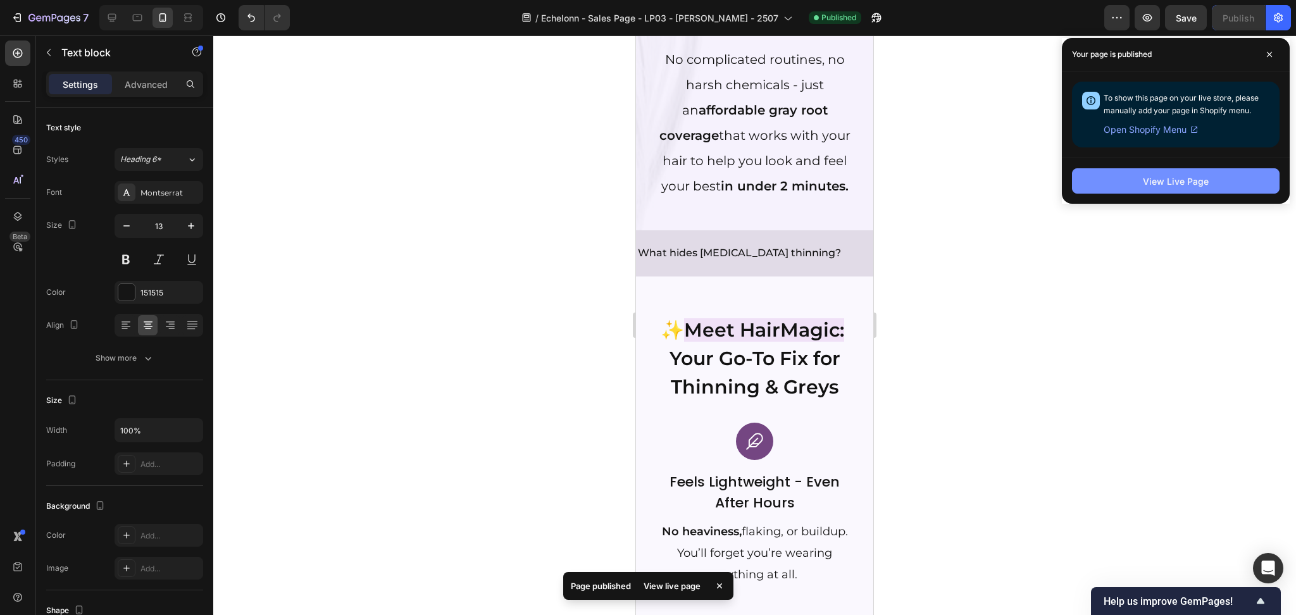
drag, startPoint x: 1162, startPoint y: 172, endPoint x: 1153, endPoint y: 174, distance: 9.2
click at [1153, 174] on button "View Live Page" at bounding box center [1176, 180] width 208 height 25
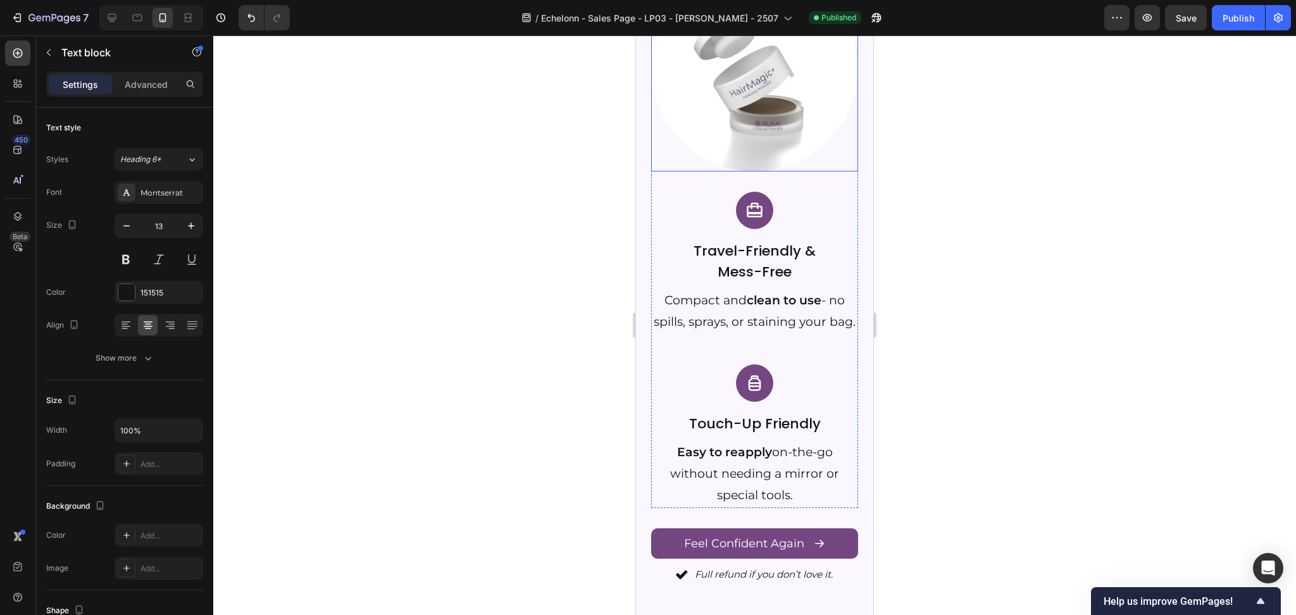
scroll to position [2110, 0]
click at [737, 161] on img at bounding box center [754, 65] width 207 height 207
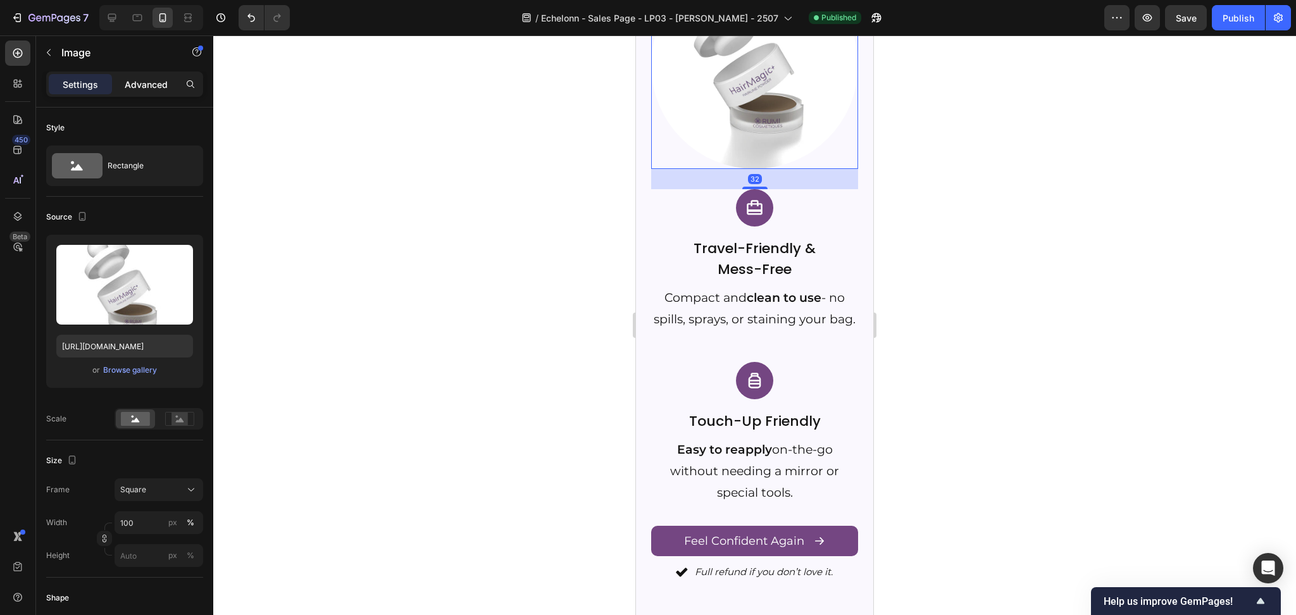
click at [138, 79] on p "Advanced" at bounding box center [146, 84] width 43 height 13
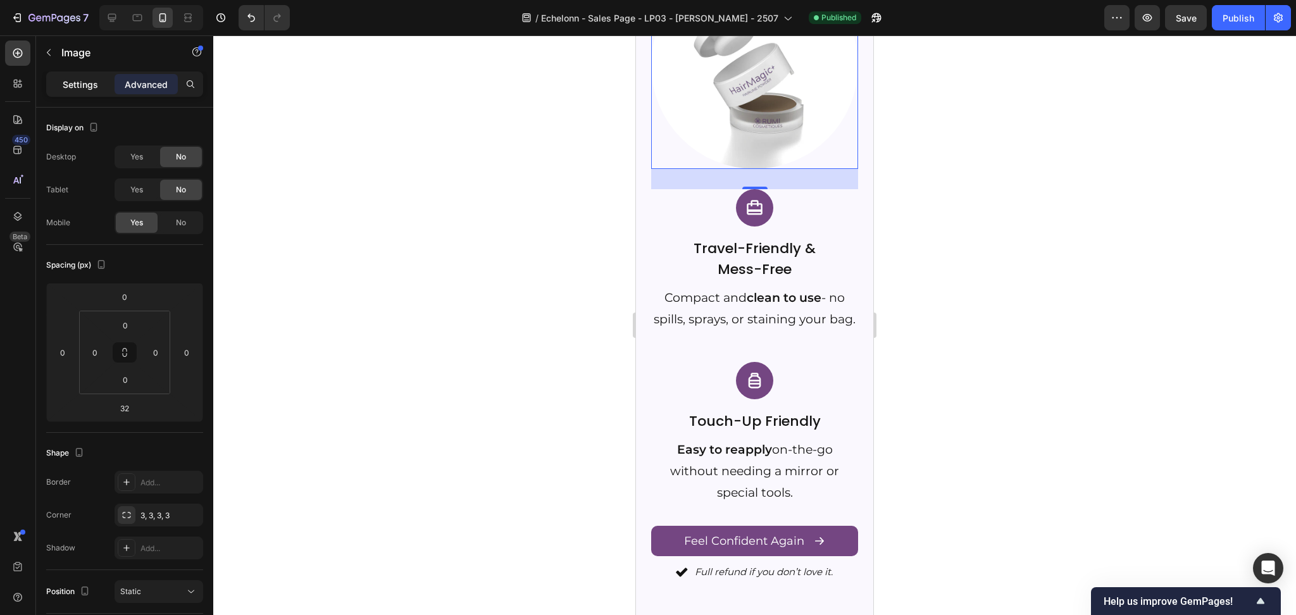
click at [87, 97] on div "Settings Advanced" at bounding box center [124, 90] width 177 height 36
click at [86, 90] on p "Settings" at bounding box center [80, 84] width 35 height 13
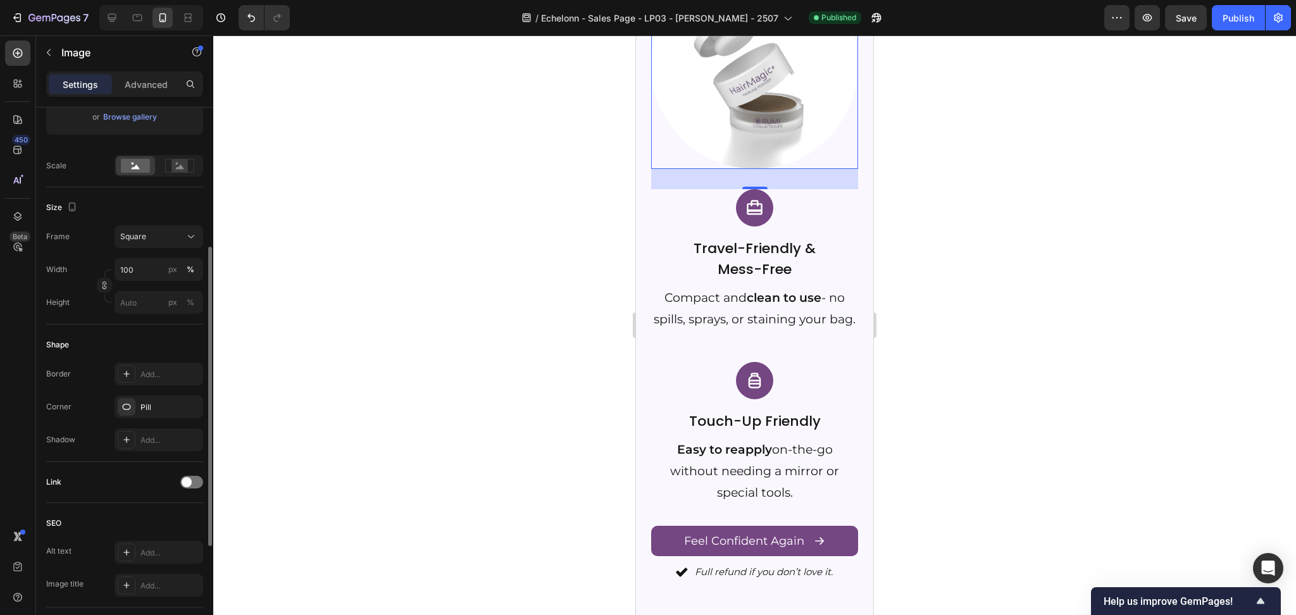
scroll to position [443, 0]
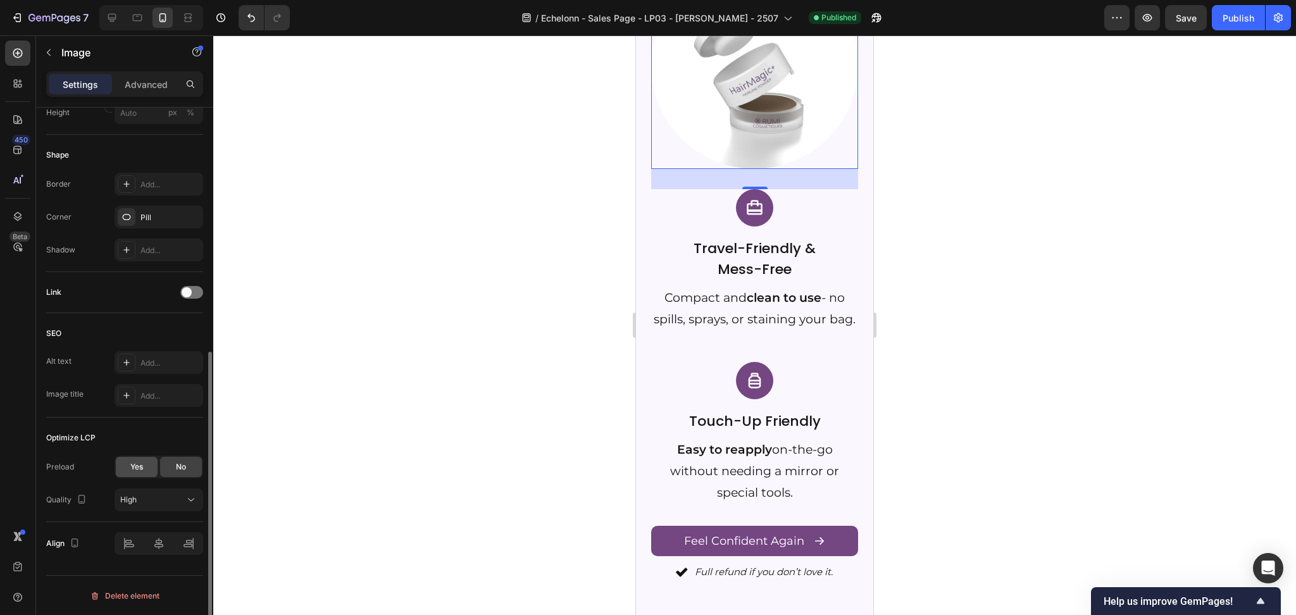
click at [135, 472] on span "Yes" at bounding box center [136, 466] width 13 height 11
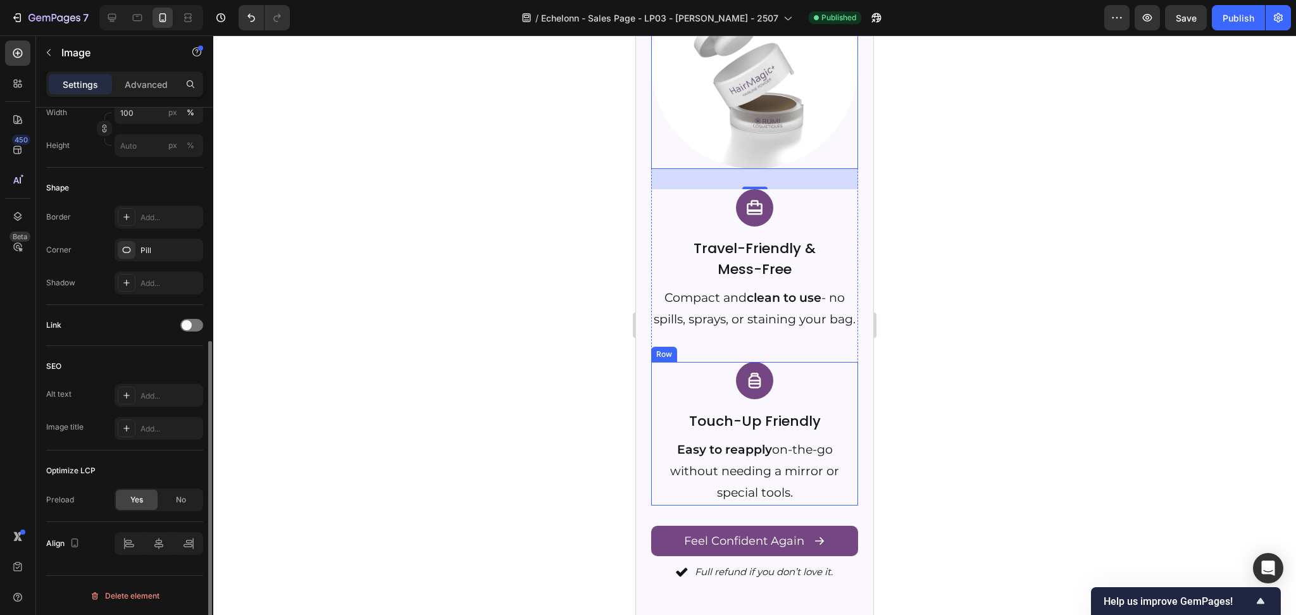
click at [756, 399] on img at bounding box center [754, 380] width 37 height 37
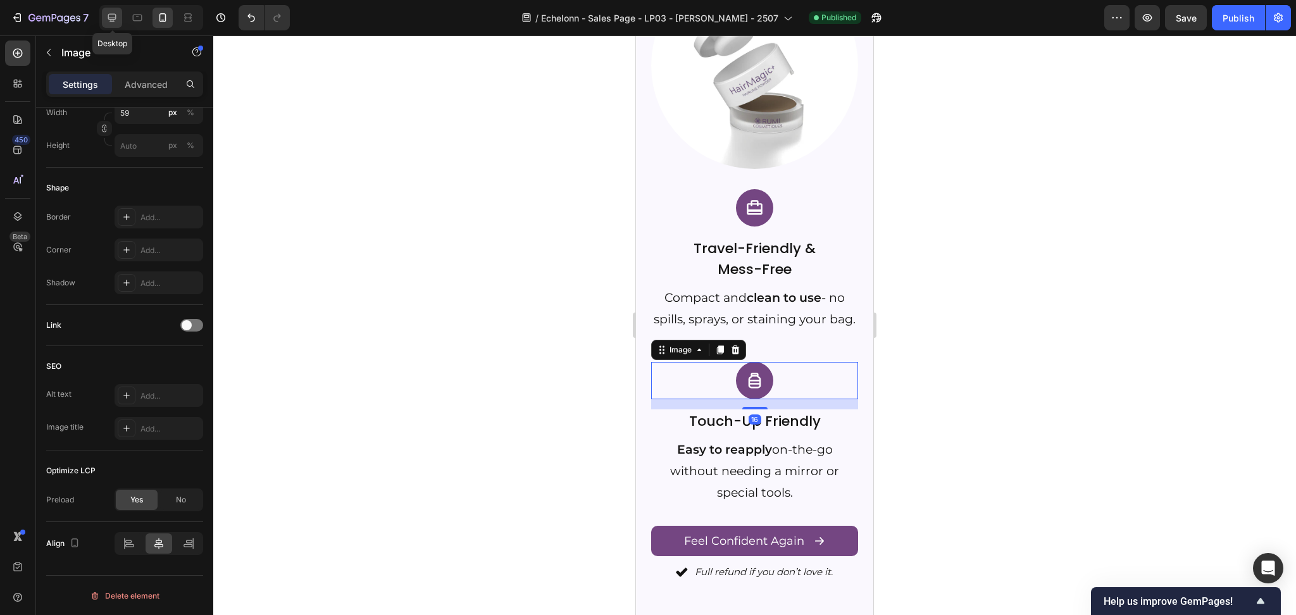
click at [118, 13] on icon at bounding box center [112, 17] width 13 height 13
type input "65"
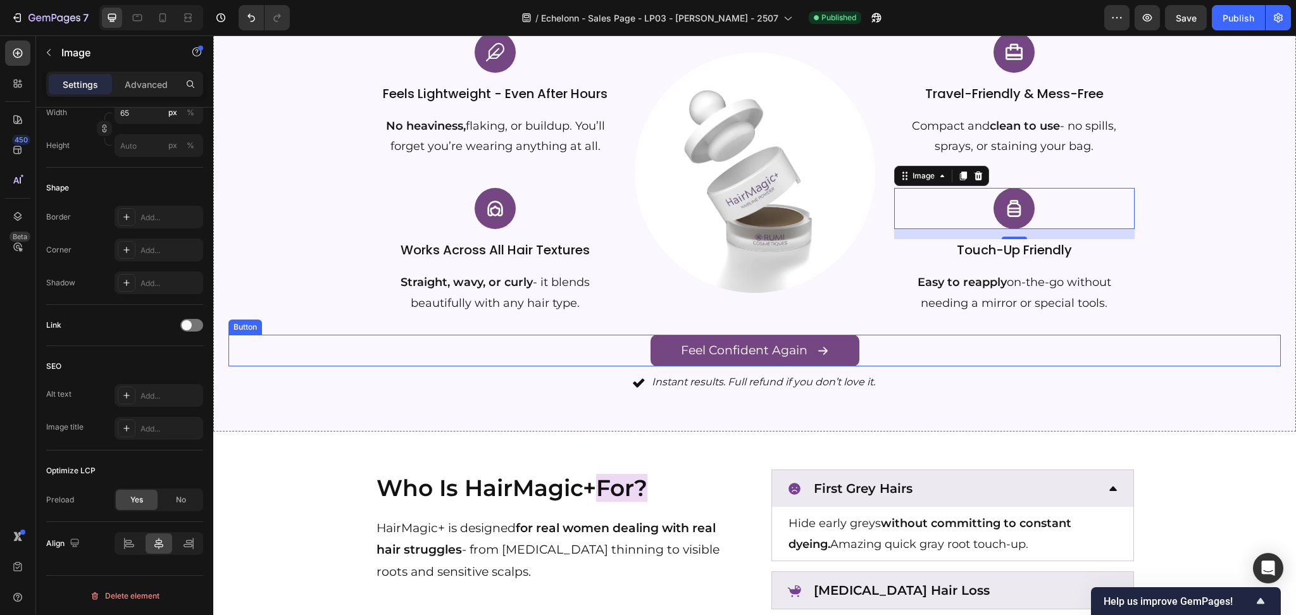
scroll to position [1605, 0]
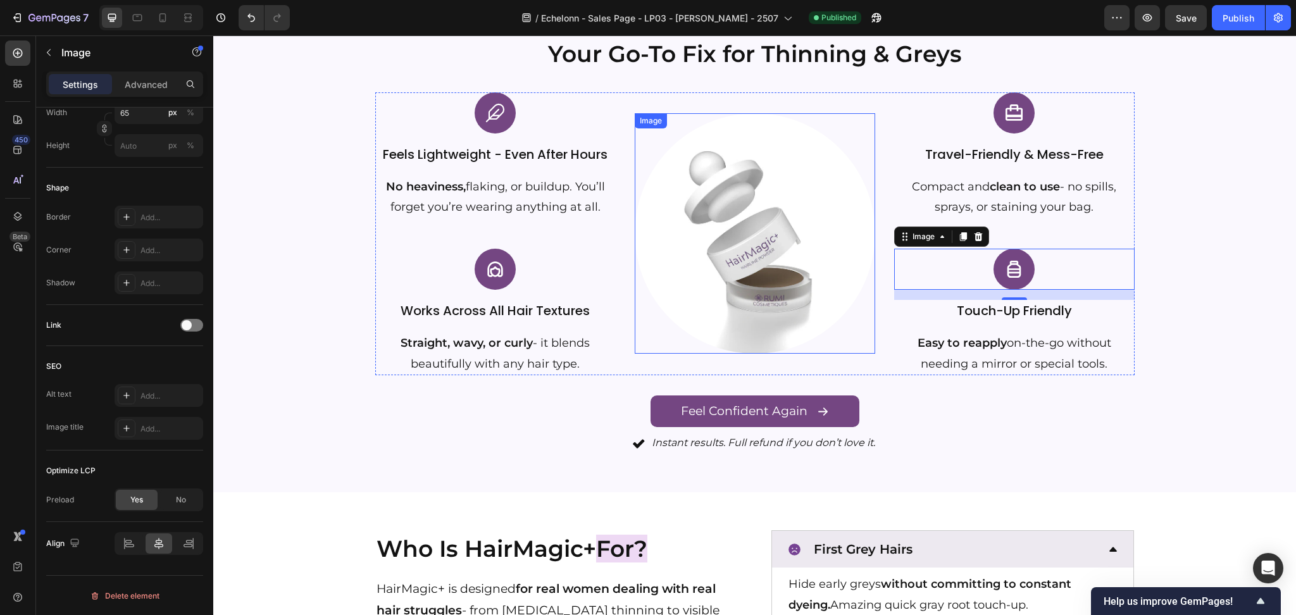
click at [736, 202] on img at bounding box center [755, 233] width 241 height 241
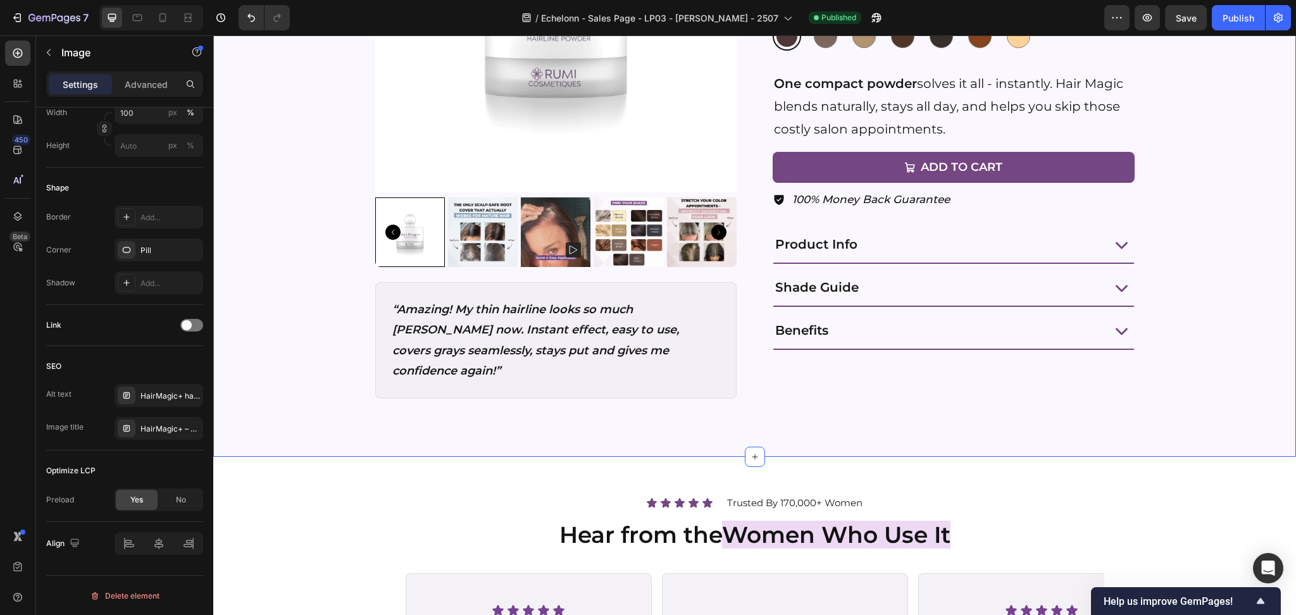
scroll to position [2955, 0]
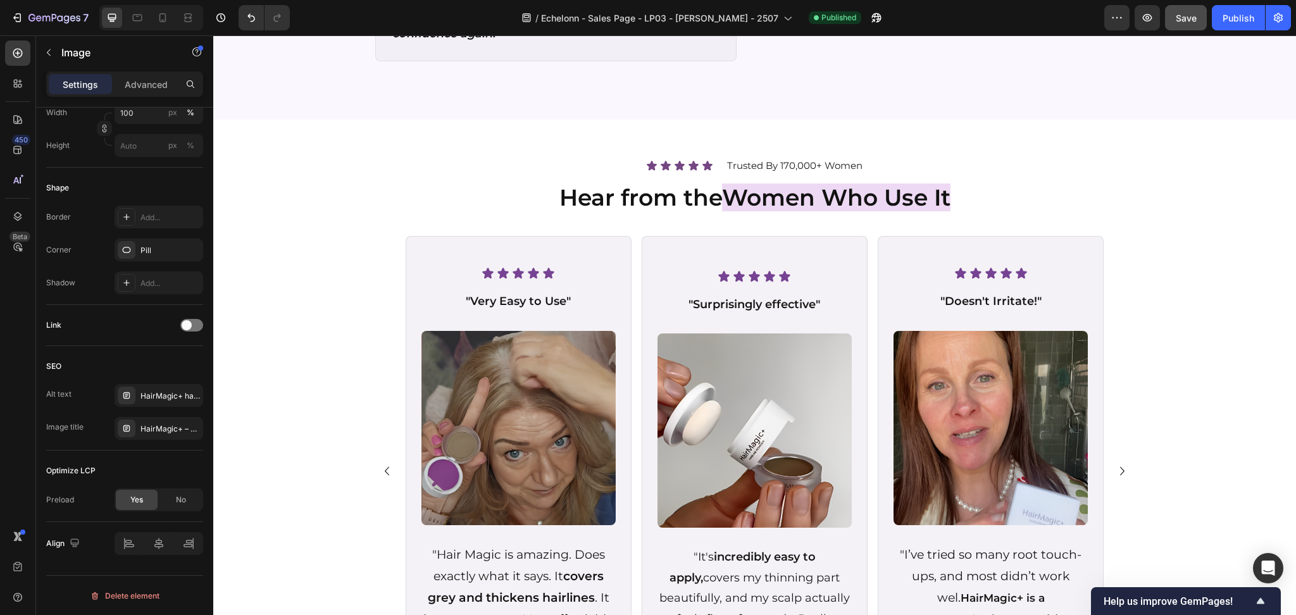
click at [1190, 25] on button "Save" at bounding box center [1186, 17] width 42 height 25
click at [1224, 20] on div "Publish" at bounding box center [1239, 17] width 32 height 13
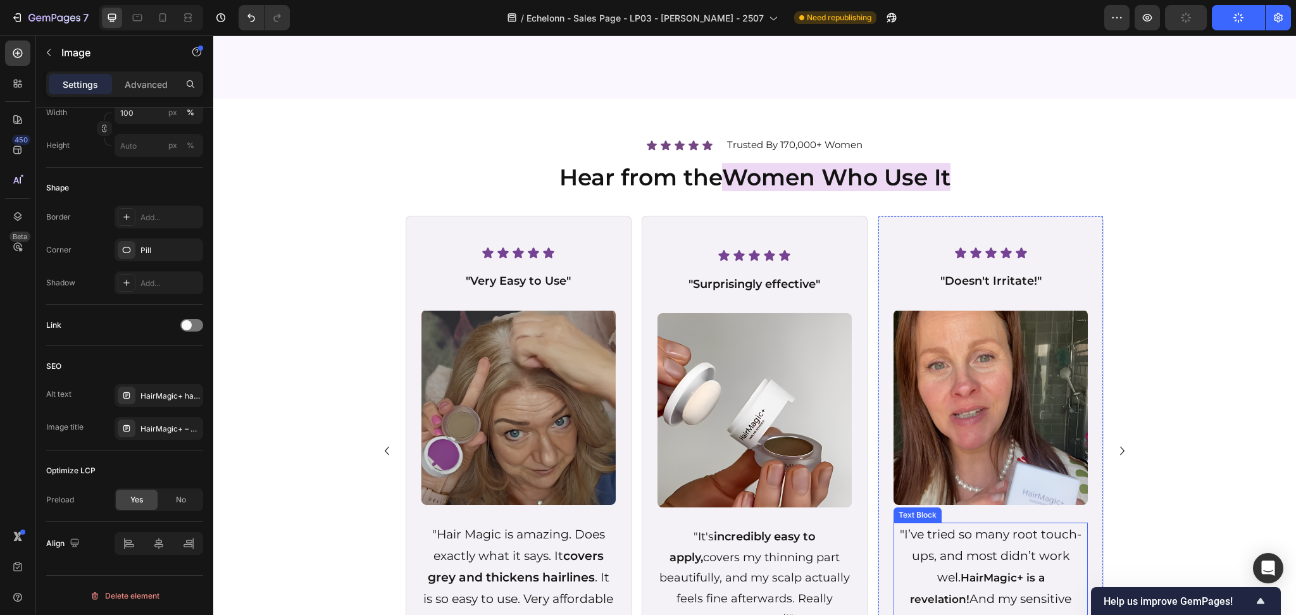
scroll to position [3293, 0]
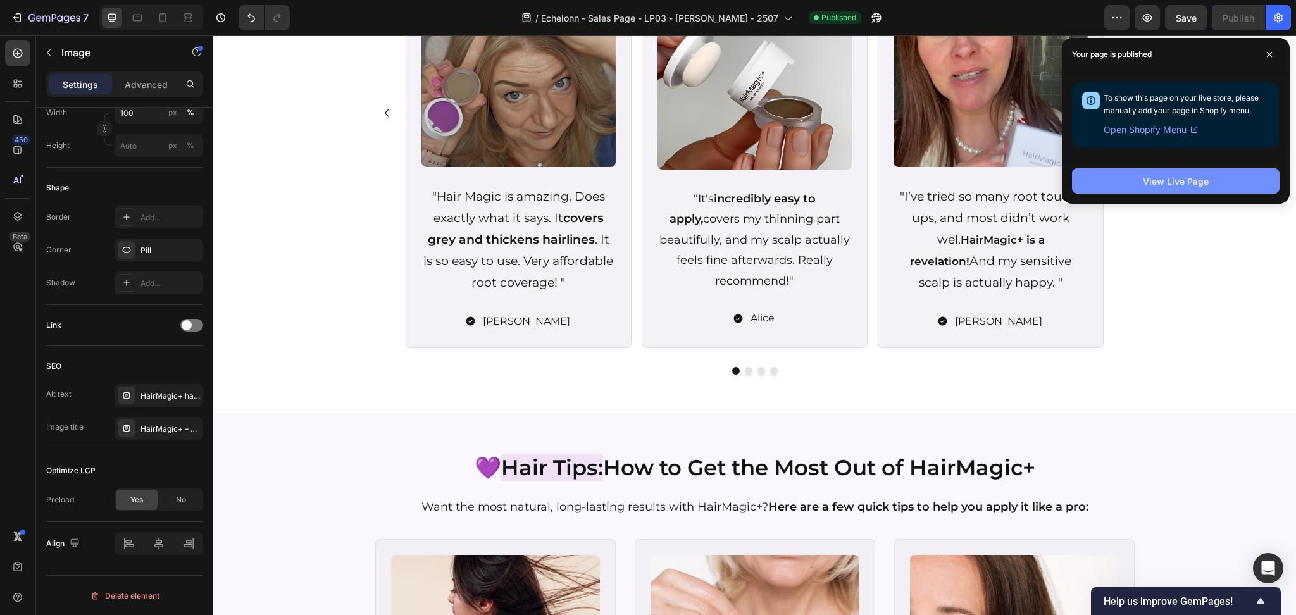
click at [1210, 188] on button "View Live Page" at bounding box center [1176, 180] width 208 height 25
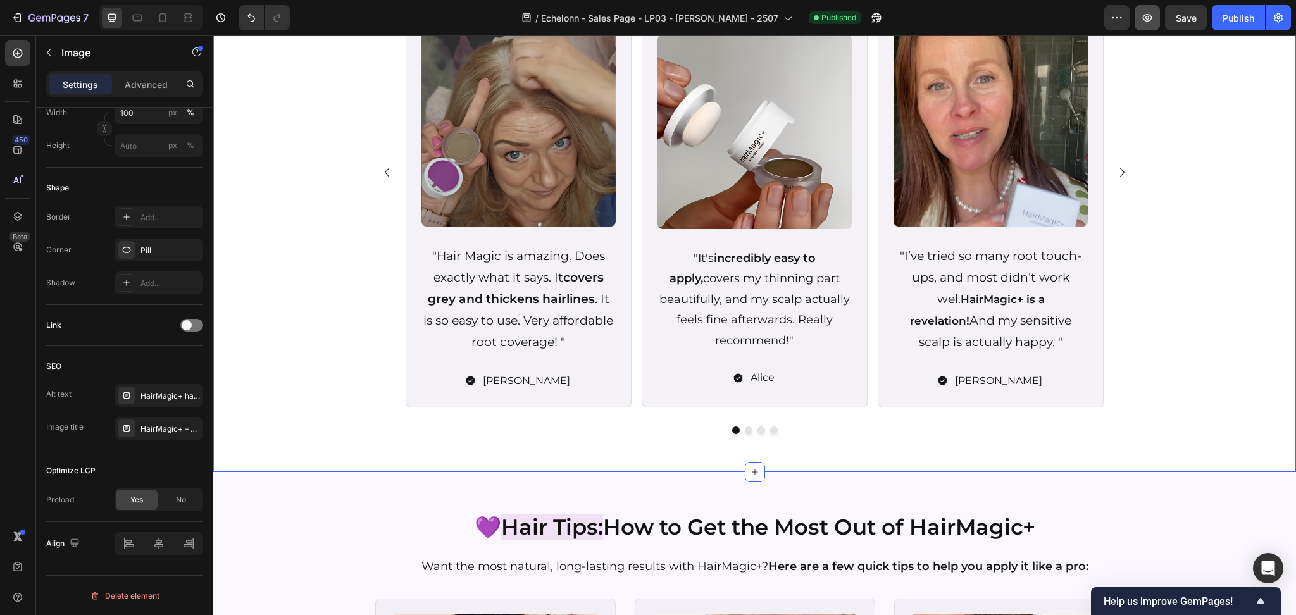
scroll to position [3040, 0]
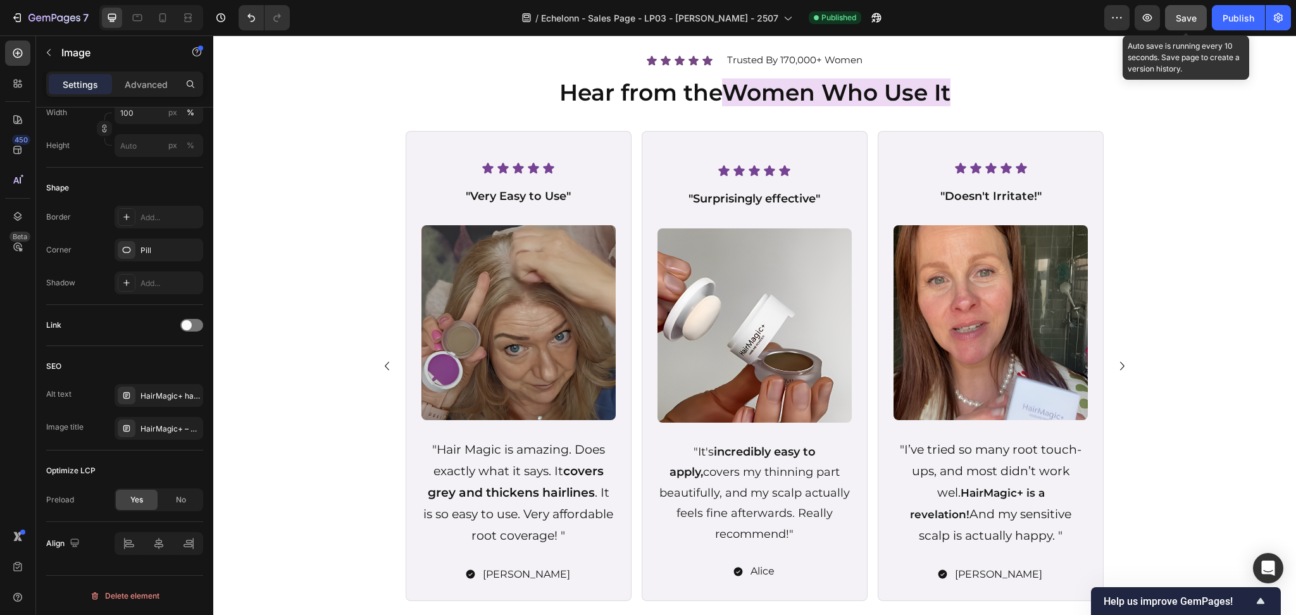
click at [1173, 15] on button "Save" at bounding box center [1186, 17] width 42 height 25
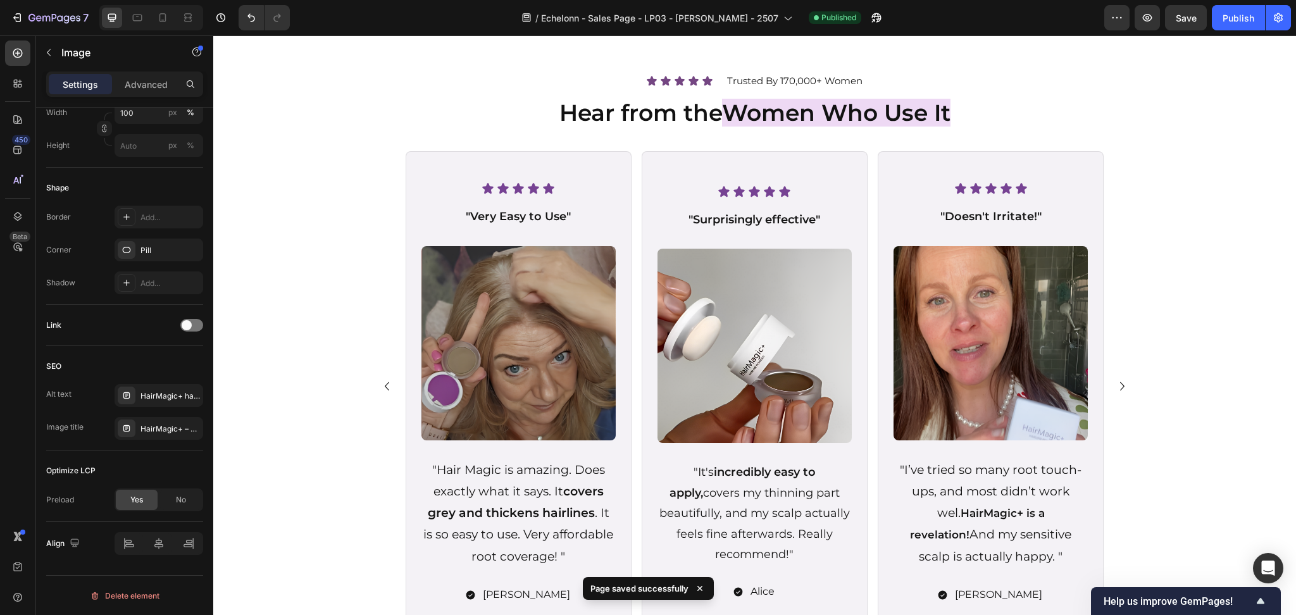
scroll to position [2449, 0]
